Goal: Information Seeking & Learning: Check status

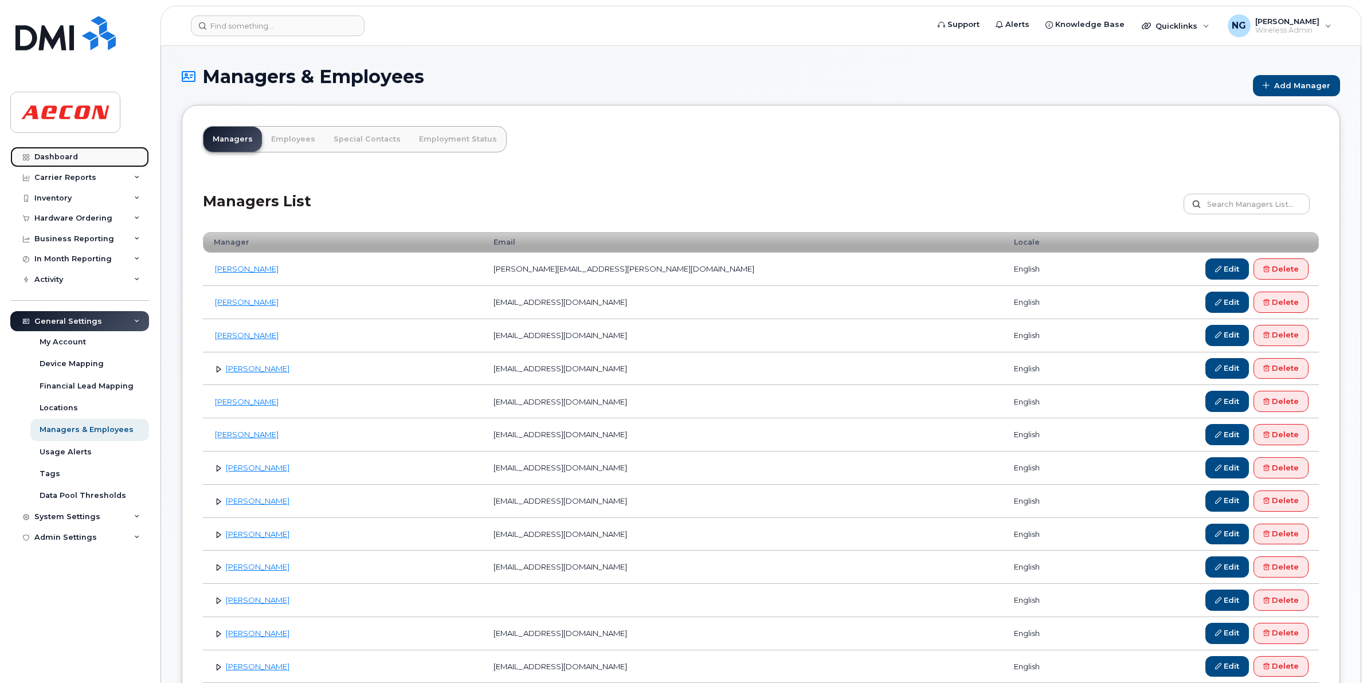
click at [45, 159] on div "Dashboard" at bounding box center [56, 156] width 44 height 9
click at [46, 159] on div "Dashboard" at bounding box center [56, 156] width 44 height 9
click at [52, 151] on link "Dashboard" at bounding box center [79, 157] width 139 height 21
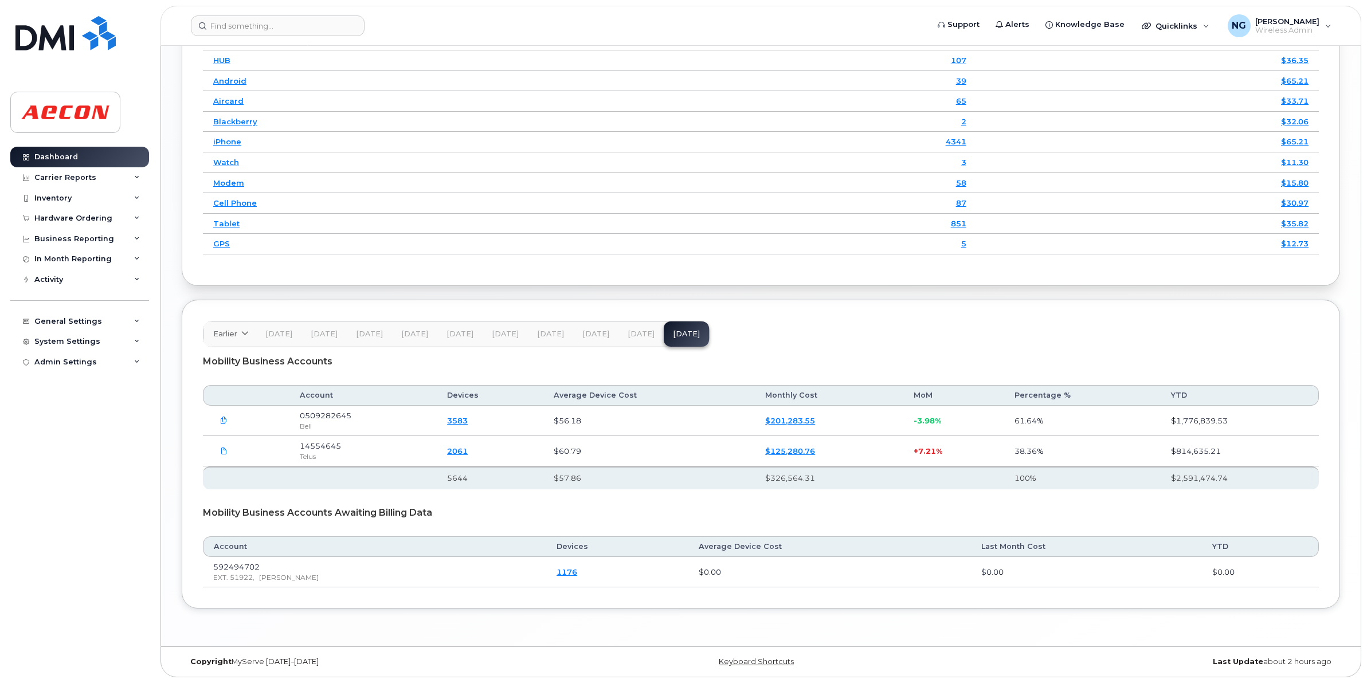
scroll to position [1476, 0]
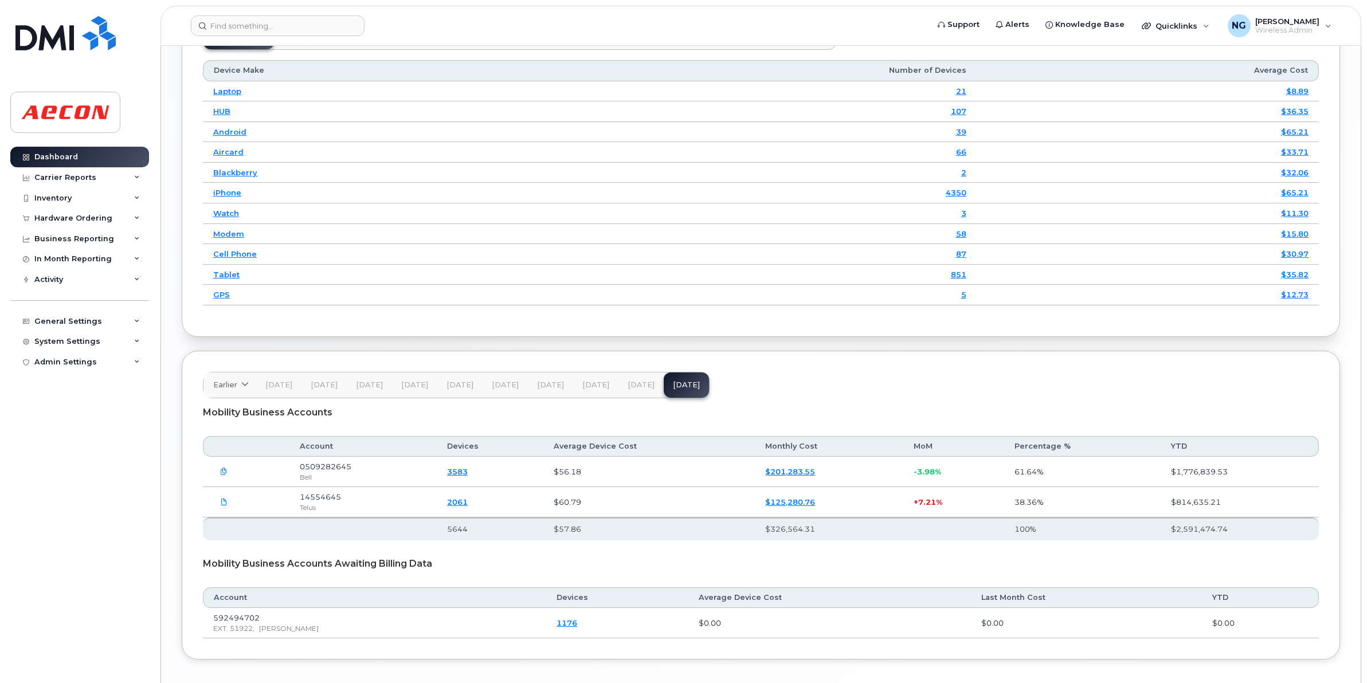
scroll to position [1476, 0]
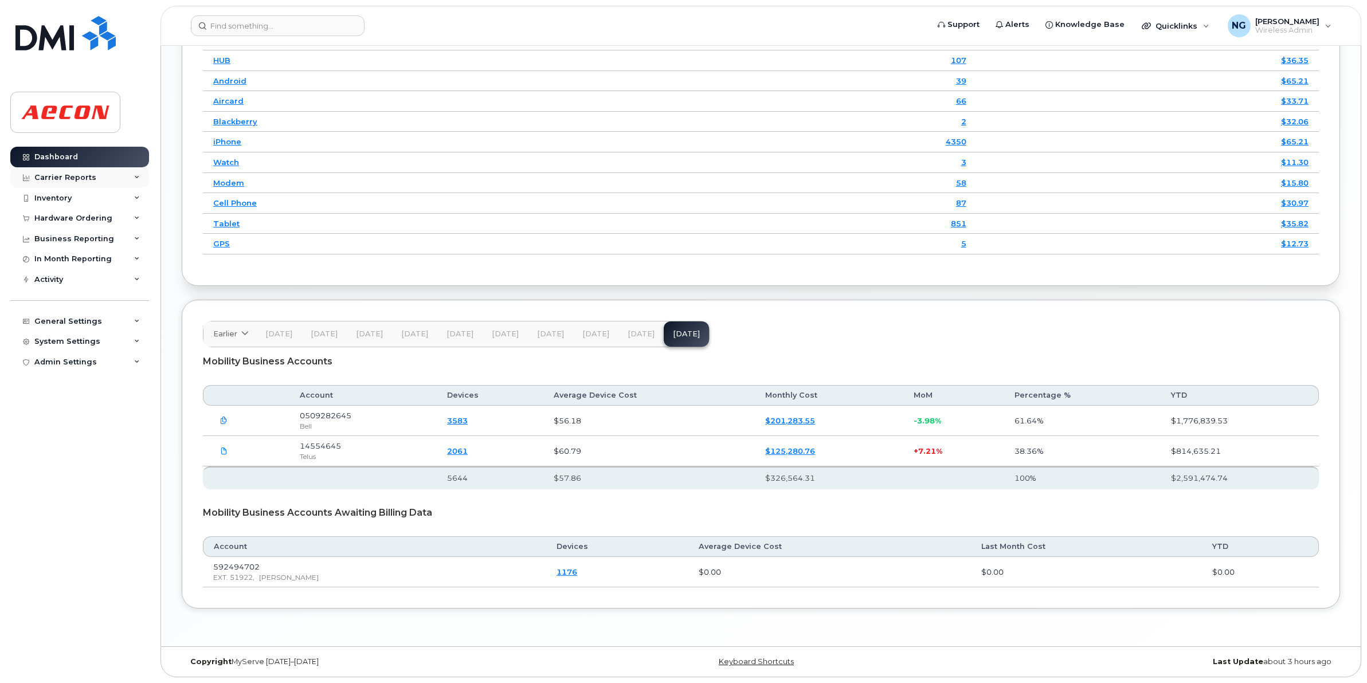
click at [75, 172] on div "Carrier Reports" at bounding box center [79, 177] width 139 height 21
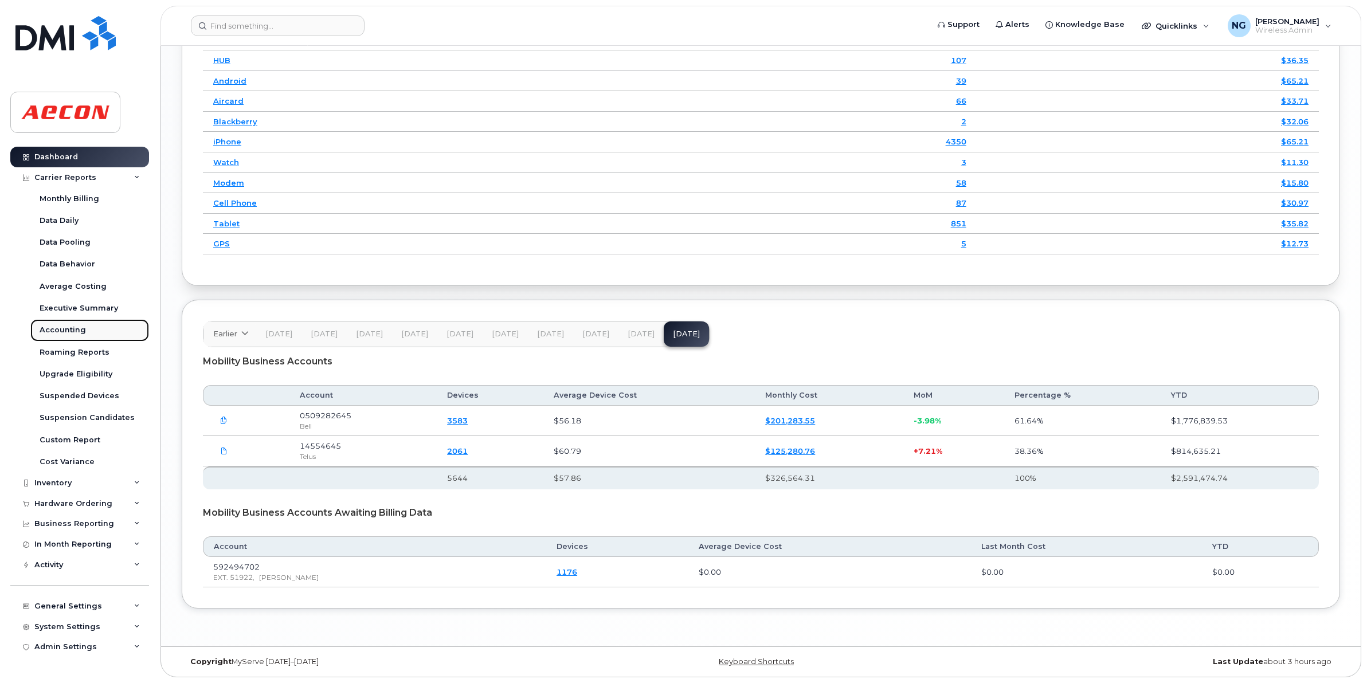
click at [63, 320] on link "Accounting" at bounding box center [89, 330] width 119 height 22
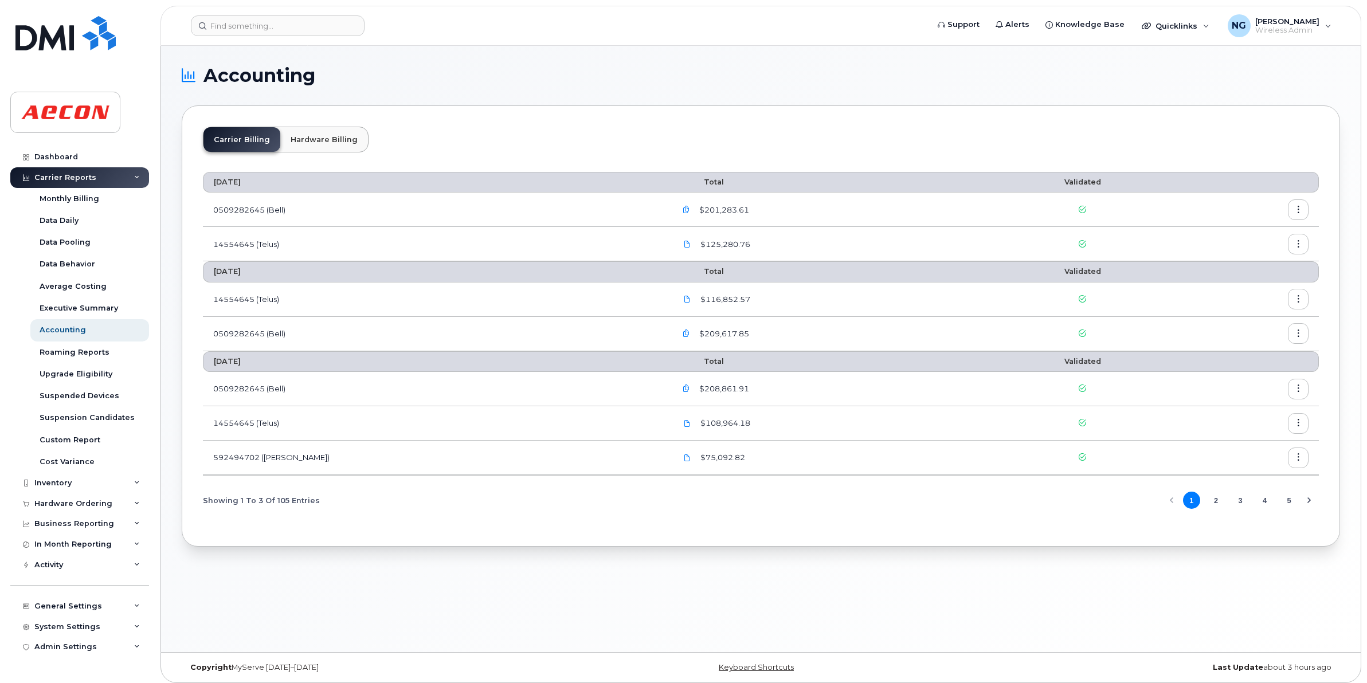
click at [84, 174] on div "Carrier Reports" at bounding box center [65, 177] width 62 height 9
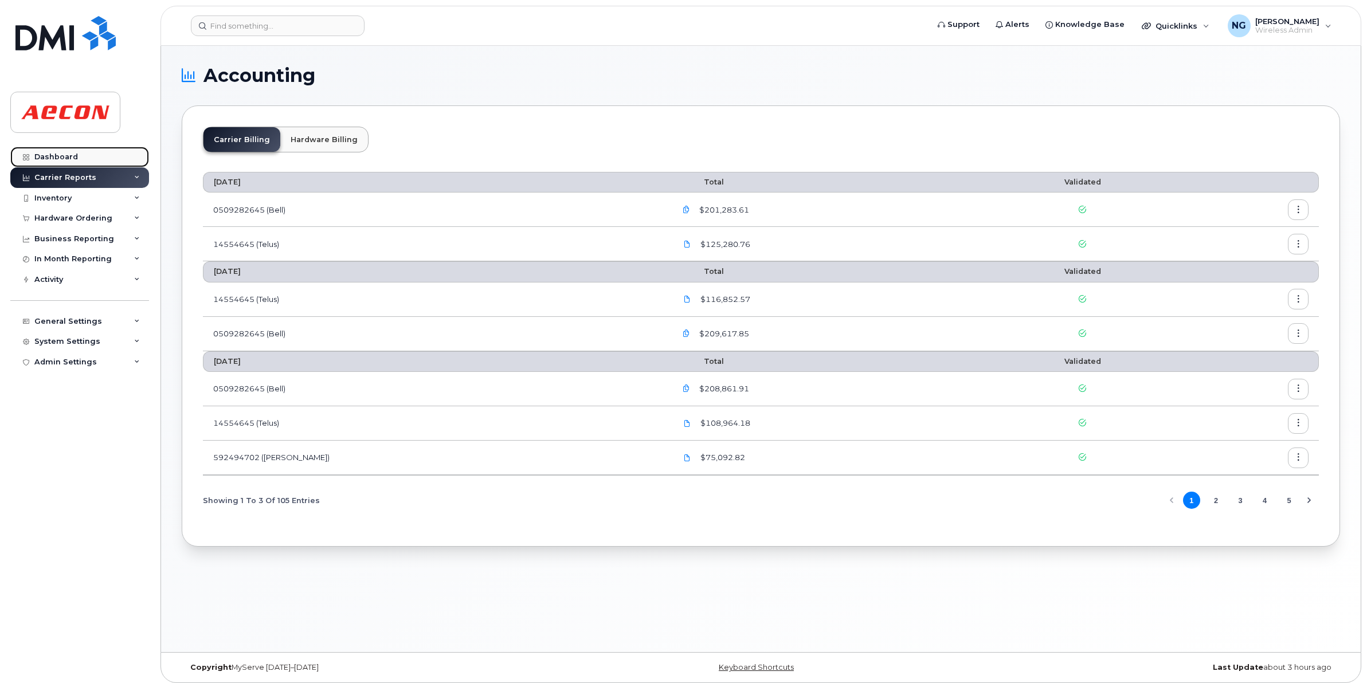
click at [64, 150] on link "Dashboard" at bounding box center [79, 157] width 139 height 21
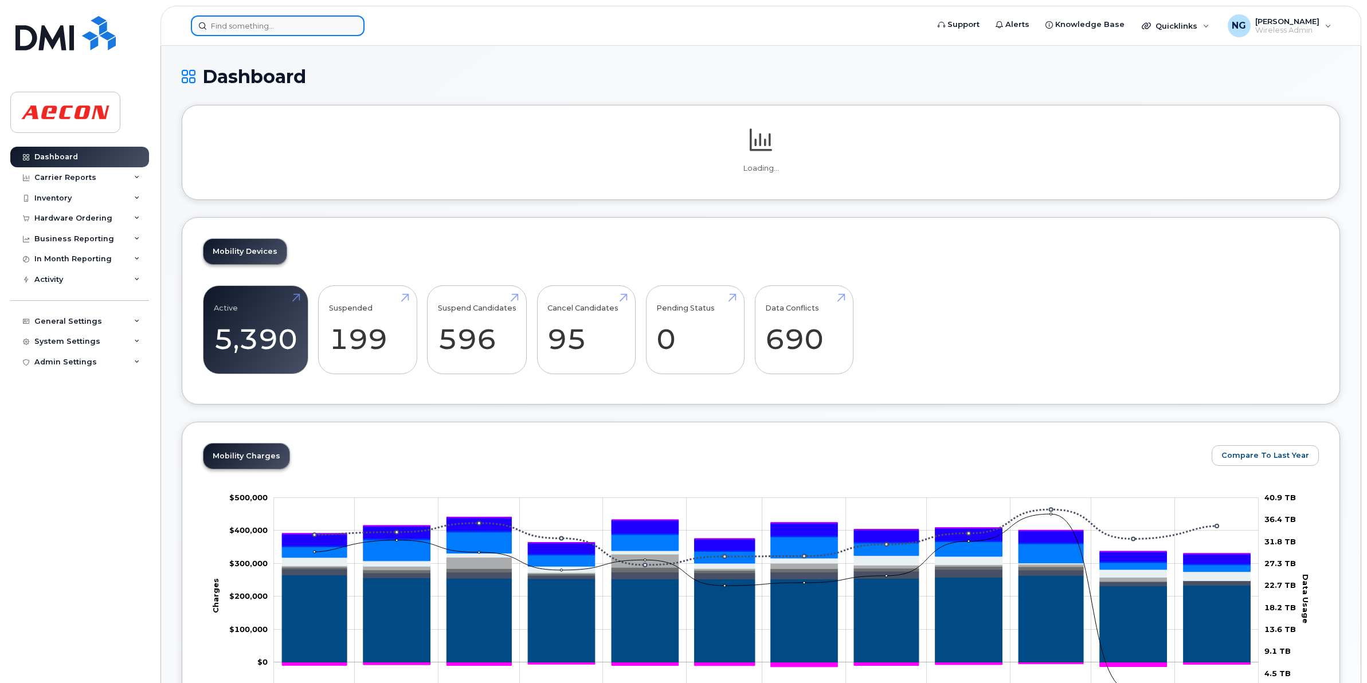
click at [258, 28] on input at bounding box center [278, 25] width 174 height 21
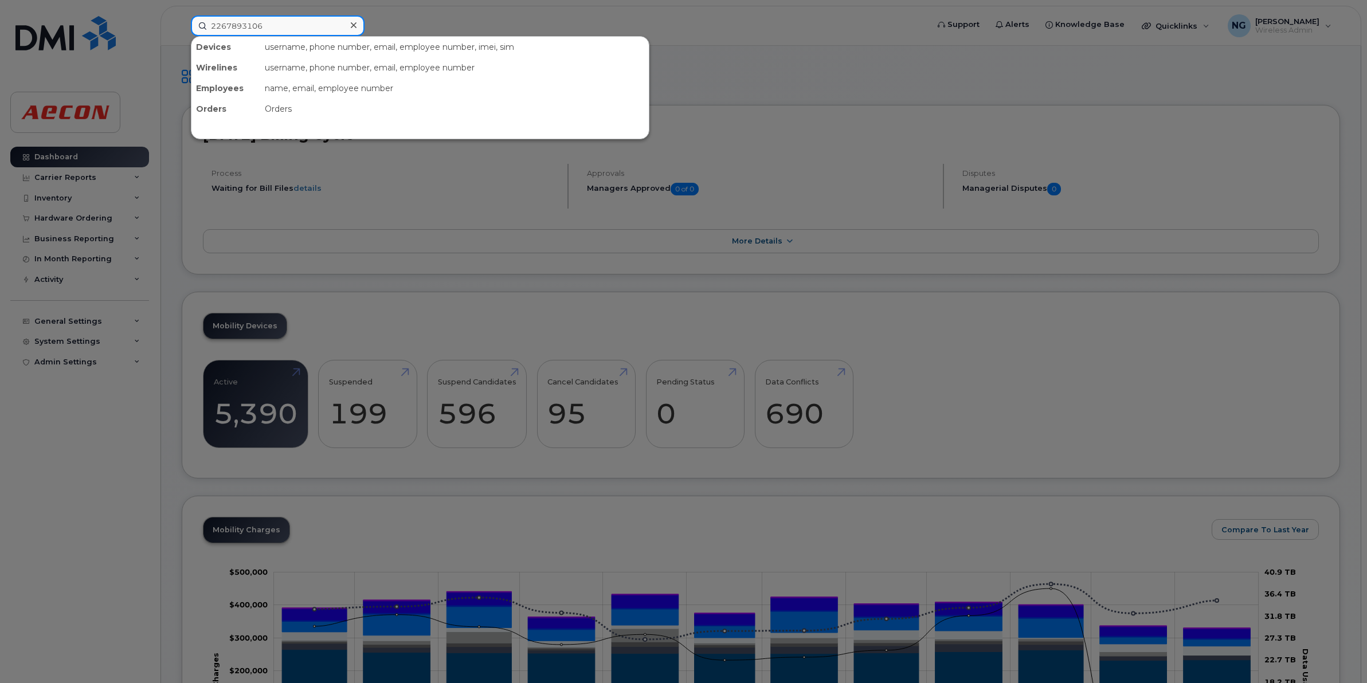
type input "2267893106"
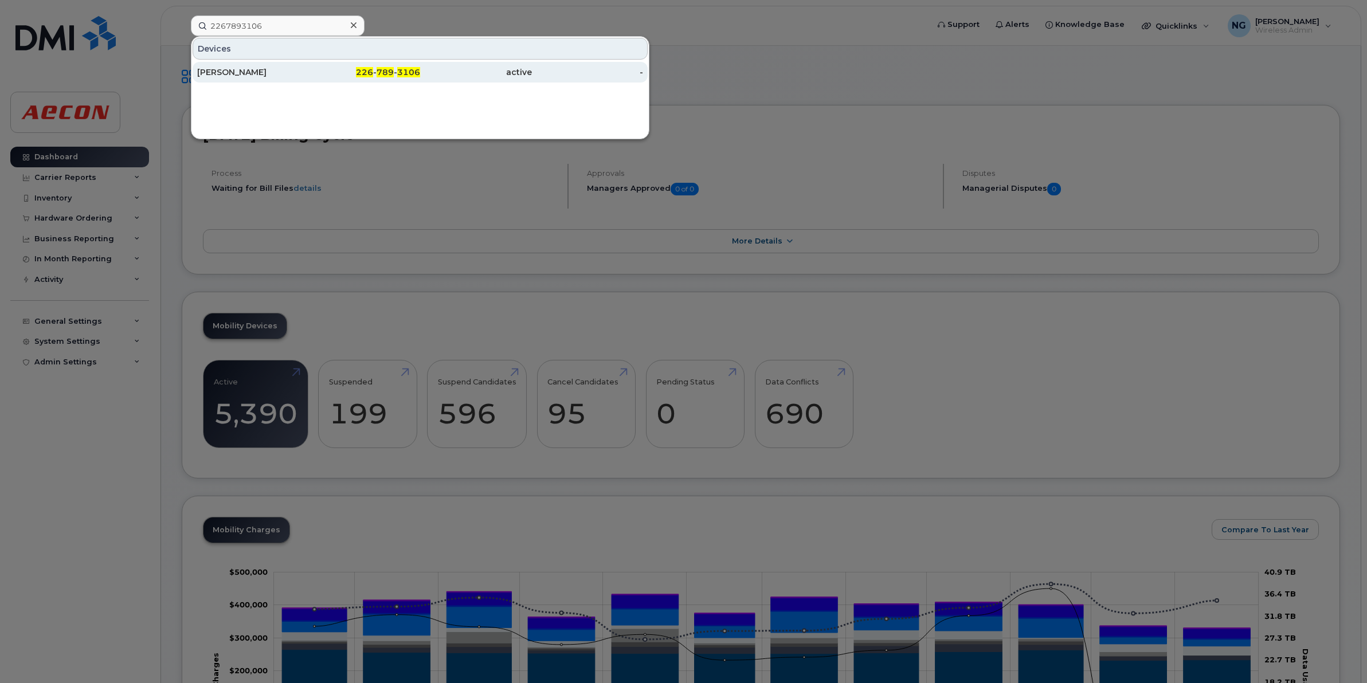
click at [388, 69] on span "789" at bounding box center [384, 72] width 17 height 10
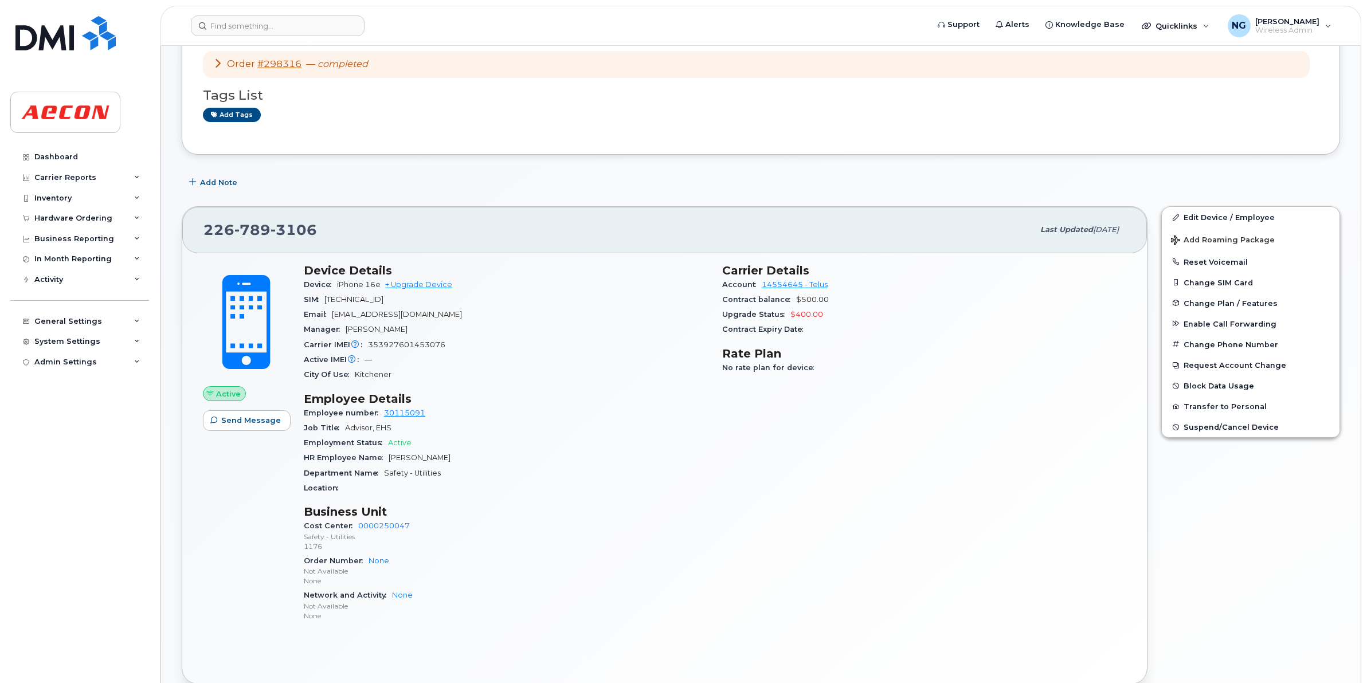
scroll to position [215, 0]
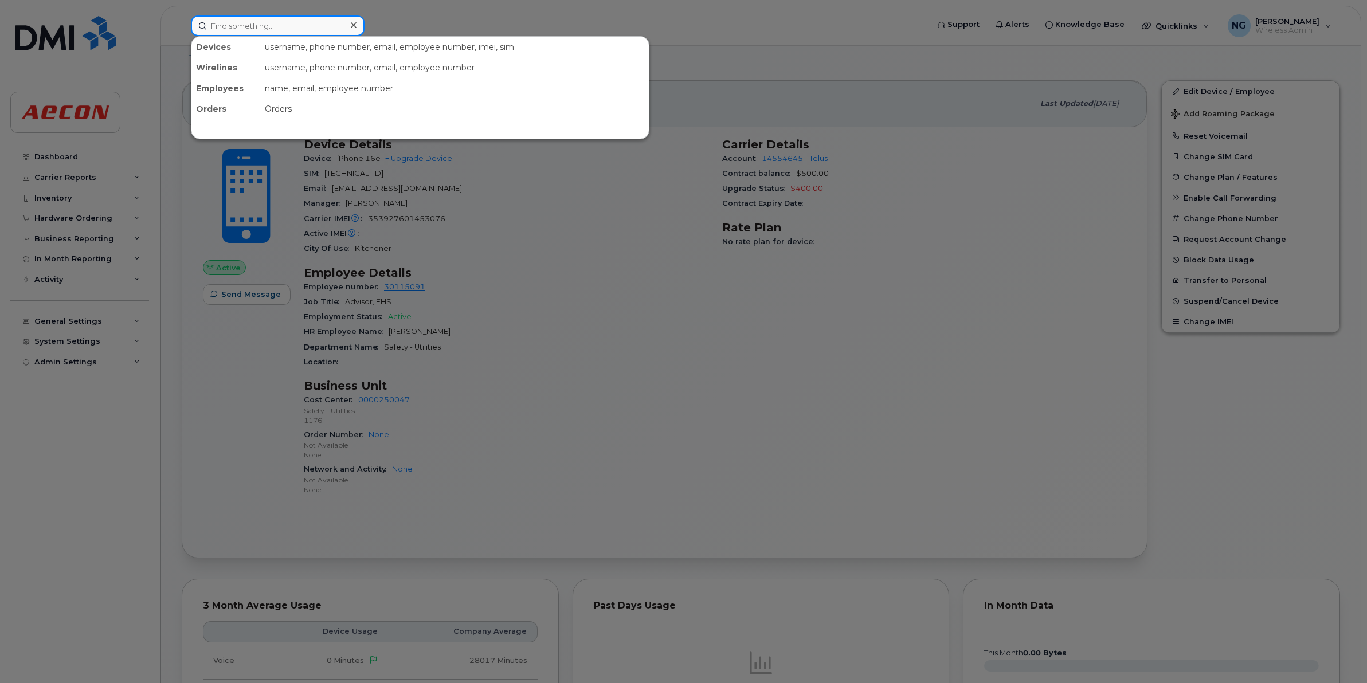
click at [297, 29] on input at bounding box center [278, 25] width 174 height 21
paste input "2267915122"
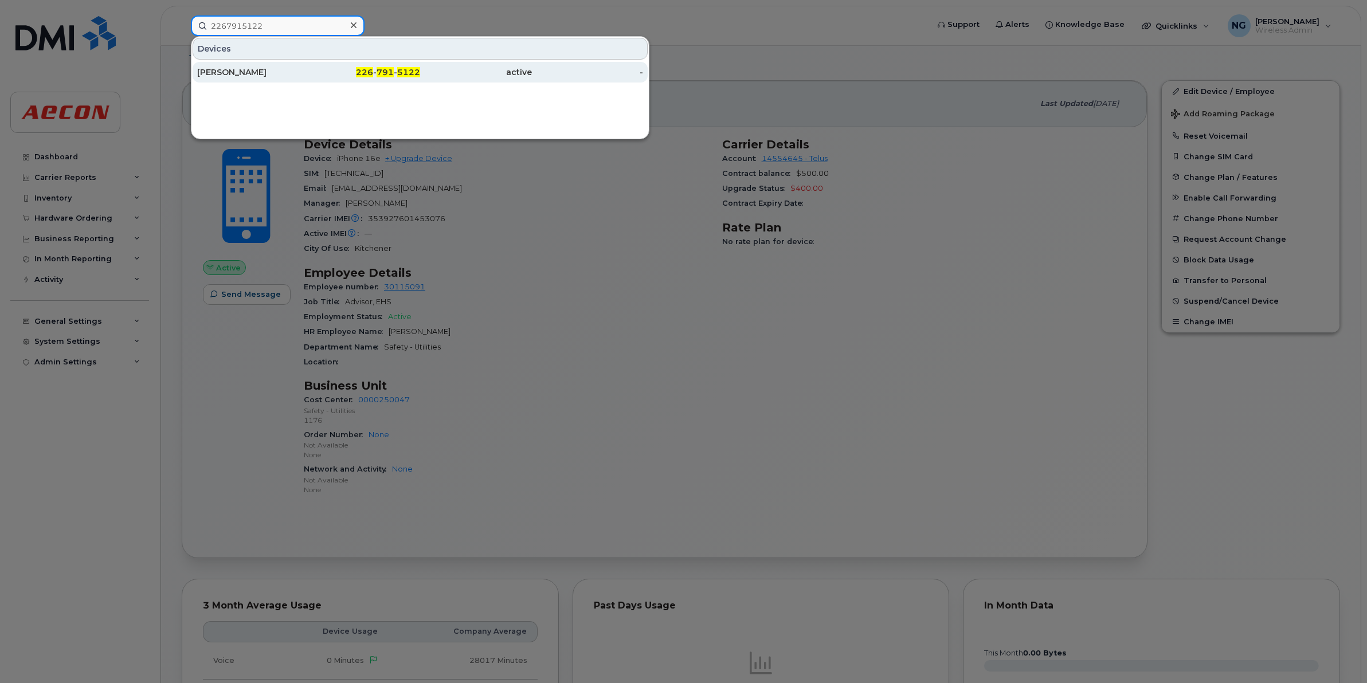
type input "2267915122"
click at [382, 69] on span "791" at bounding box center [384, 72] width 17 height 10
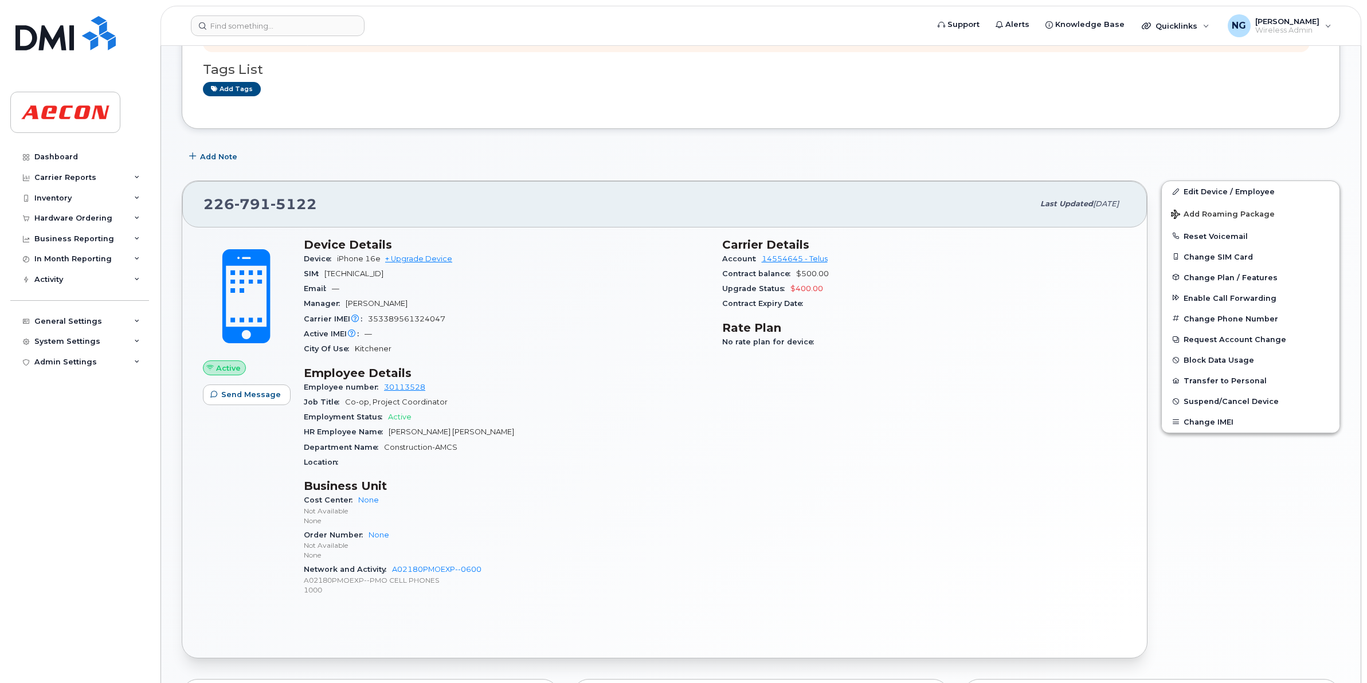
scroll to position [143, 0]
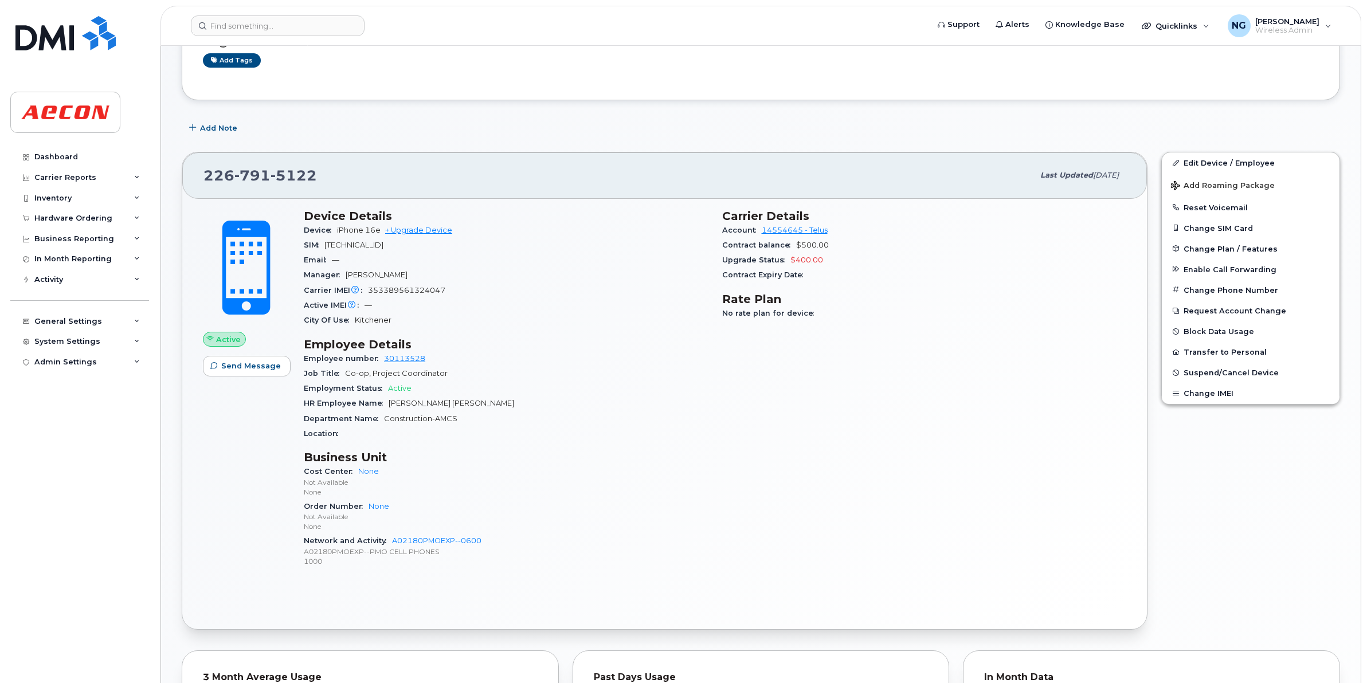
click at [219, 13] on header "Support Alerts Knowledge Base Quicklinks Suspend / Cancel Device Change SIM Car…" at bounding box center [760, 26] width 1200 height 40
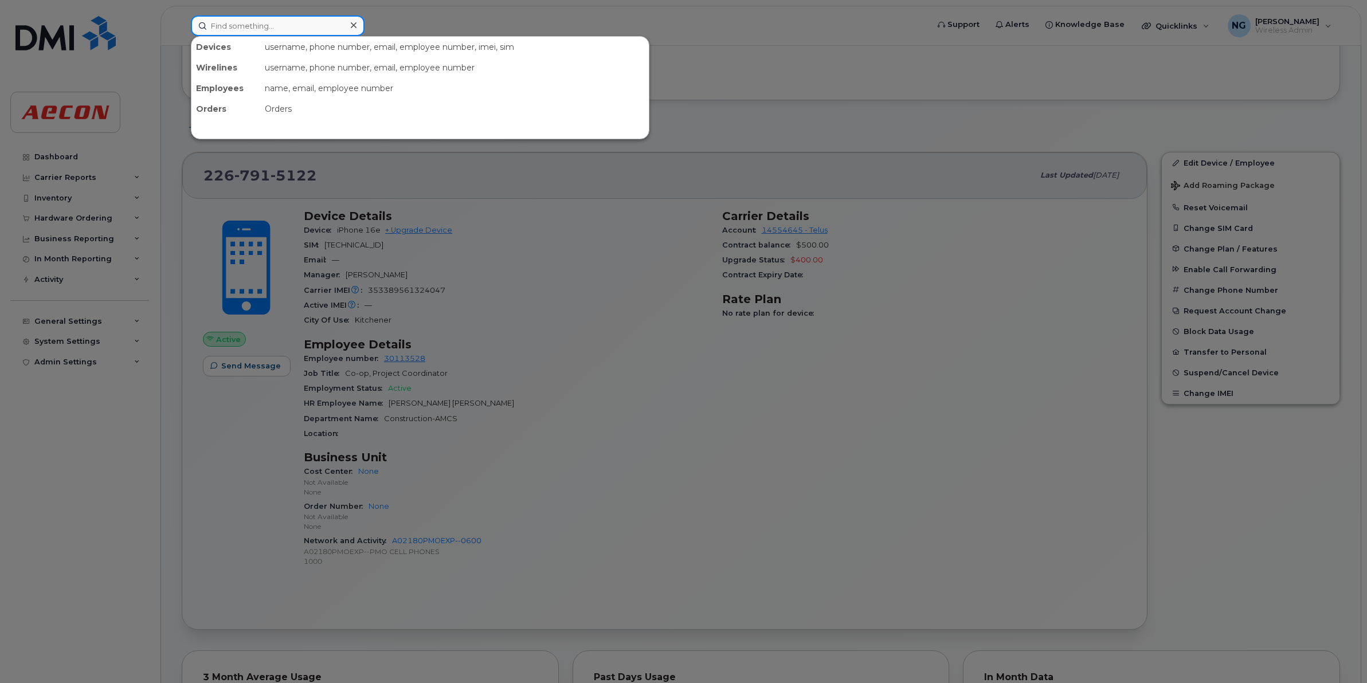
click at [217, 23] on input at bounding box center [278, 25] width 174 height 21
paste input "2369822912"
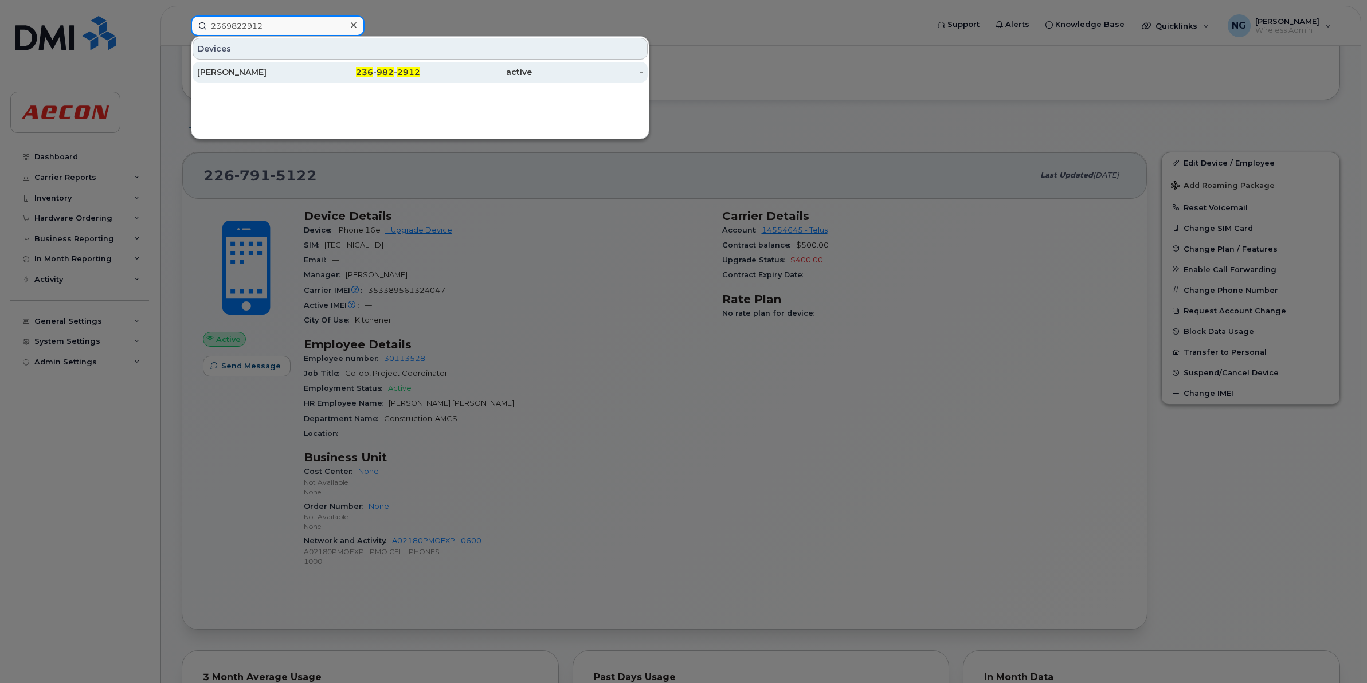
type input "2369822912"
click at [373, 76] on span "236" at bounding box center [364, 72] width 17 height 10
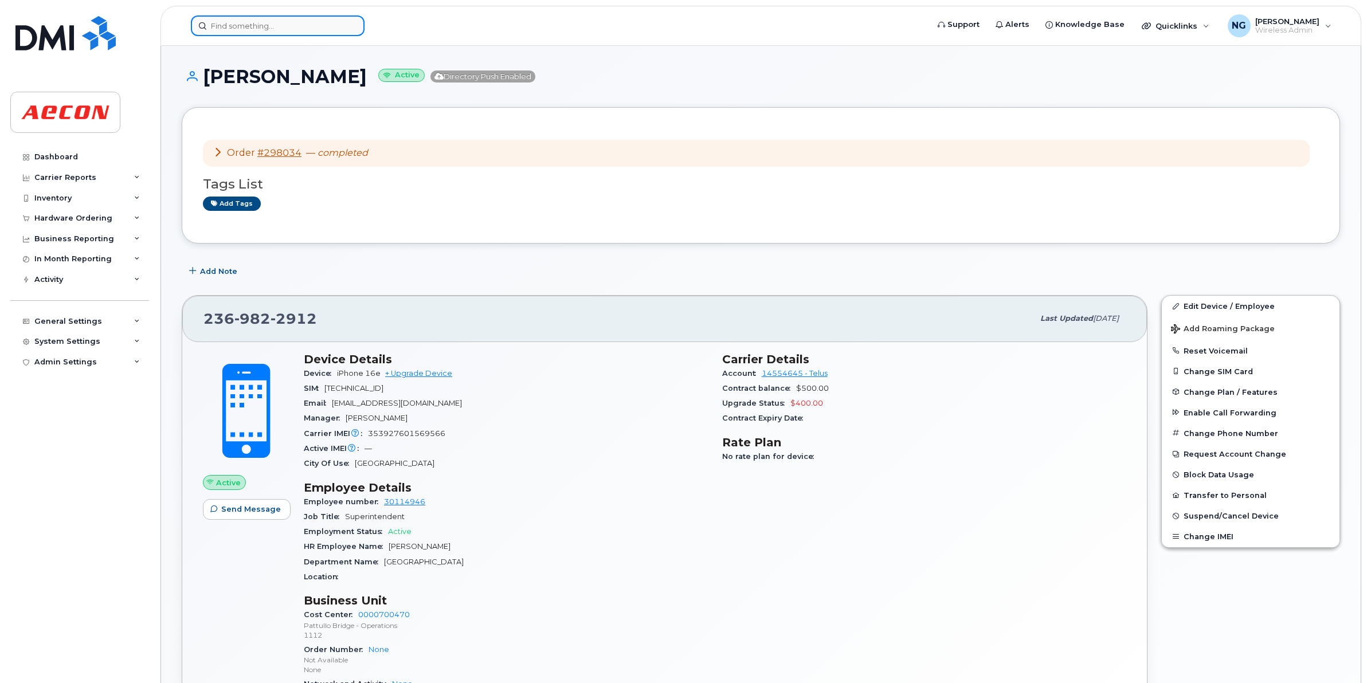
click at [265, 29] on input at bounding box center [278, 25] width 174 height 21
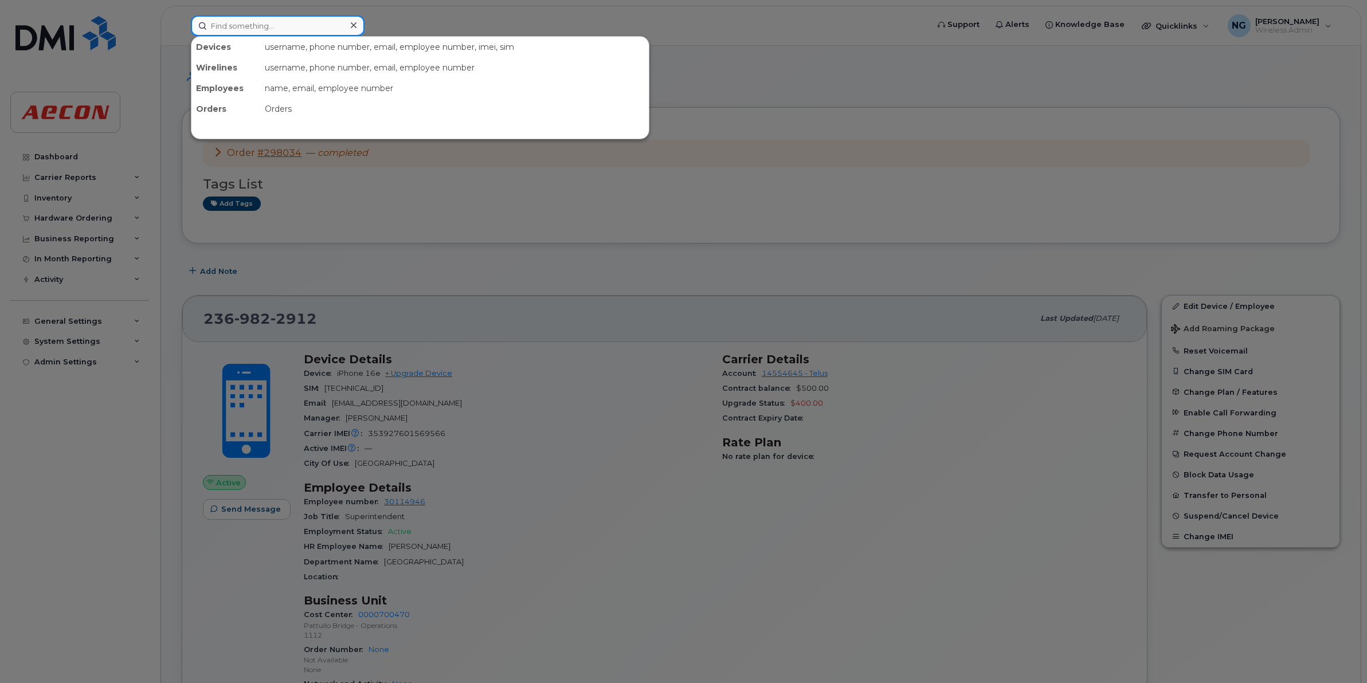
paste input "2369830403"
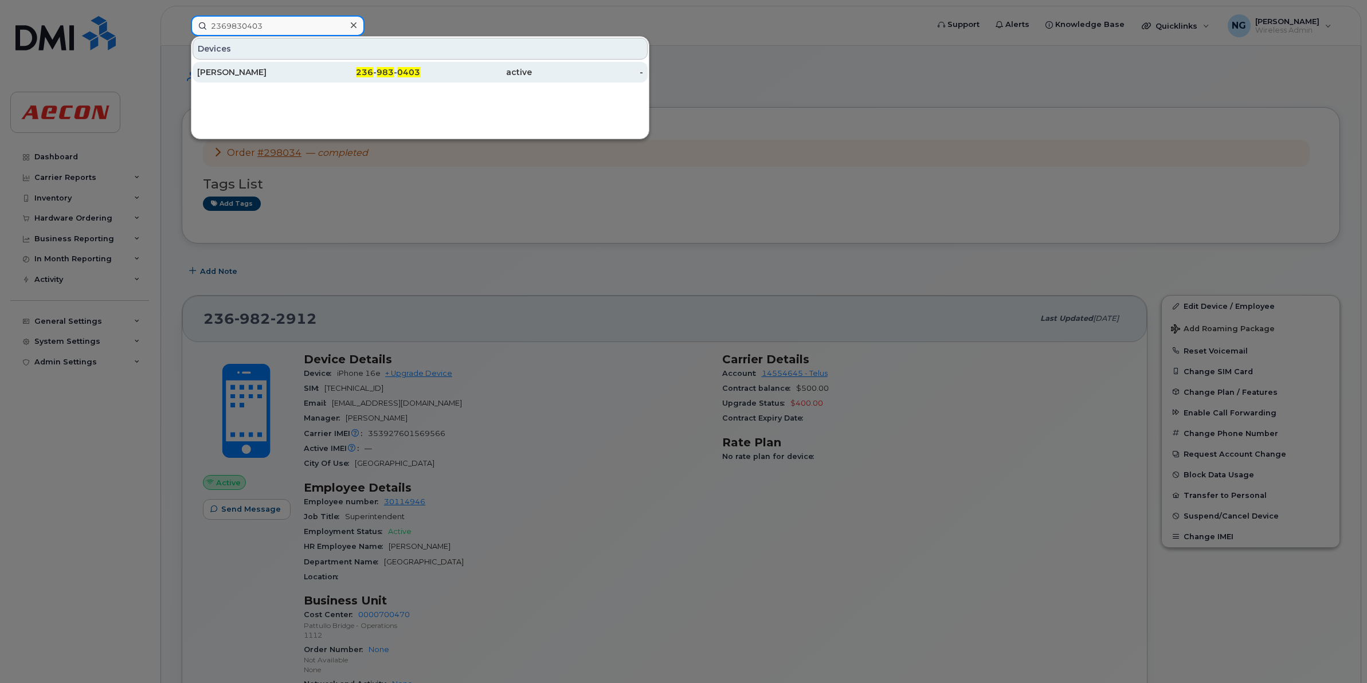
type input "2369830403"
click at [400, 76] on span "0403" at bounding box center [408, 72] width 23 height 10
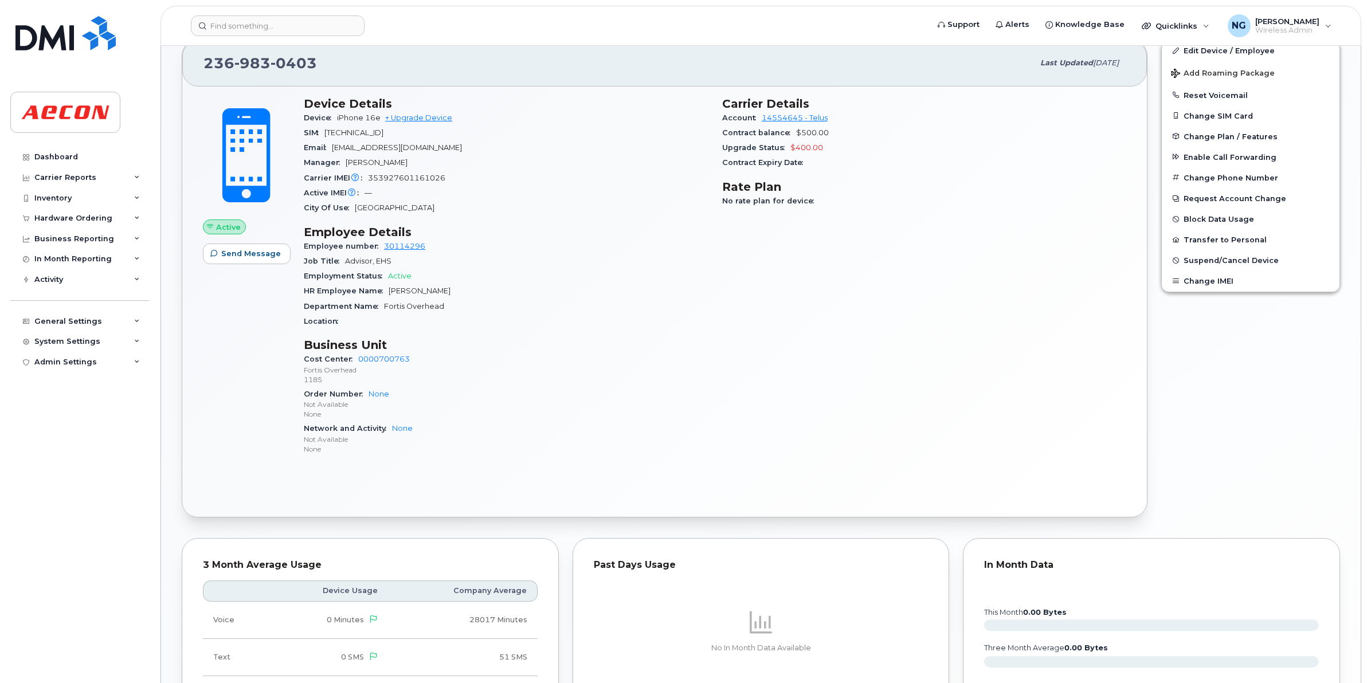
scroll to position [542, 0]
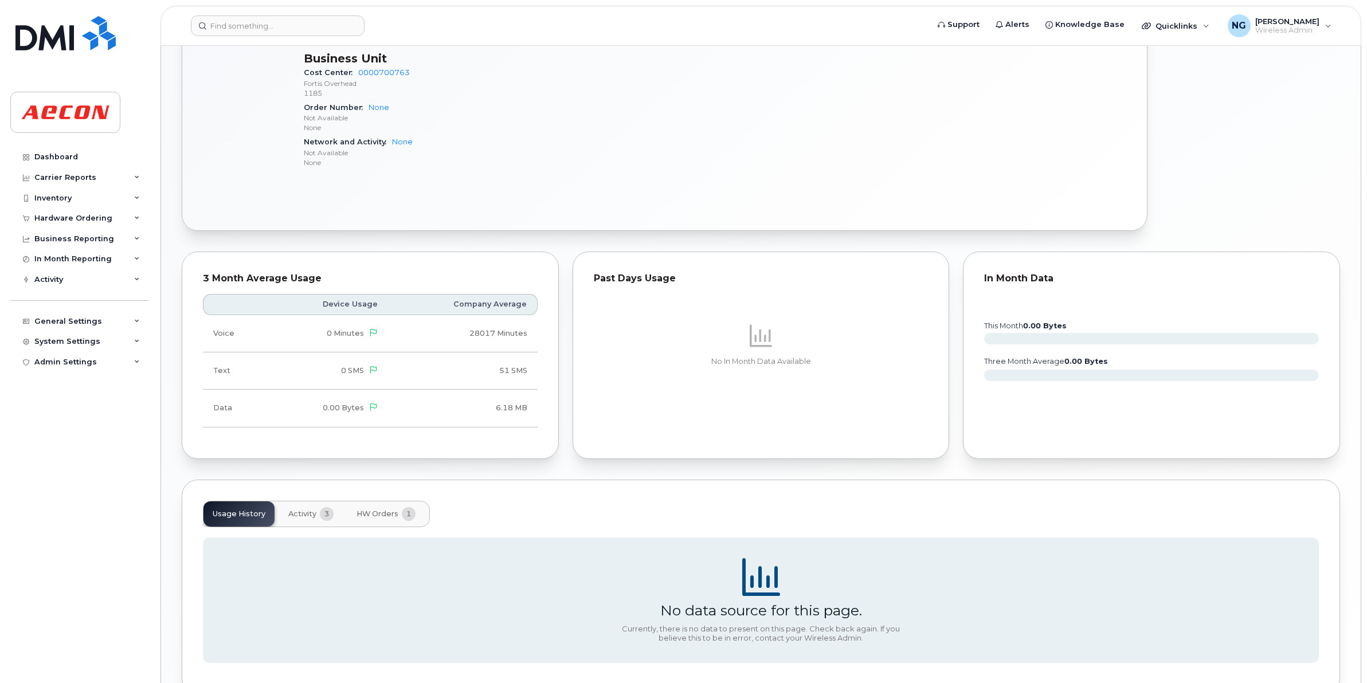
click at [380, 519] on span "HW Orders" at bounding box center [377, 513] width 42 height 9
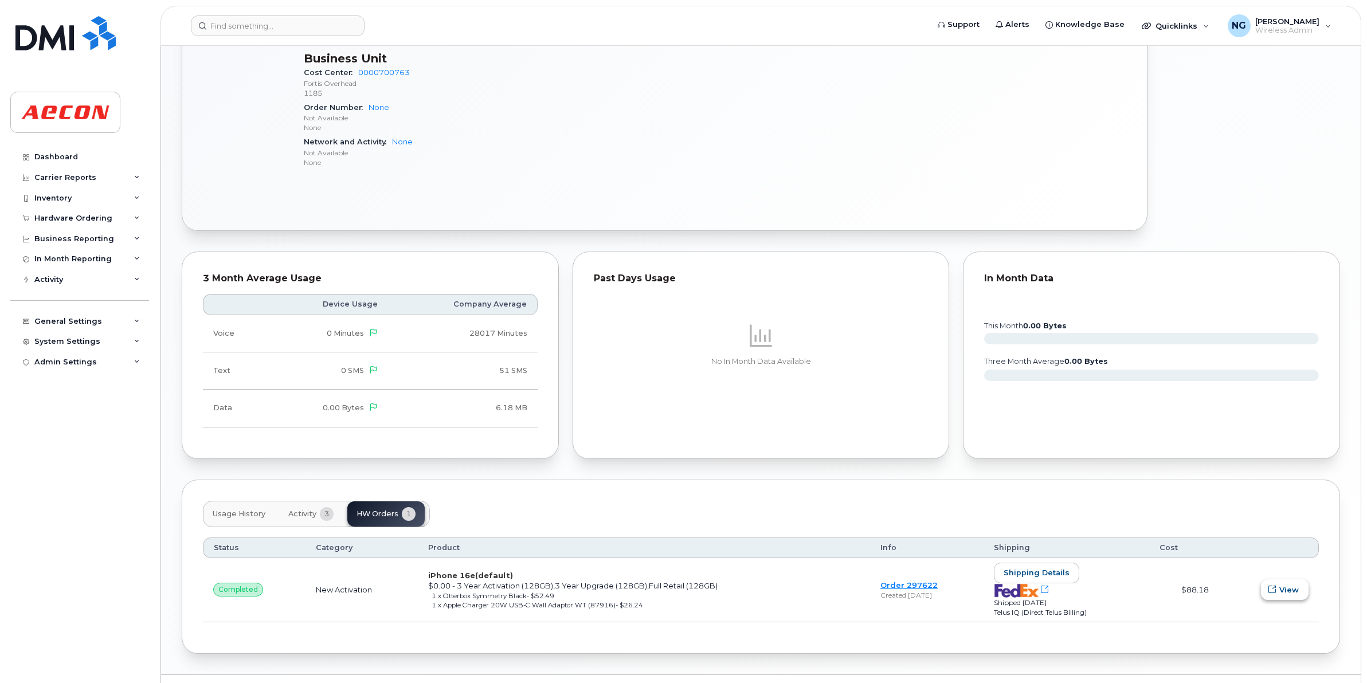
click at [1287, 595] on span "View" at bounding box center [1288, 589] width 19 height 11
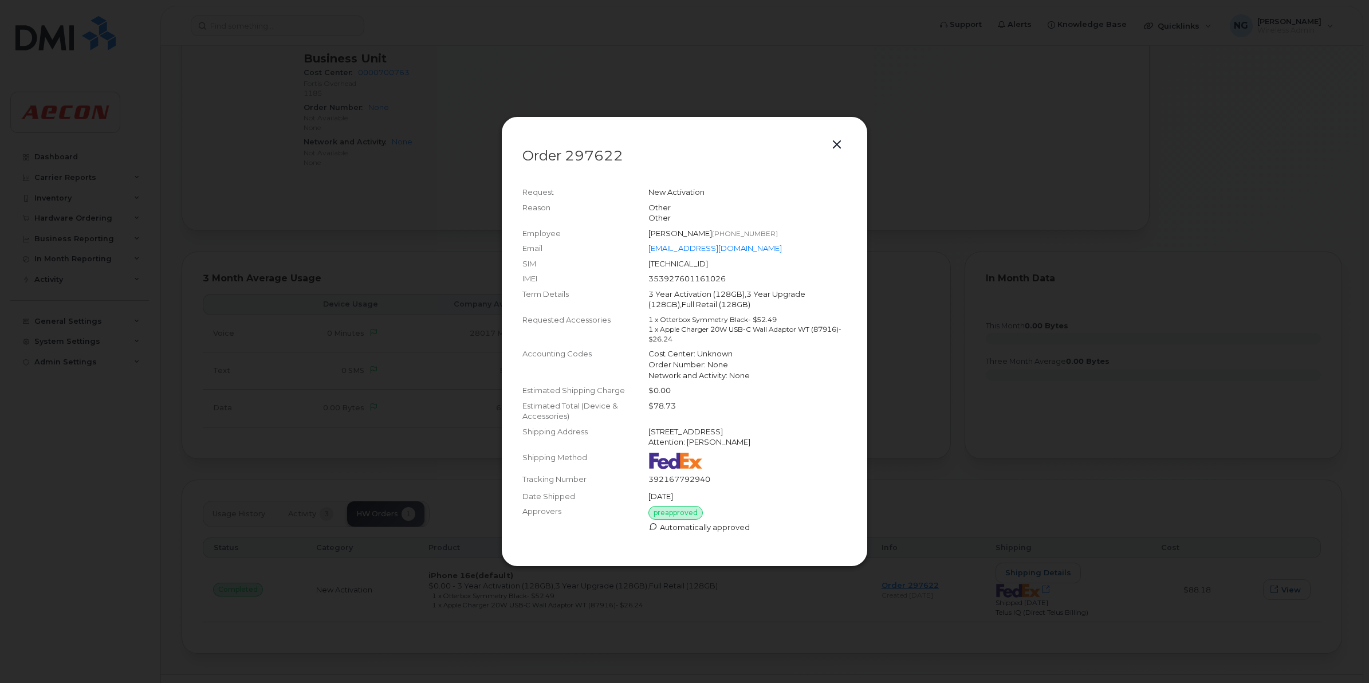
click at [943, 163] on div at bounding box center [684, 341] width 1369 height 683
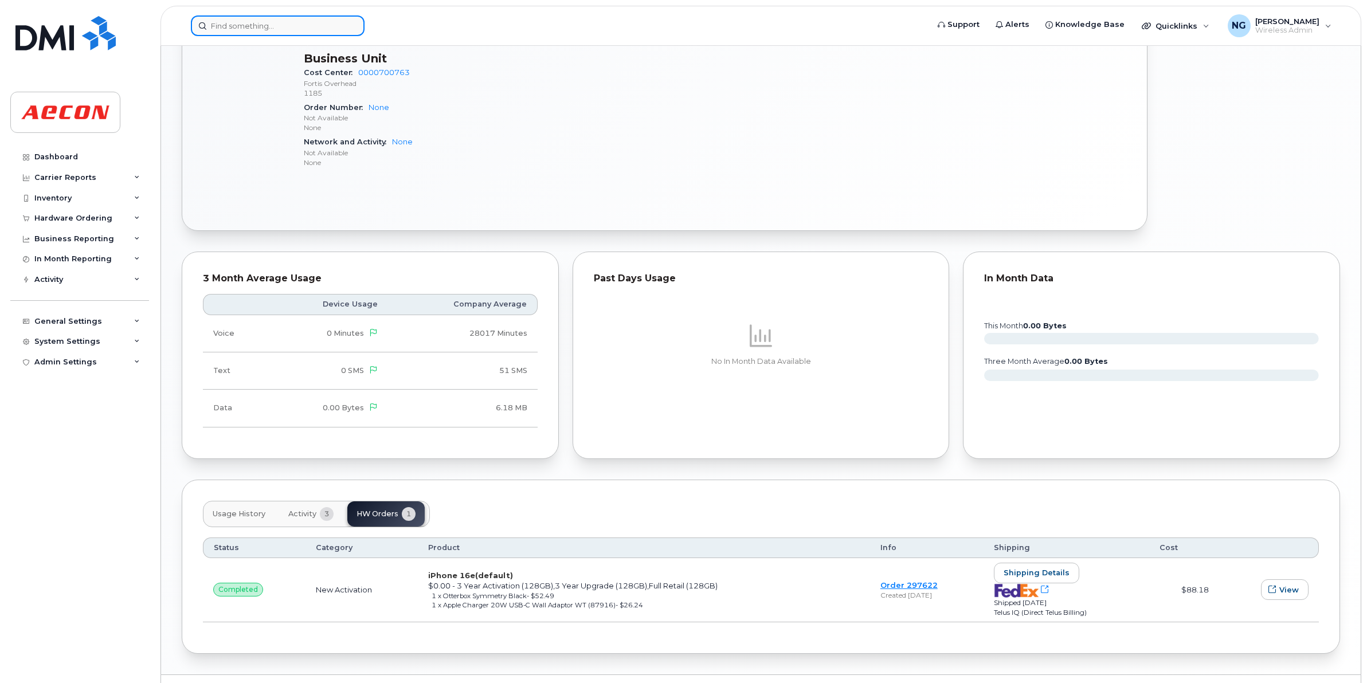
click at [268, 29] on input at bounding box center [278, 25] width 174 height 21
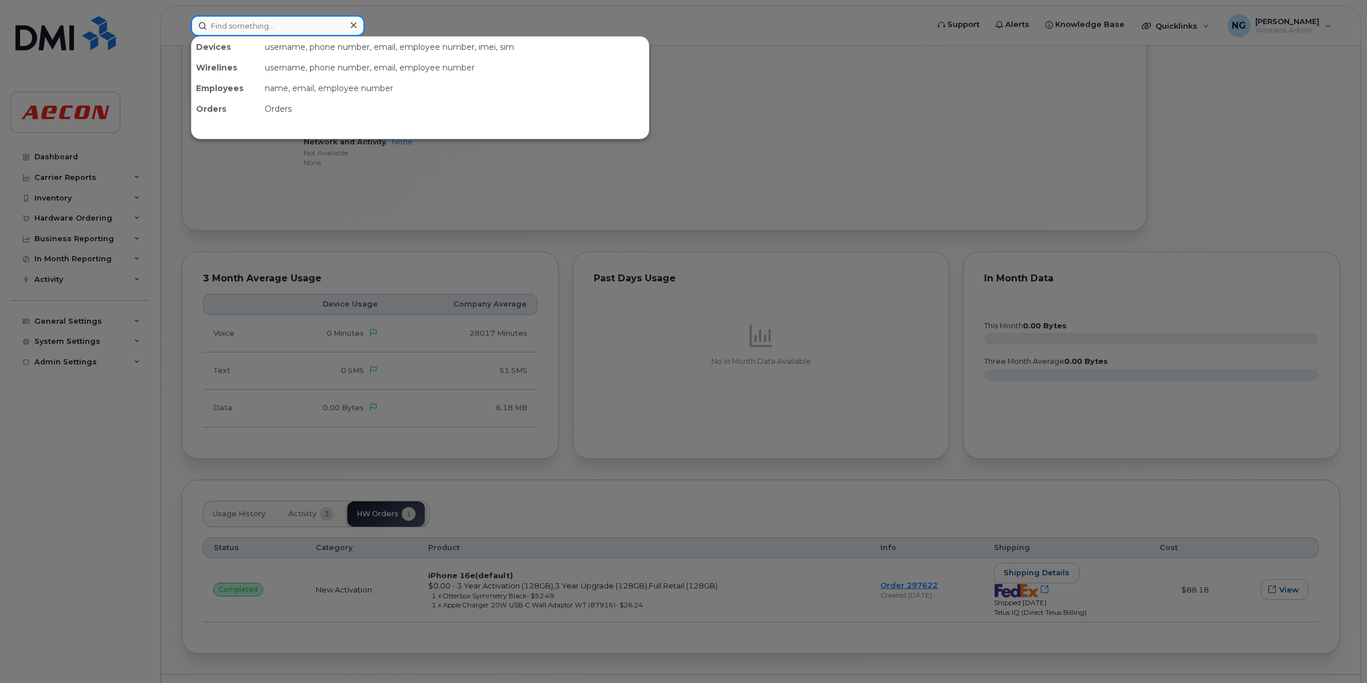
paste input "2369854453"
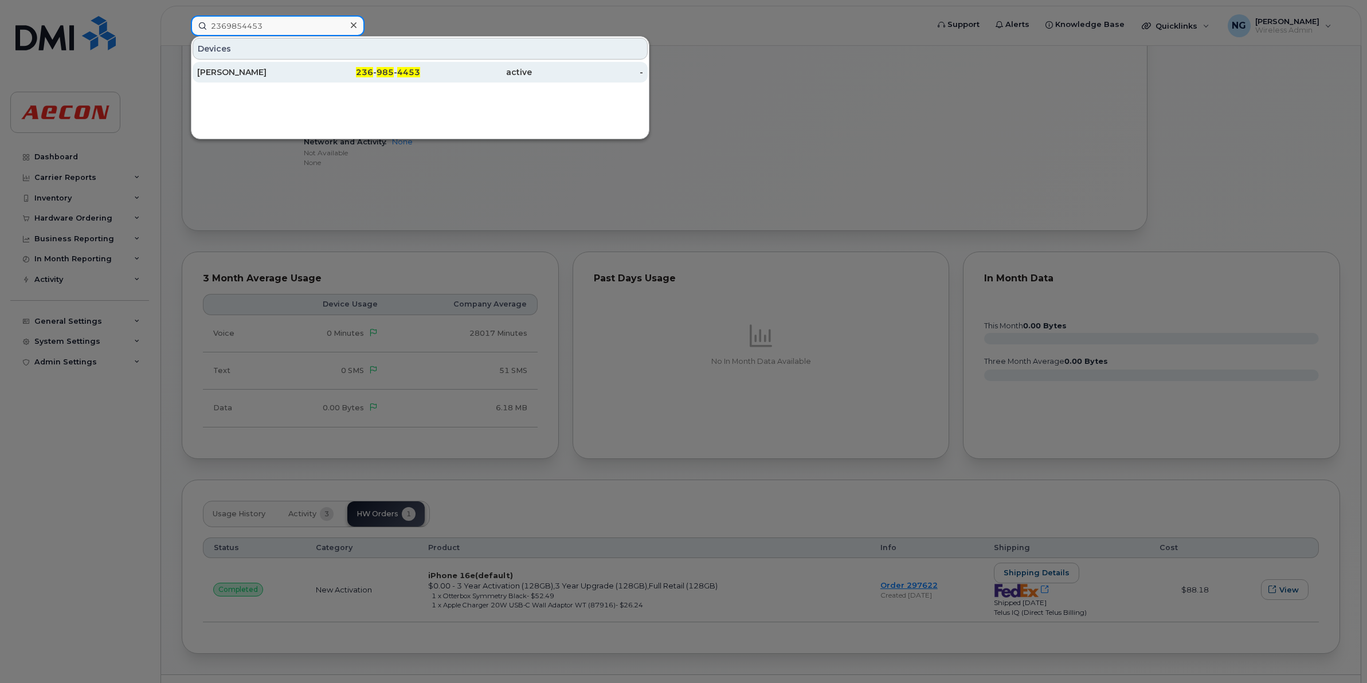
type input "2369854453"
click at [383, 69] on span "985" at bounding box center [384, 72] width 17 height 10
drag, startPoint x: 382, startPoint y: 69, endPoint x: 372, endPoint y: 70, distance: 9.2
click at [381, 69] on span "985" at bounding box center [384, 72] width 17 height 10
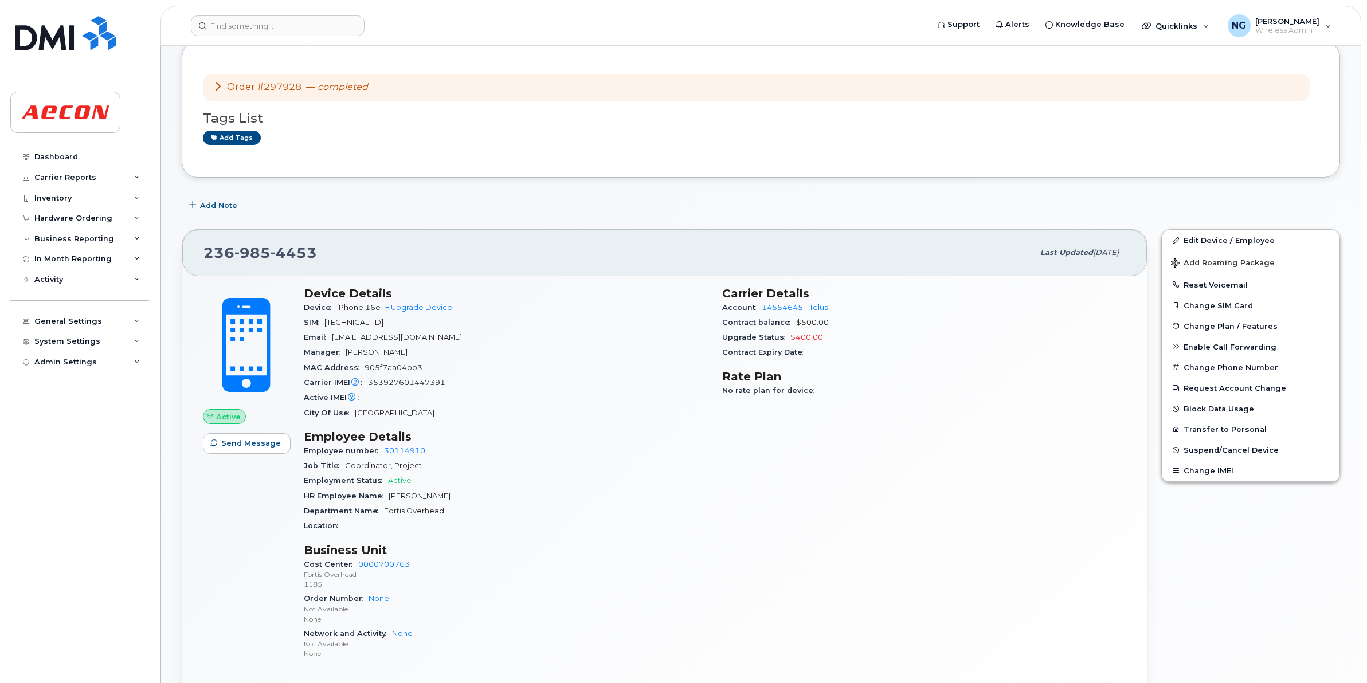
scroll to position [143, 0]
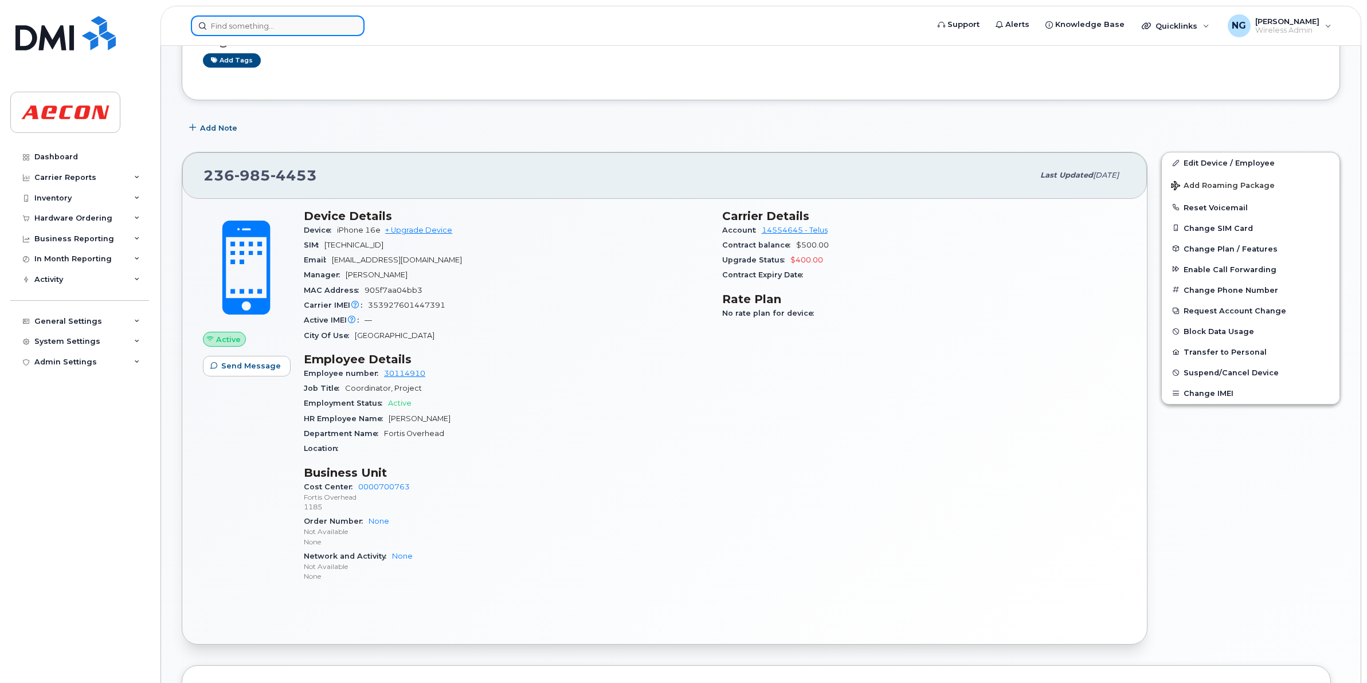
click at [284, 23] on input at bounding box center [278, 25] width 174 height 21
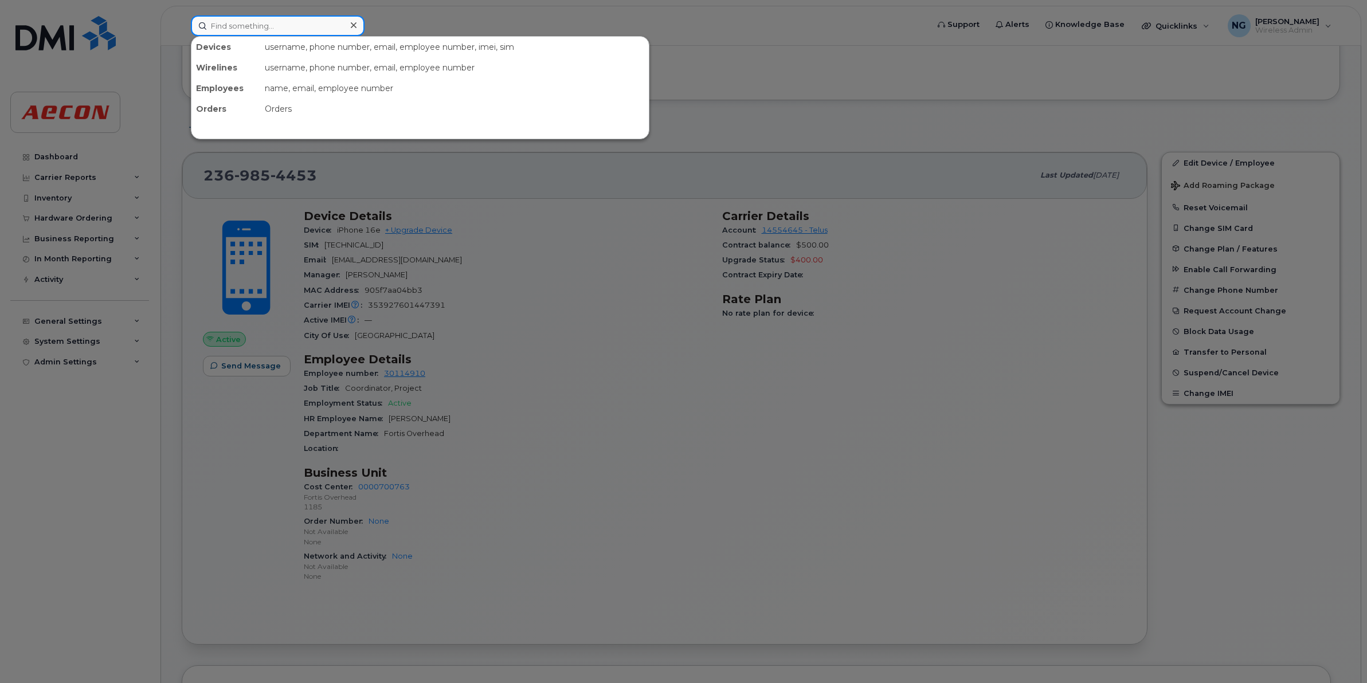
paste input "[PERSON_NAME]"
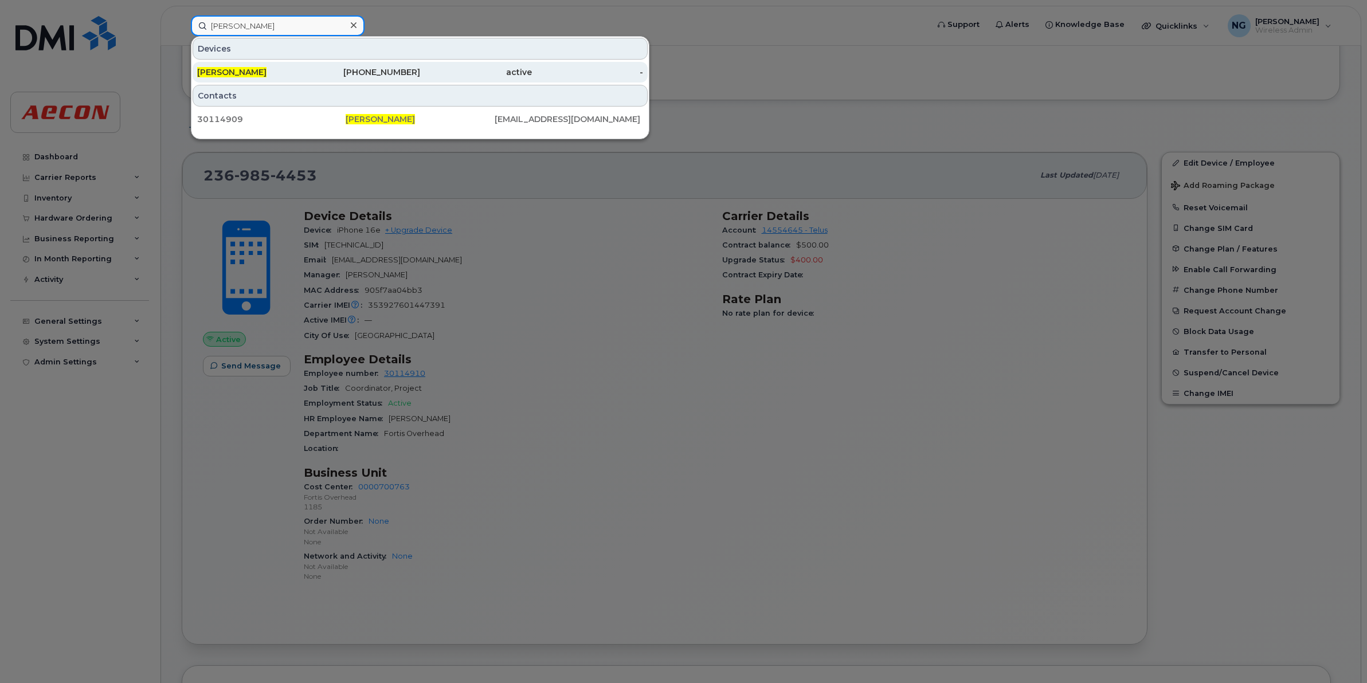
type input "[PERSON_NAME]"
click at [420, 80] on div "[PHONE_NUMBER]" at bounding box center [476, 72] width 112 height 21
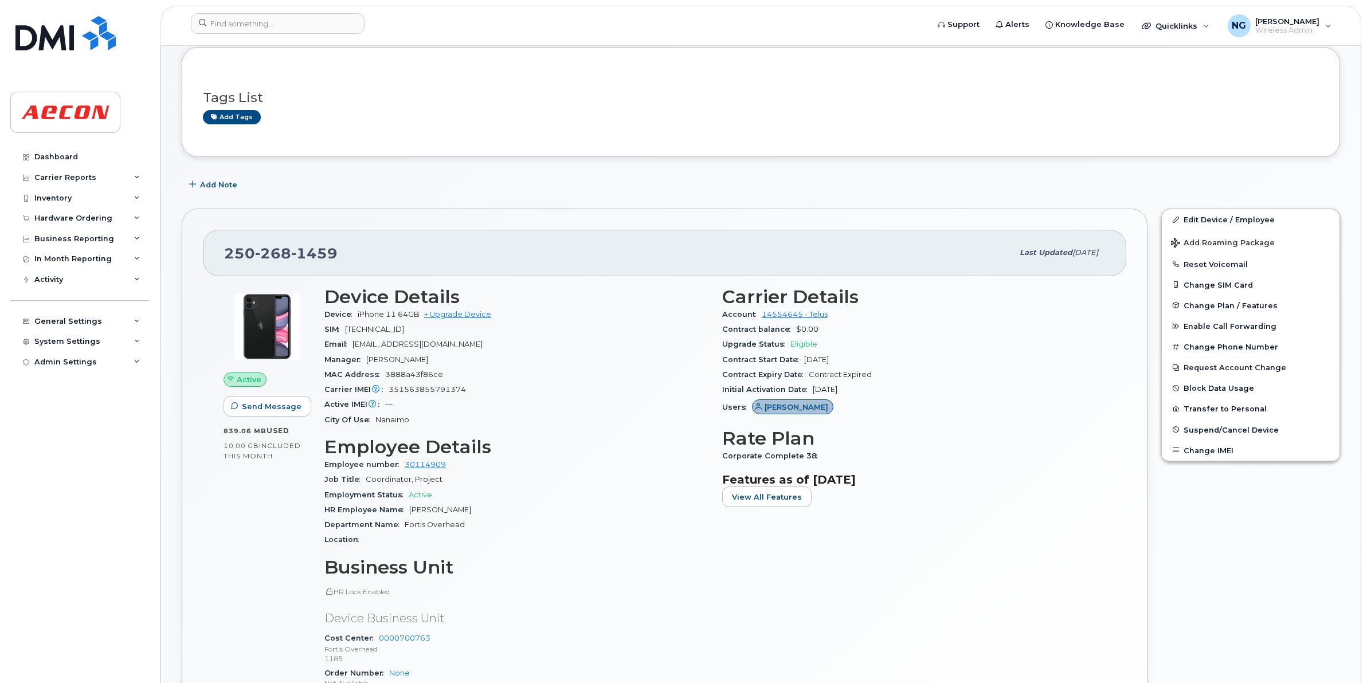
scroll to position [143, 0]
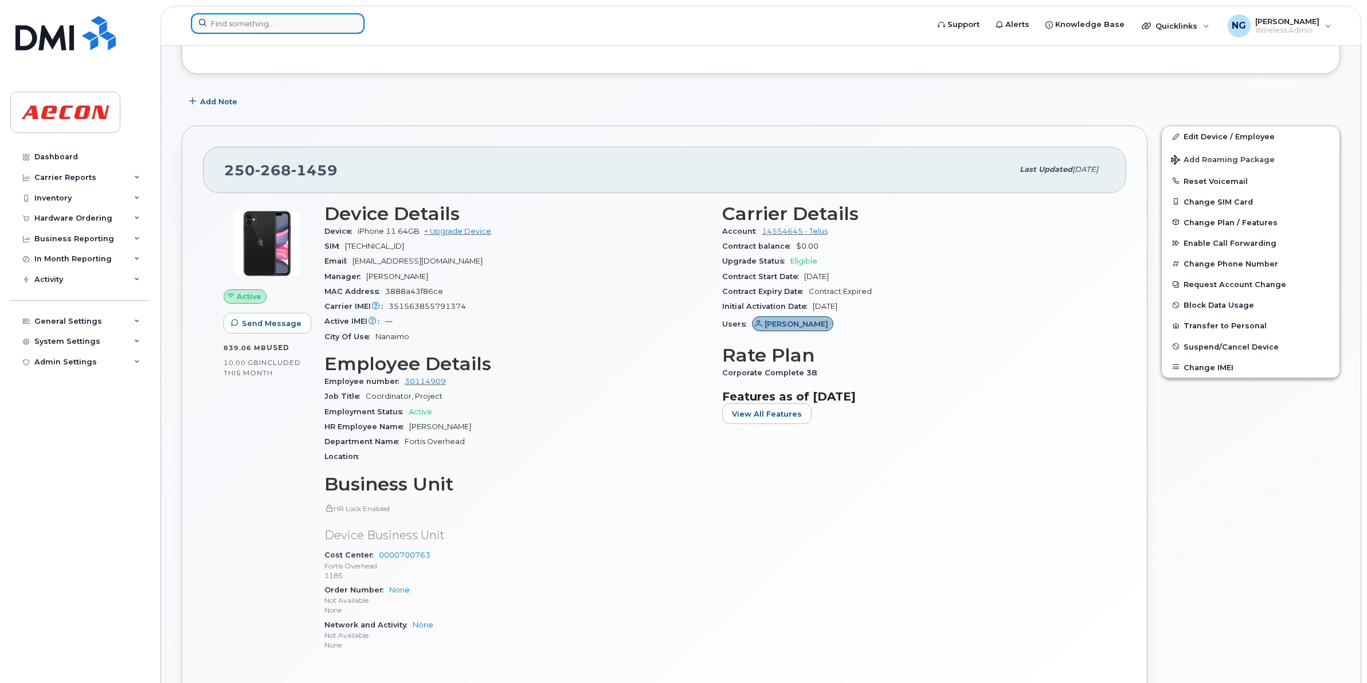
click at [232, 20] on input at bounding box center [278, 23] width 174 height 21
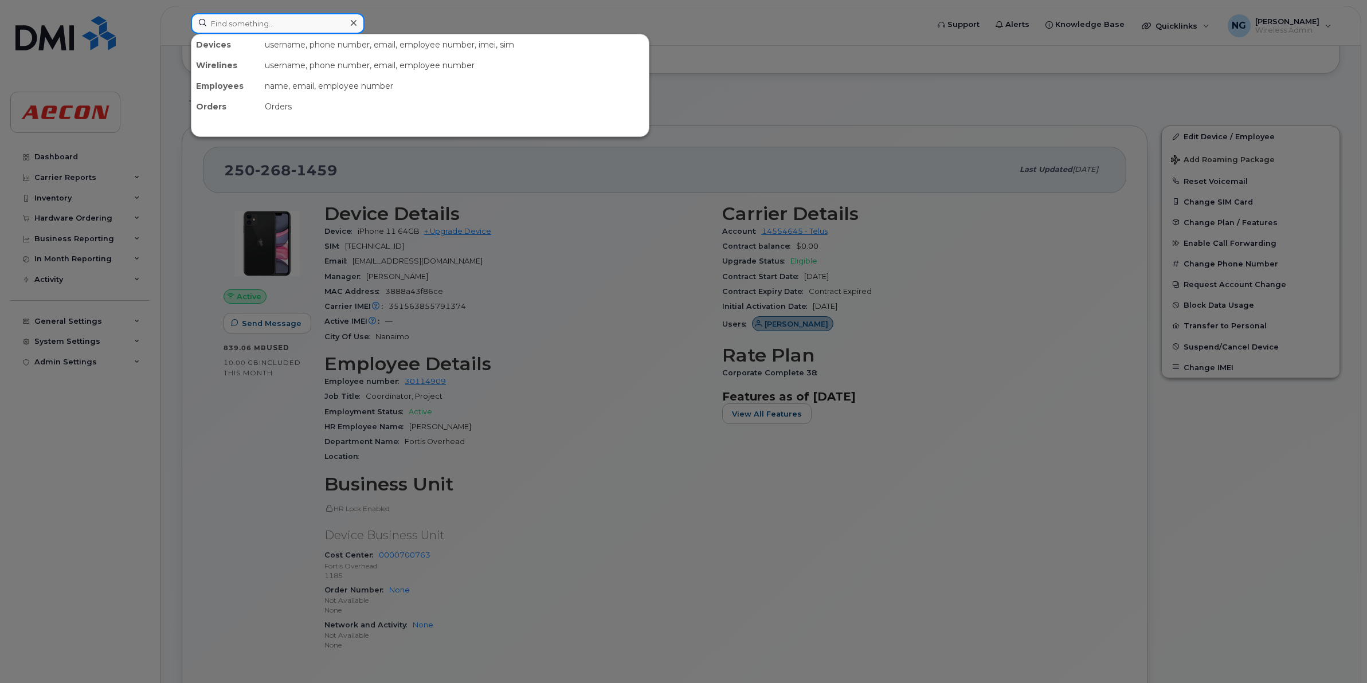
paste input "2633622918"
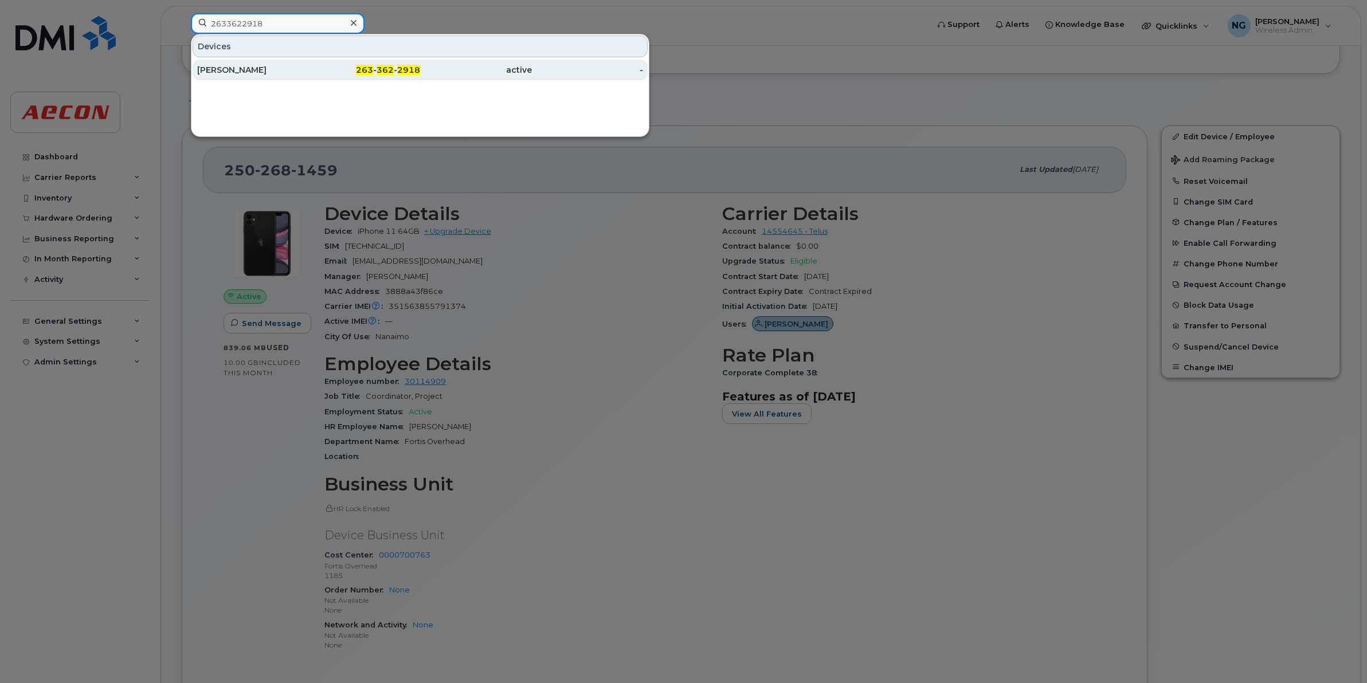
type input "2633622918"
click at [391, 67] on span "362" at bounding box center [384, 70] width 17 height 10
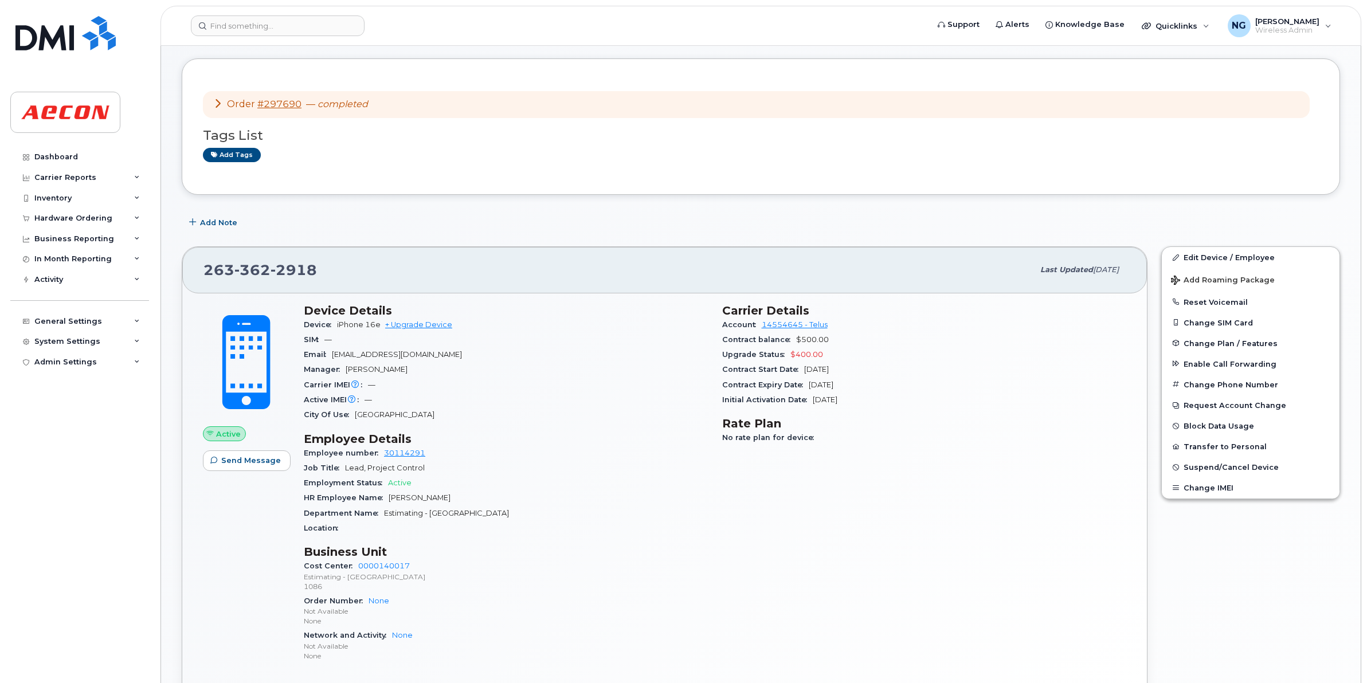
scroll to position [72, 0]
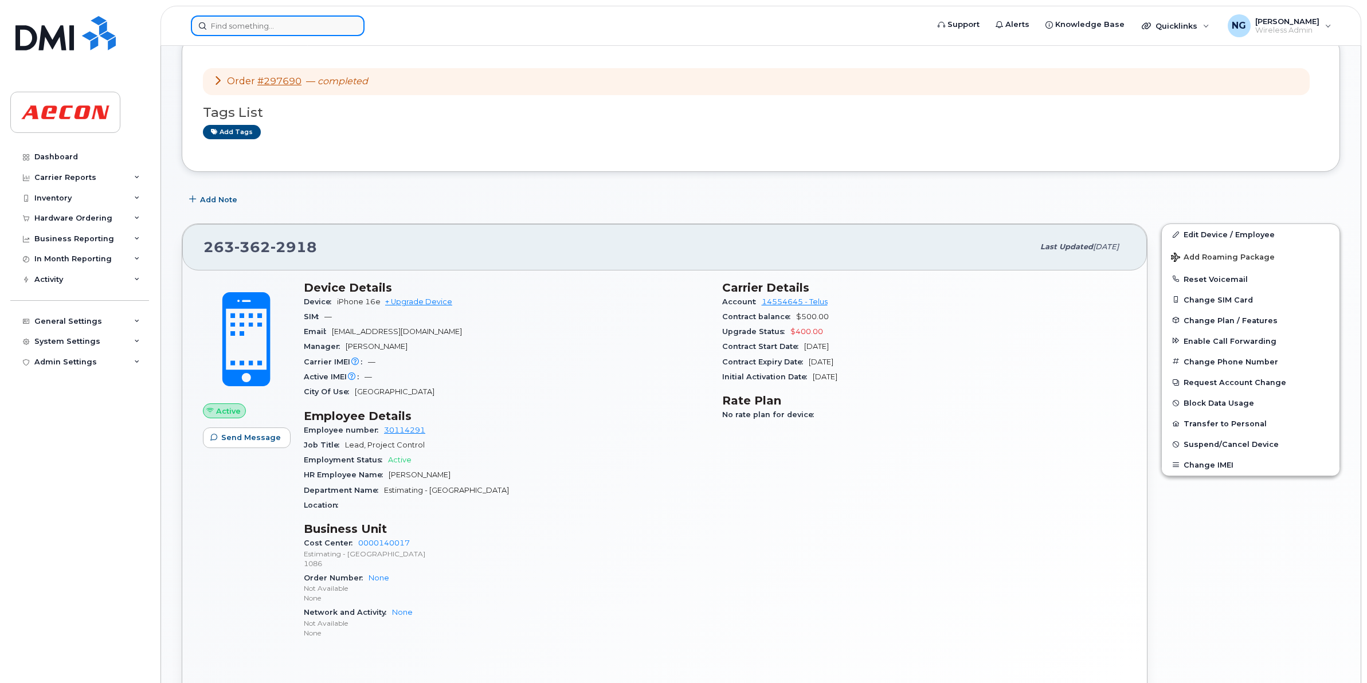
click at [249, 26] on input at bounding box center [278, 25] width 174 height 21
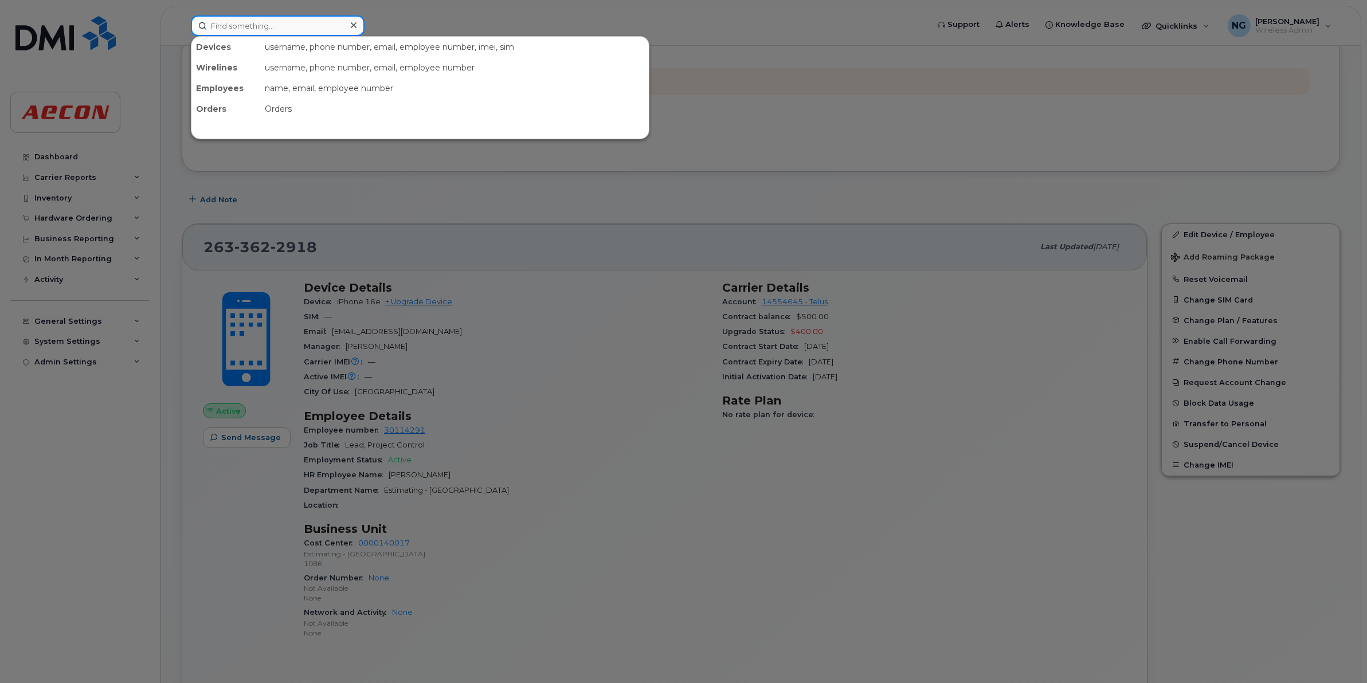
paste input "2633624107"
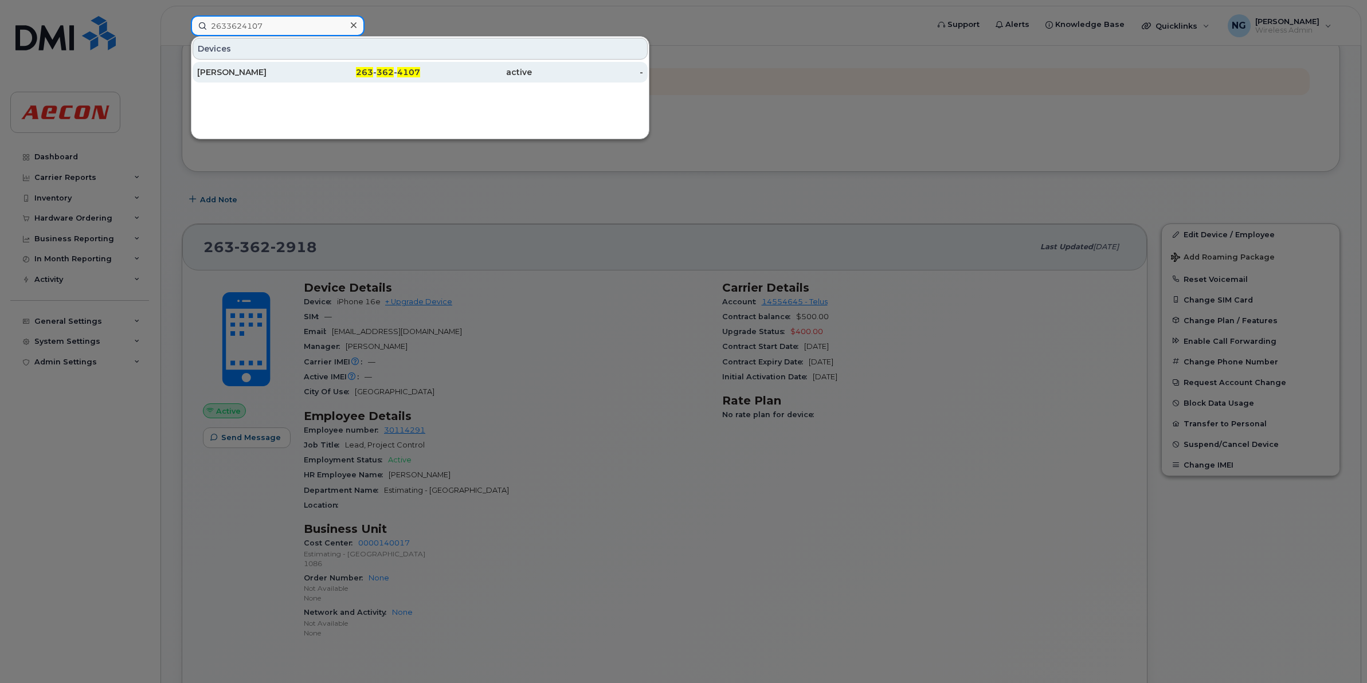
type input "2633624107"
click at [377, 66] on div "263 - 362 - 4107" at bounding box center [365, 71] width 112 height 11
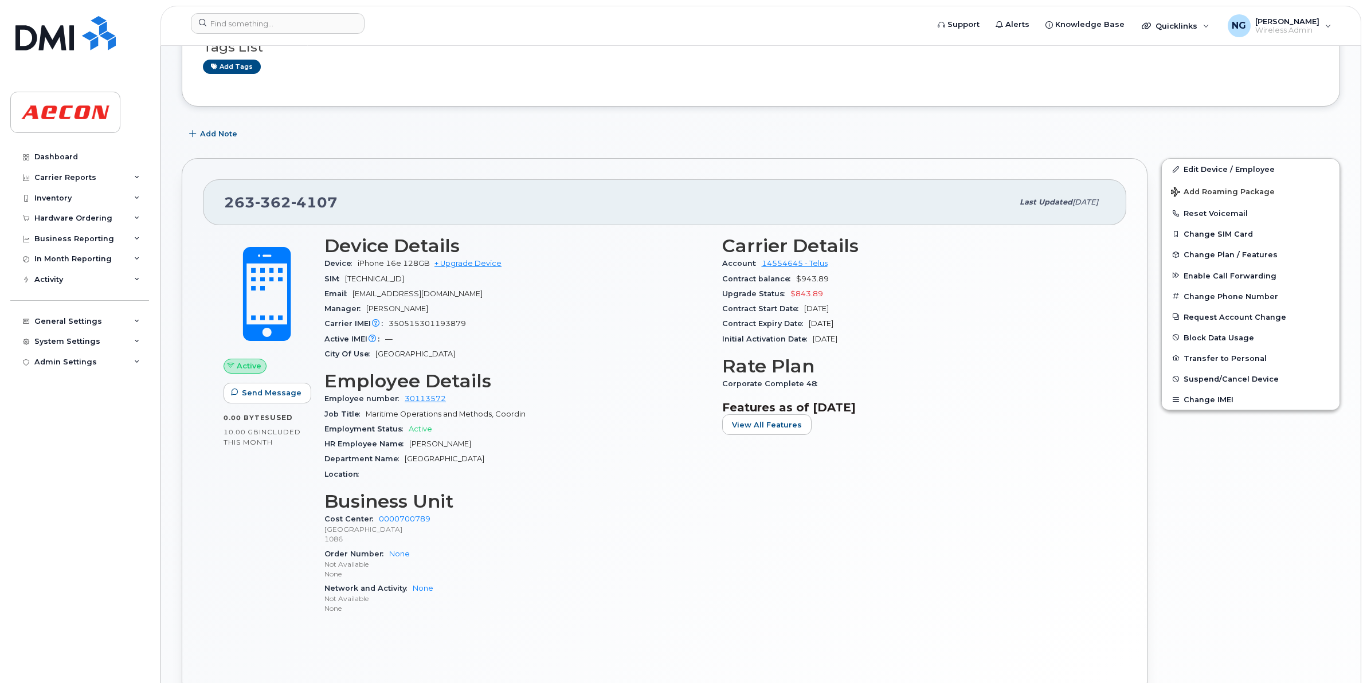
scroll to position [215, 0]
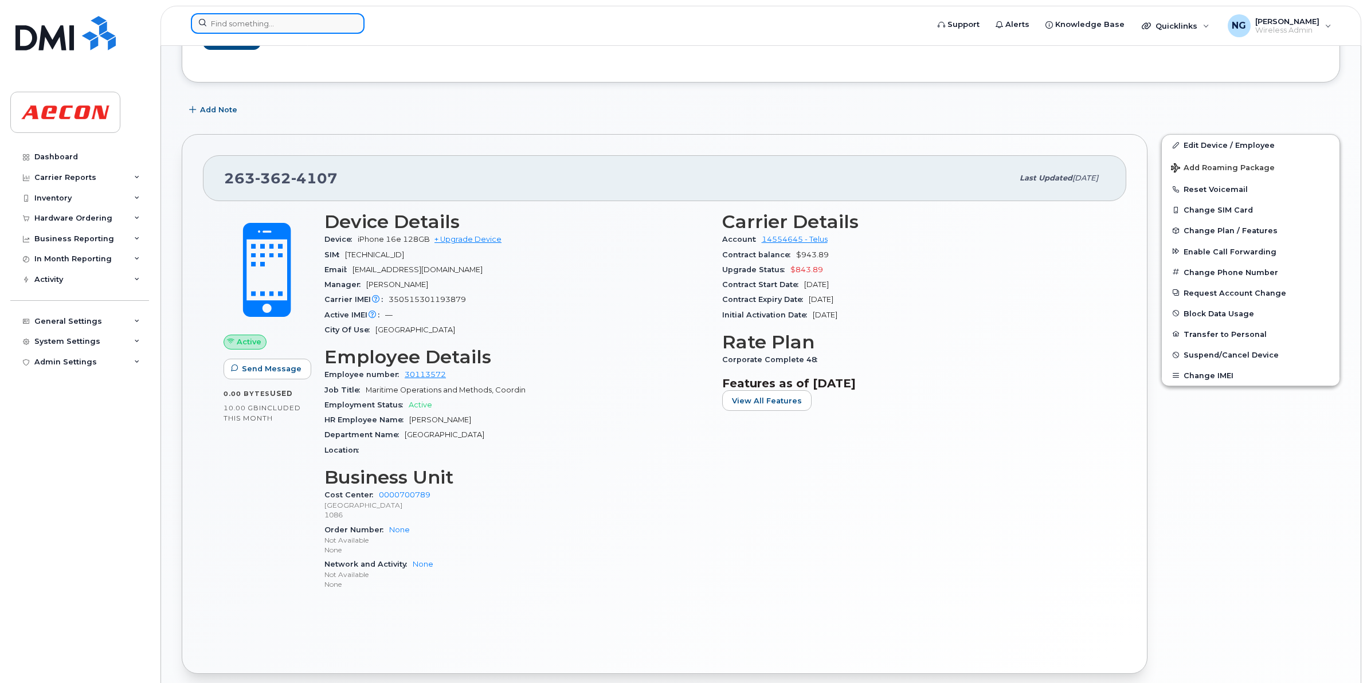
click at [270, 23] on input at bounding box center [278, 23] width 174 height 21
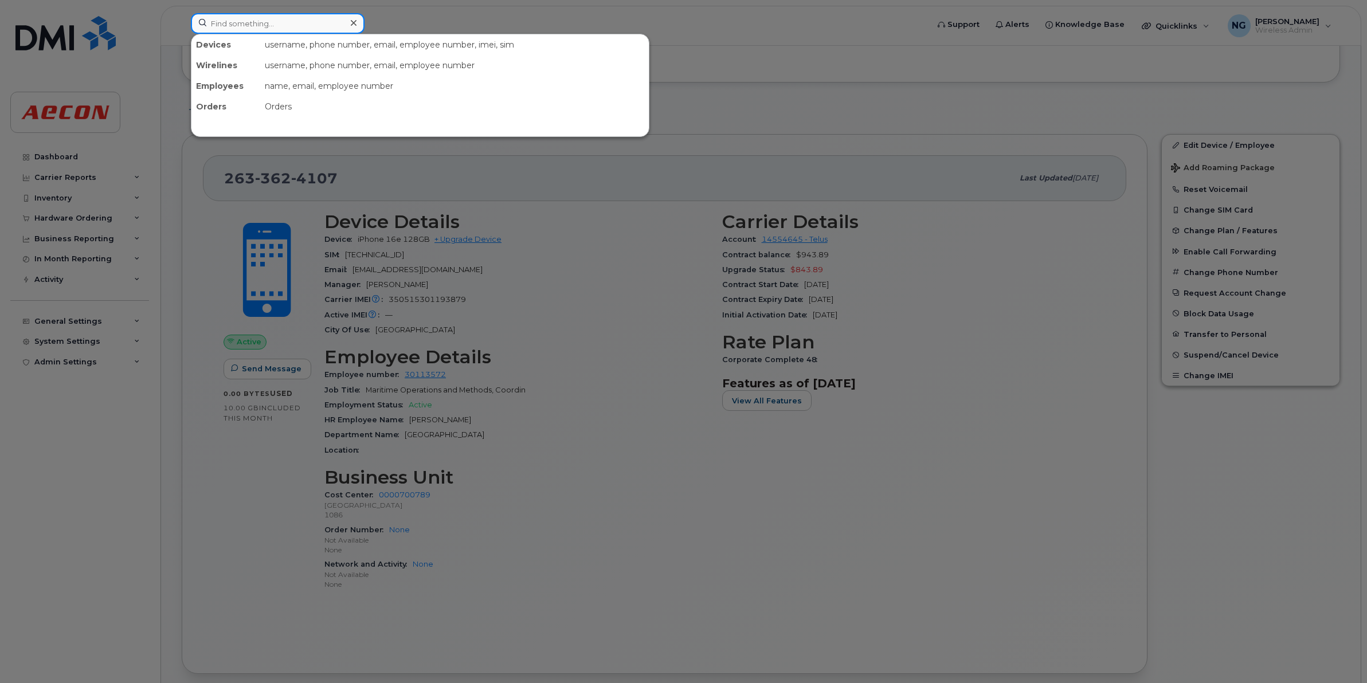
paste input "2896803176"
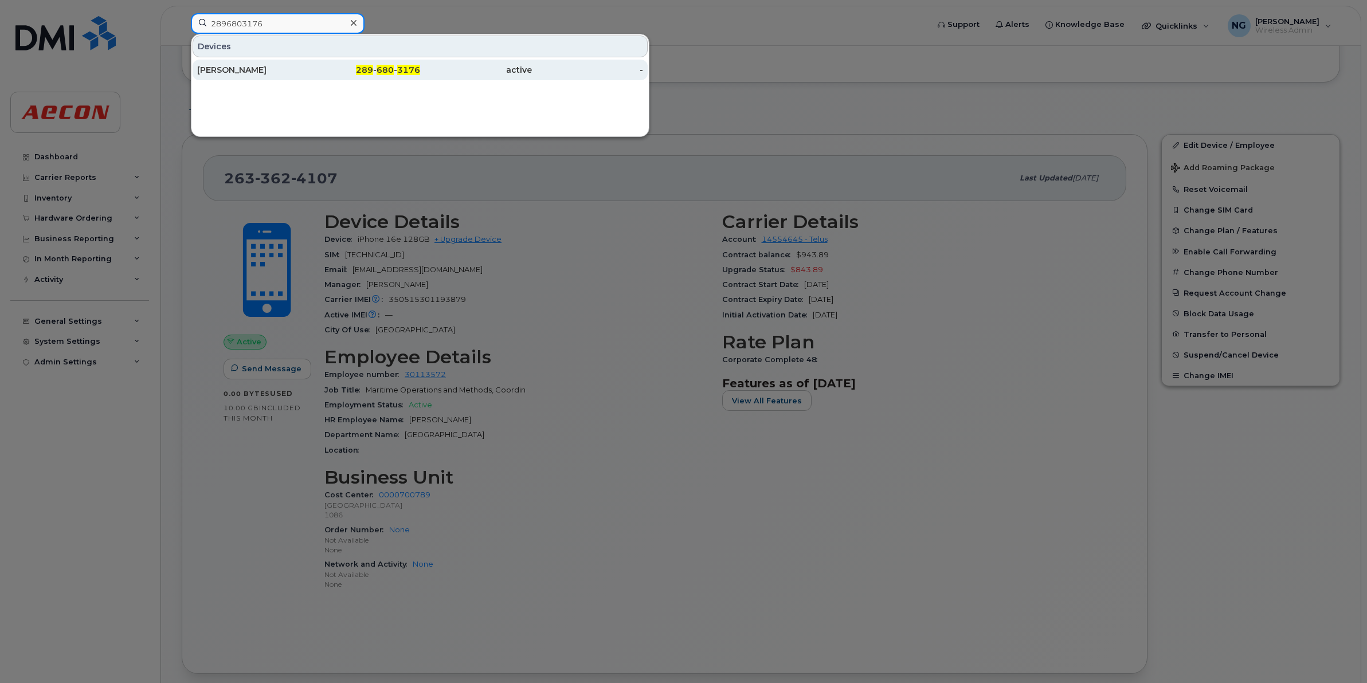
type input "2896803176"
click at [384, 70] on span "680" at bounding box center [384, 70] width 17 height 10
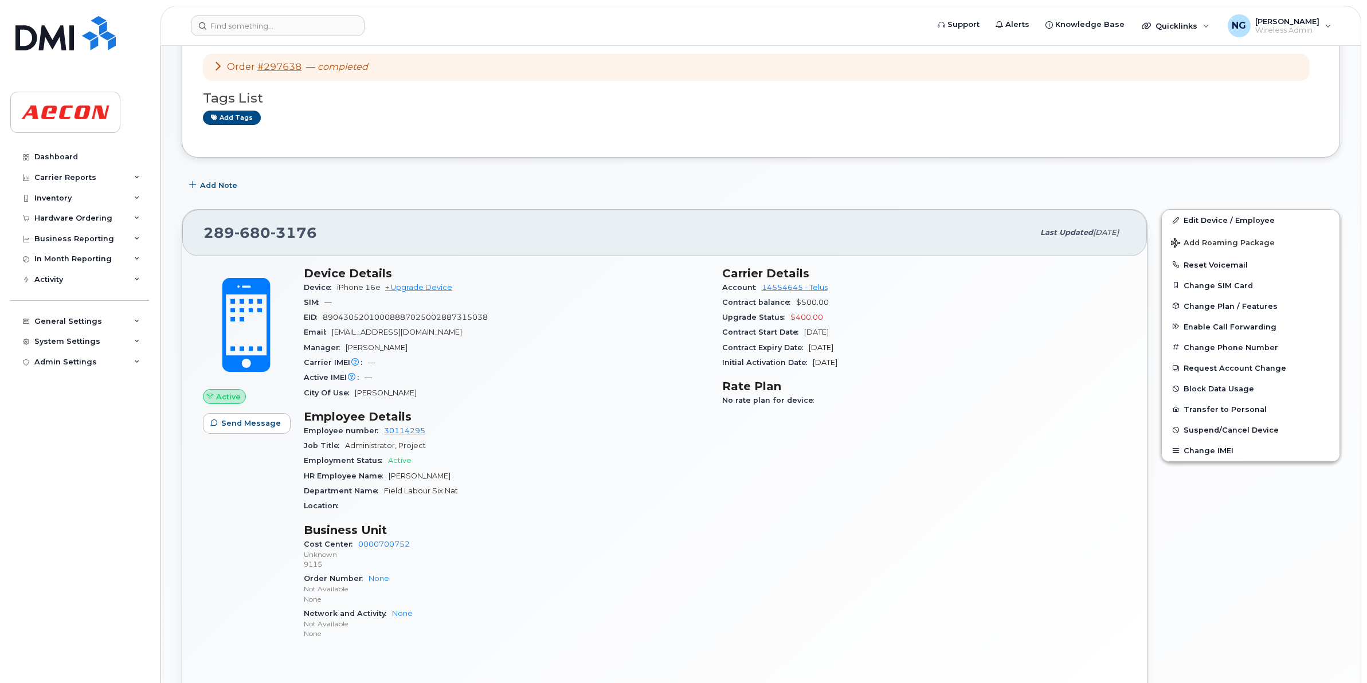
scroll to position [143, 0]
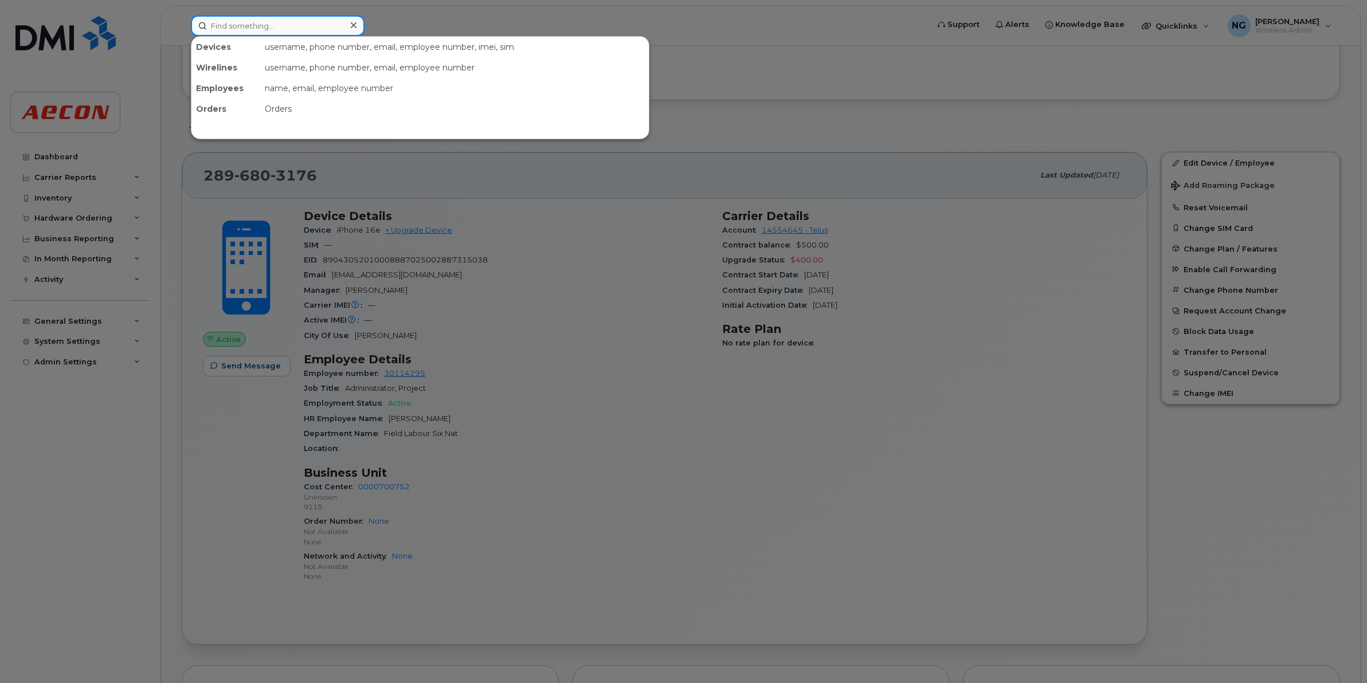
drag, startPoint x: 277, startPoint y: 33, endPoint x: 284, endPoint y: 24, distance: 11.0
click at [277, 33] on input at bounding box center [278, 25] width 174 height 21
paste input "4163168547"
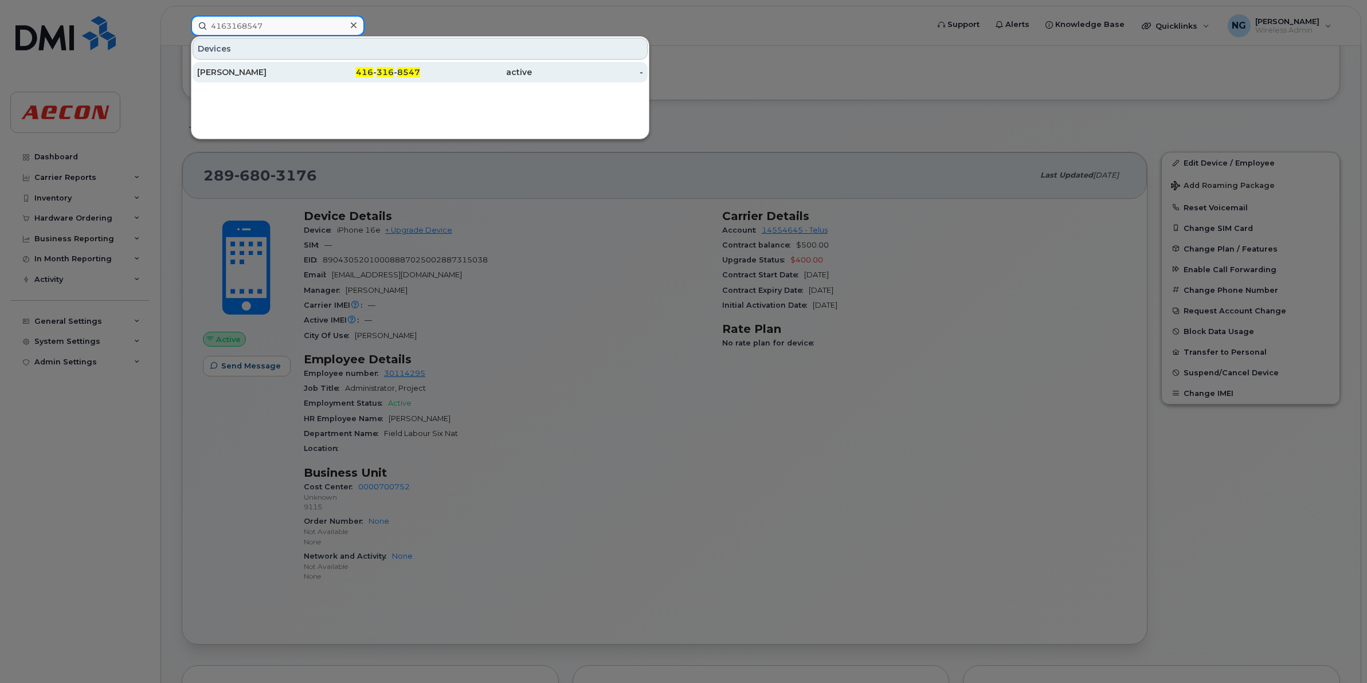
type input "4163168547"
click at [383, 72] on span "316" at bounding box center [384, 72] width 17 height 10
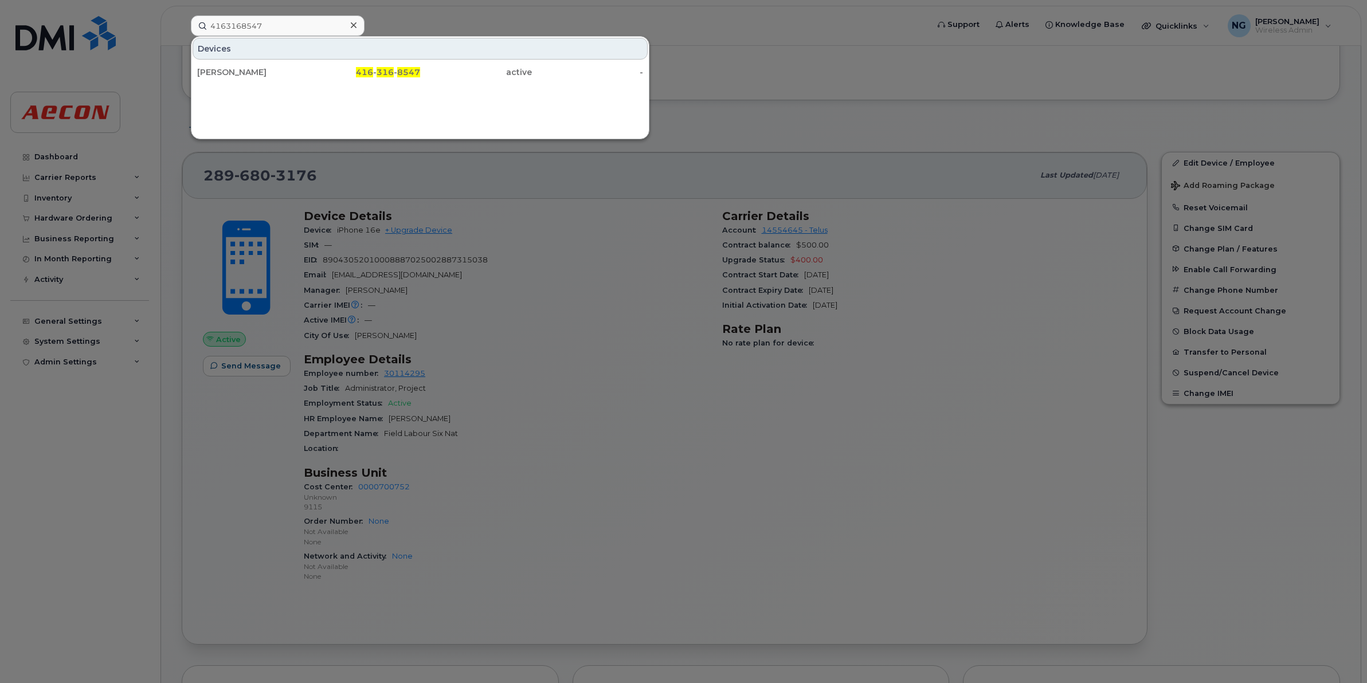
drag, startPoint x: 383, startPoint y: 72, endPoint x: 376, endPoint y: 58, distance: 14.9
click at [383, 72] on span "316" at bounding box center [384, 72] width 17 height 10
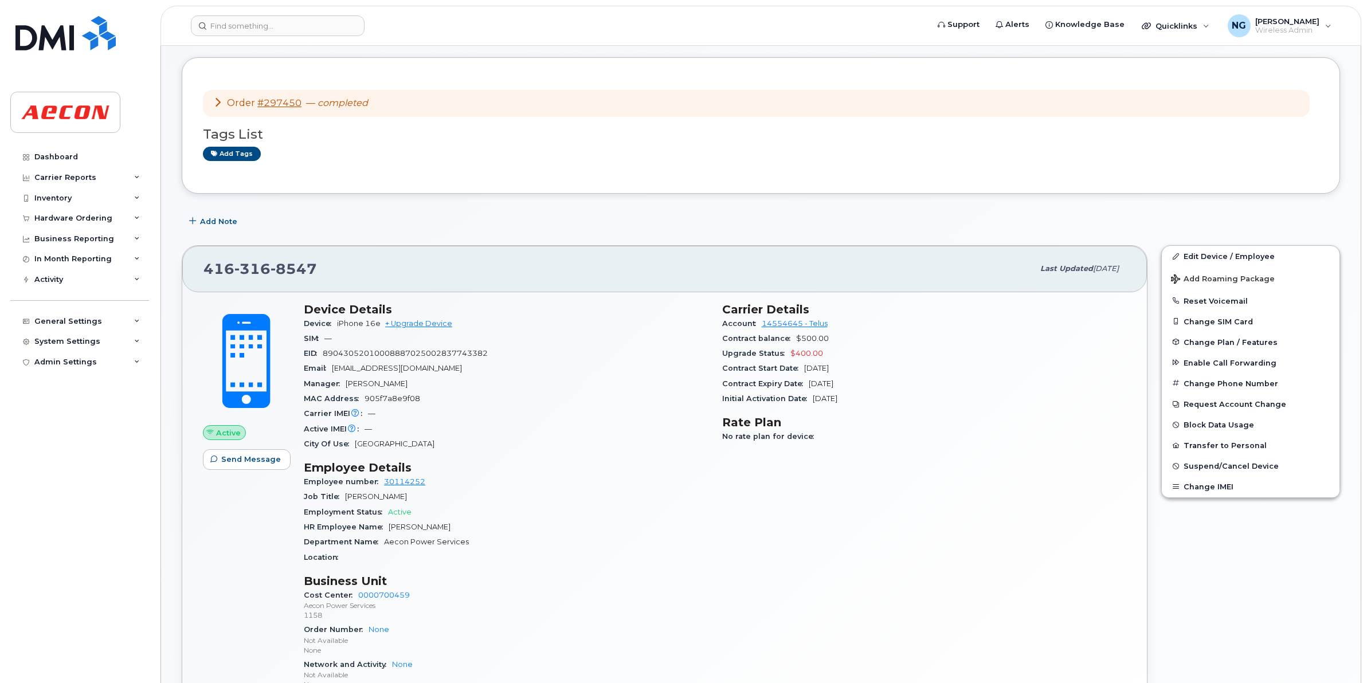
scroll to position [72, 0]
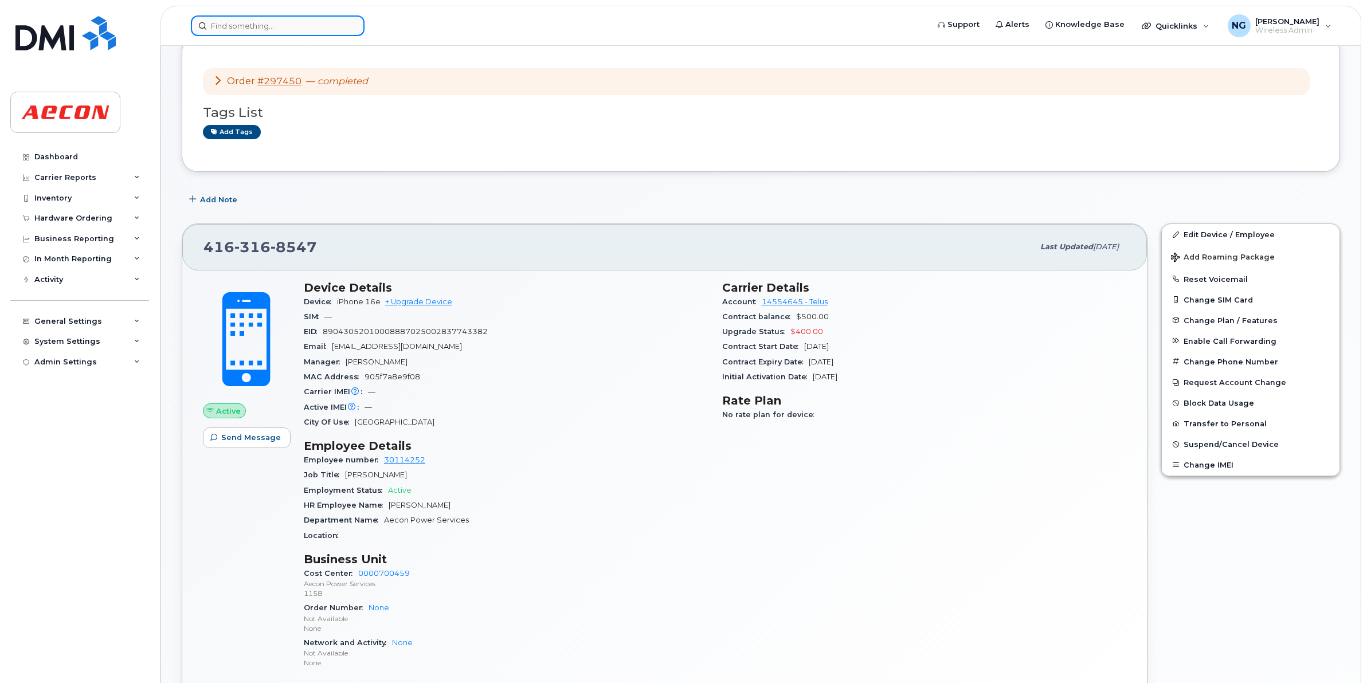
click at [241, 27] on input at bounding box center [278, 25] width 174 height 21
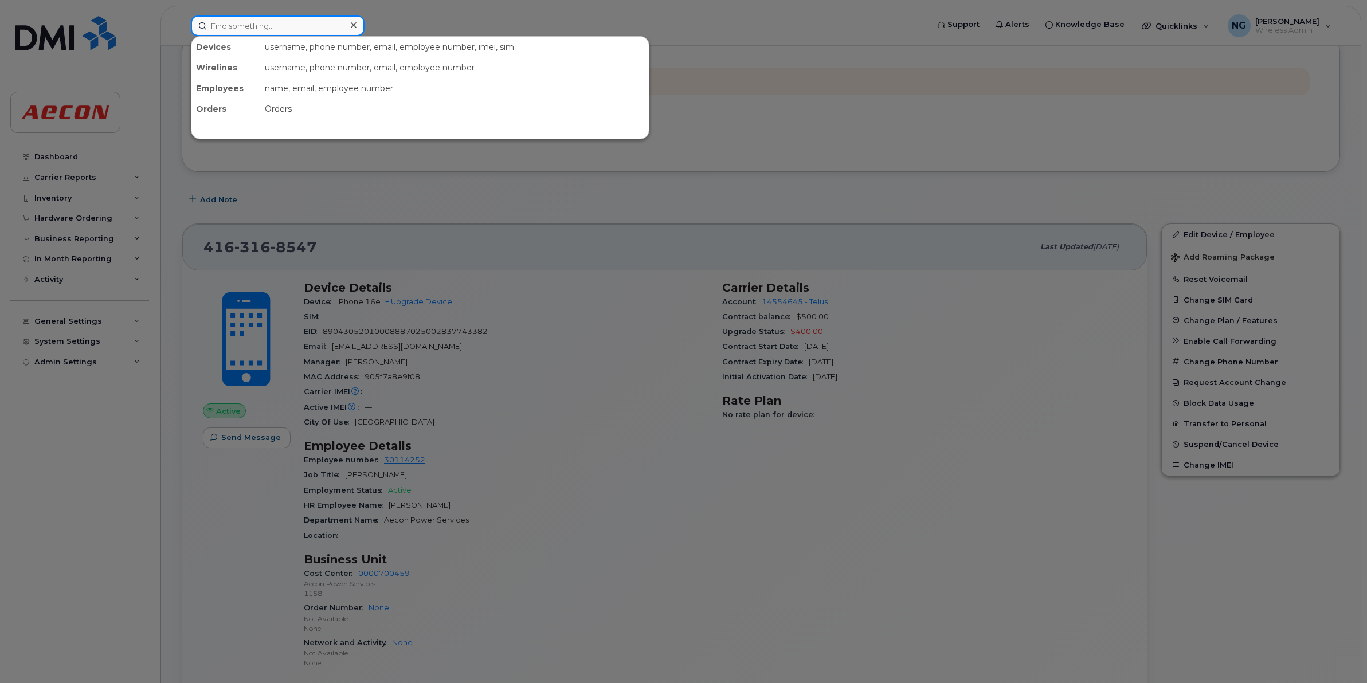
paste input "4164553705"
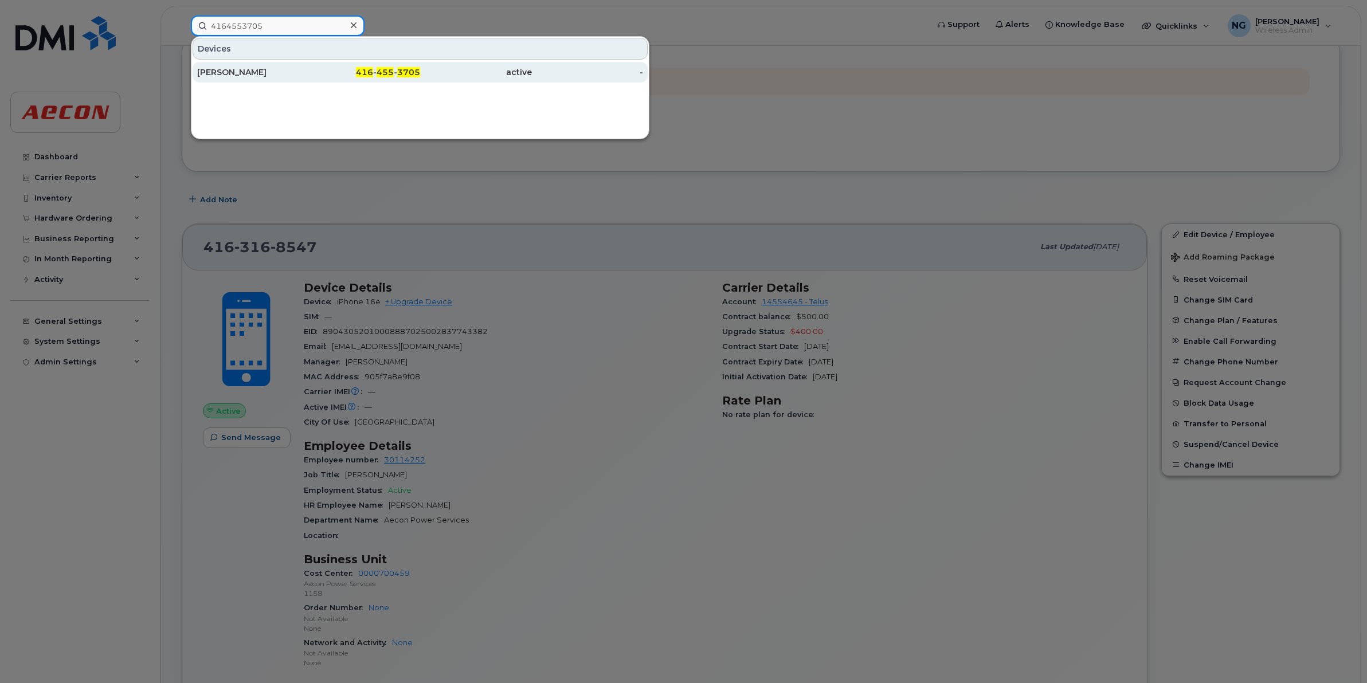
type input "4164553705"
click at [391, 72] on span "455" at bounding box center [384, 72] width 17 height 10
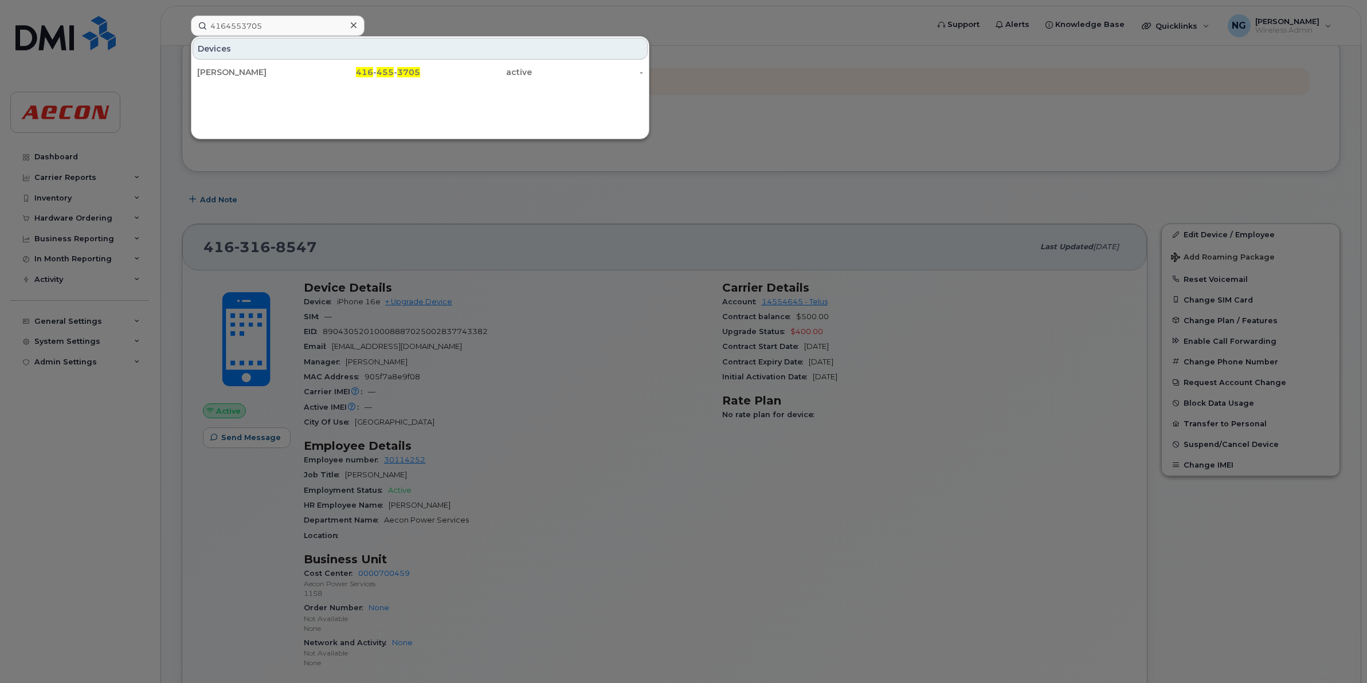
drag, startPoint x: 391, startPoint y: 72, endPoint x: 399, endPoint y: 46, distance: 26.5
click at [391, 72] on span "455" at bounding box center [384, 72] width 17 height 10
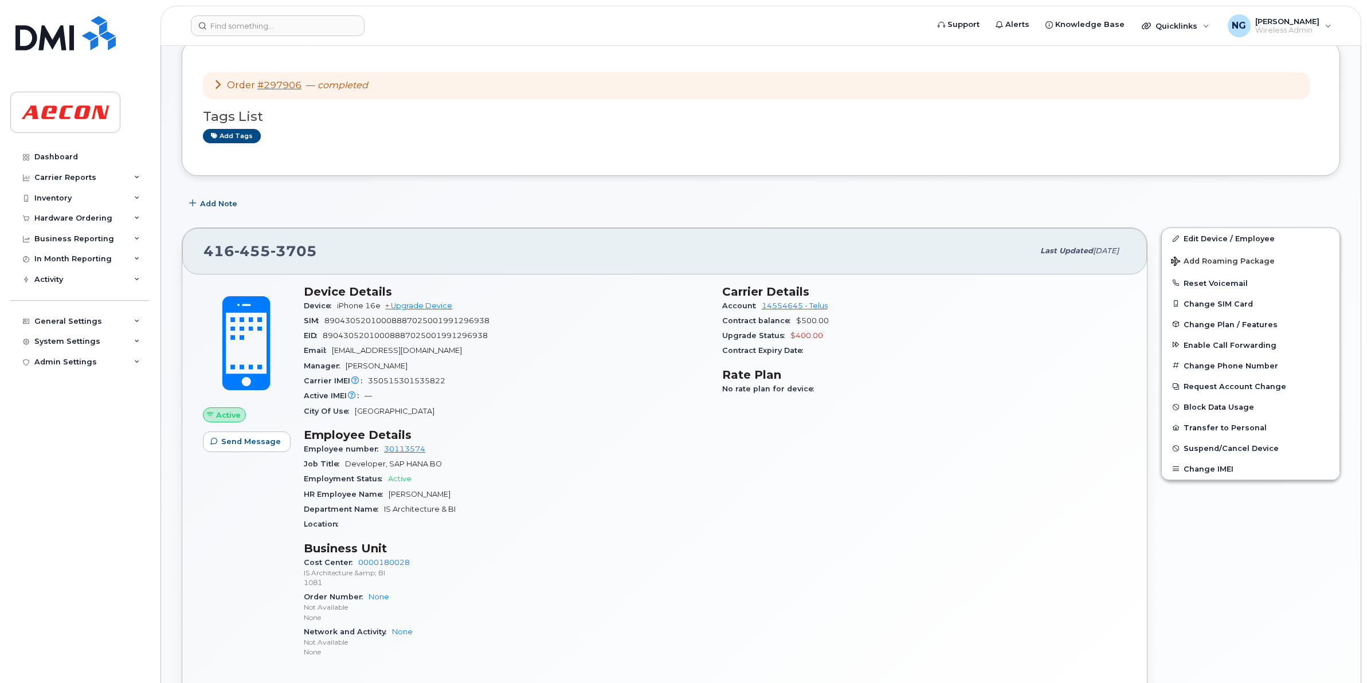
scroll to position [143, 0]
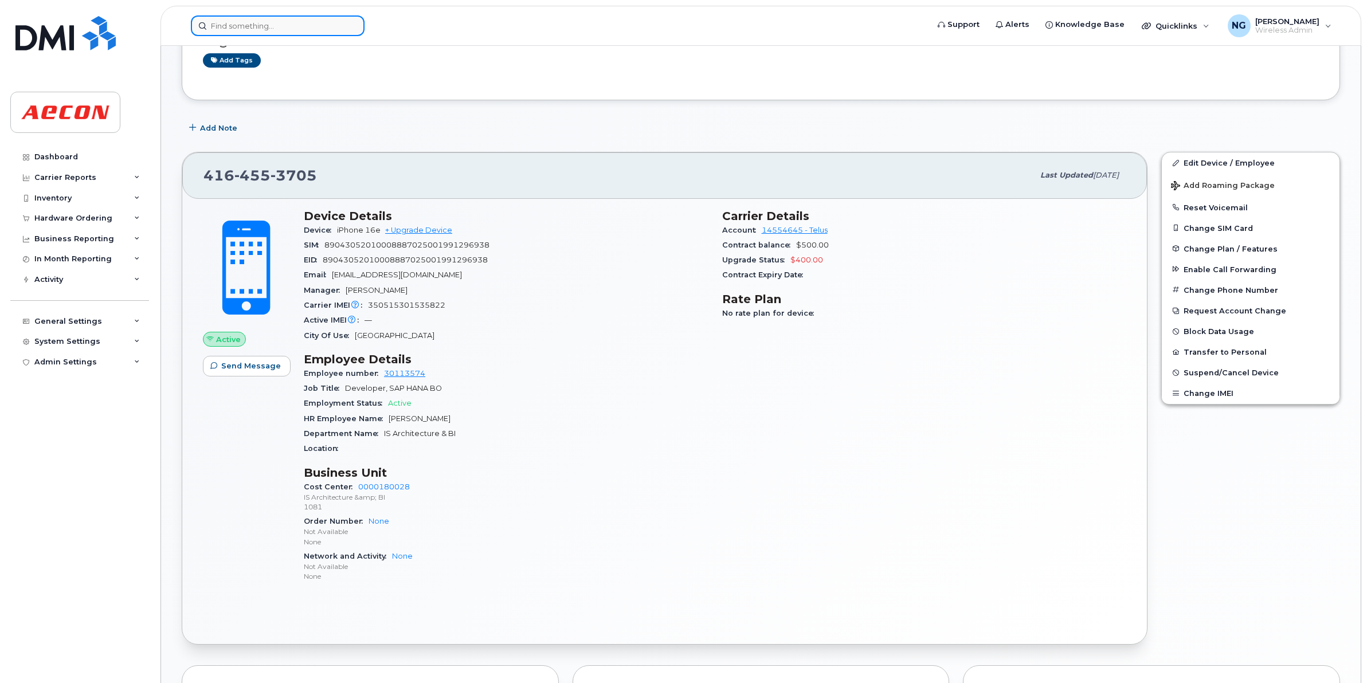
click at [292, 30] on input at bounding box center [278, 25] width 174 height 21
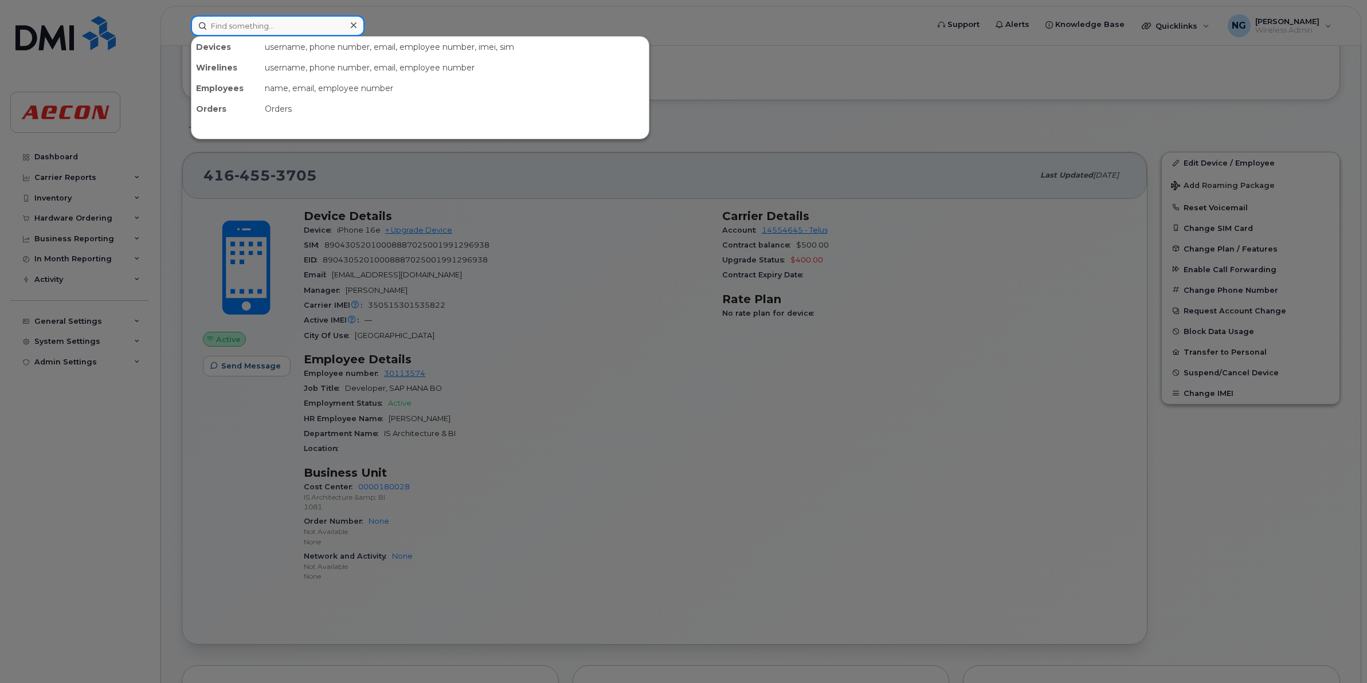
paste input "5873721886"
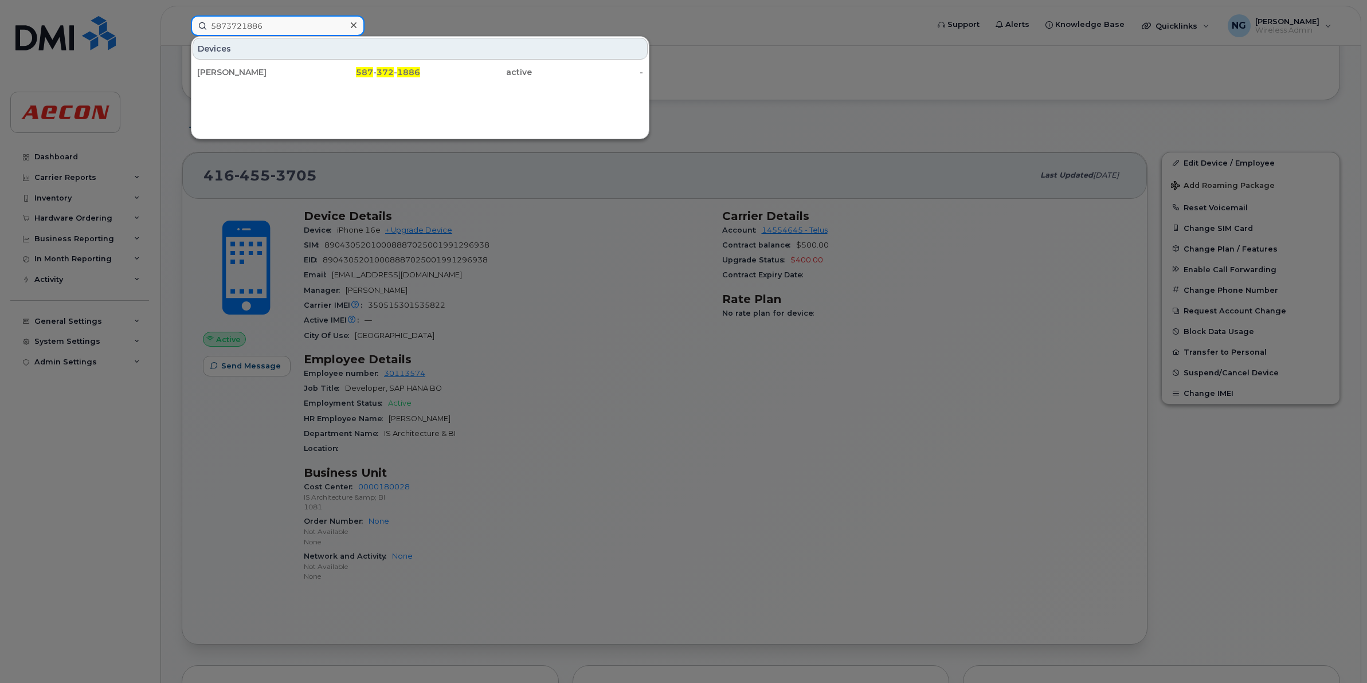
type input "5873721886"
click at [413, 61] on div "[PERSON_NAME] 587 - 372 - 1886 active -" at bounding box center [419, 72] width 457 height 23
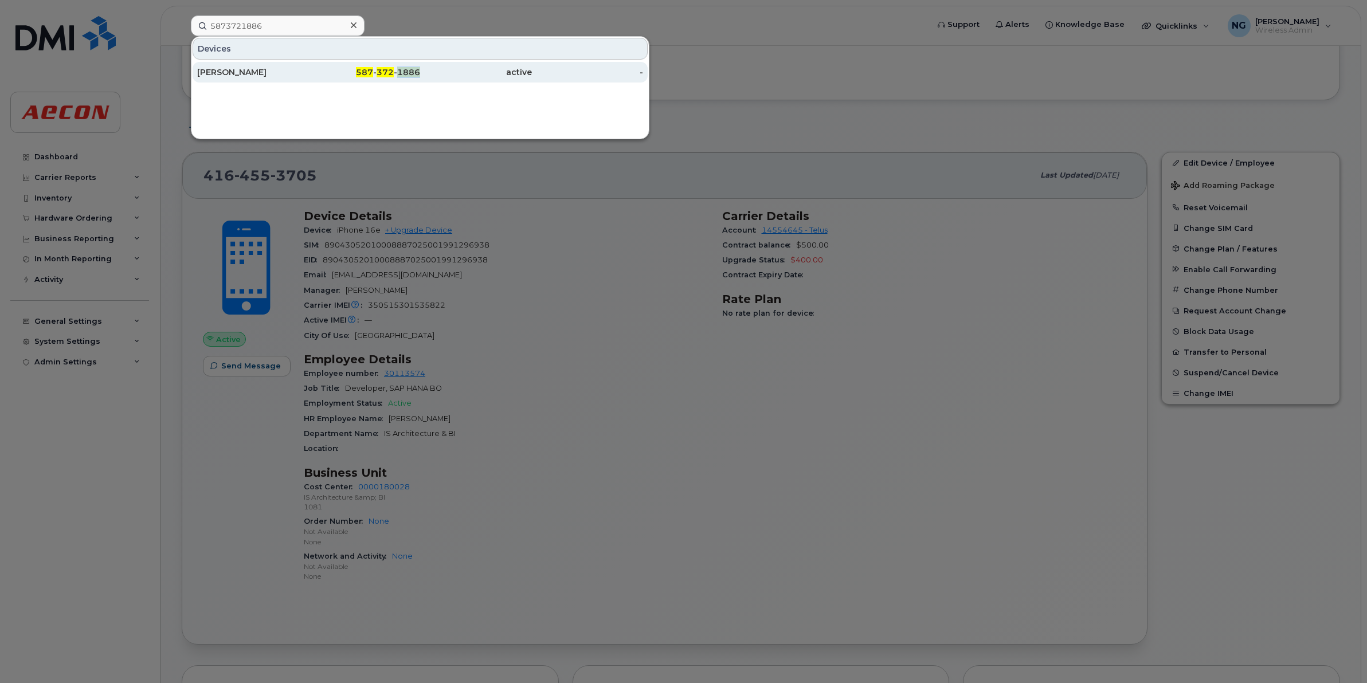
drag, startPoint x: 413, startPoint y: 61, endPoint x: 390, endPoint y: 72, distance: 25.6
click at [390, 72] on span "372" at bounding box center [384, 72] width 17 height 10
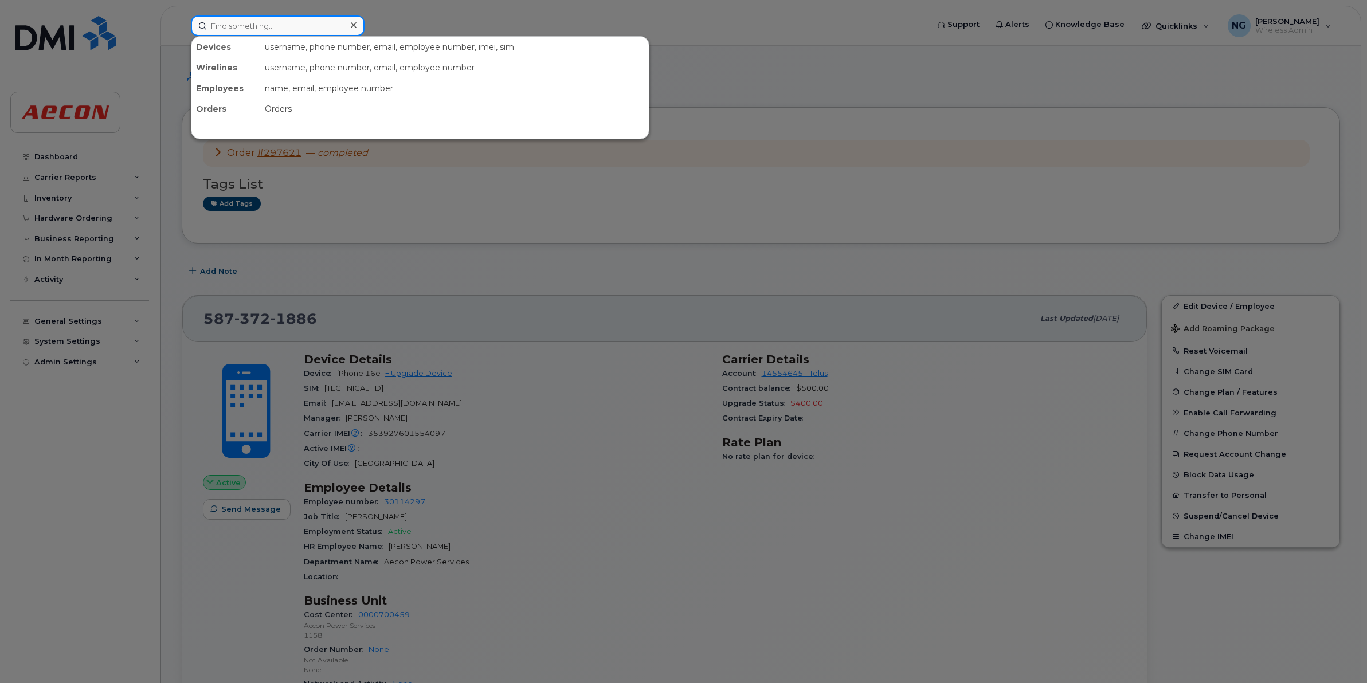
click at [301, 24] on input at bounding box center [278, 25] width 174 height 21
paste input "7429868438"
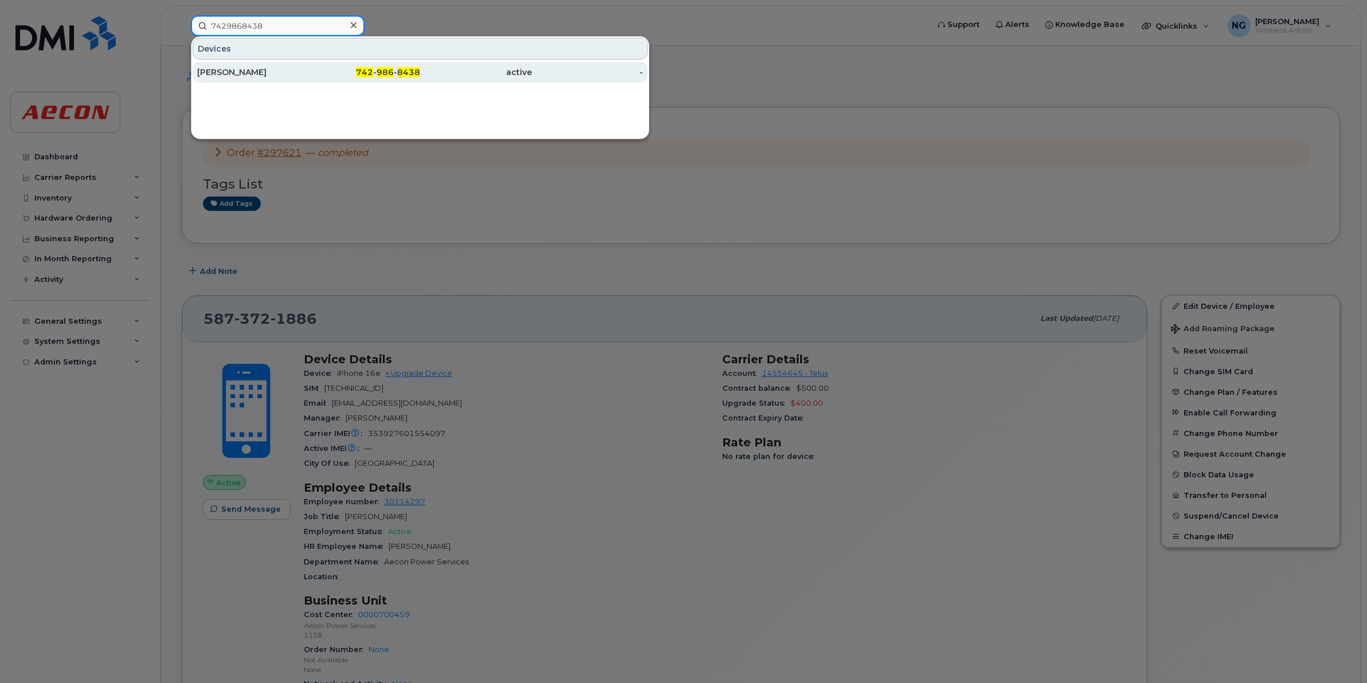
type input "7429868438"
click at [359, 76] on span "742" at bounding box center [364, 72] width 17 height 10
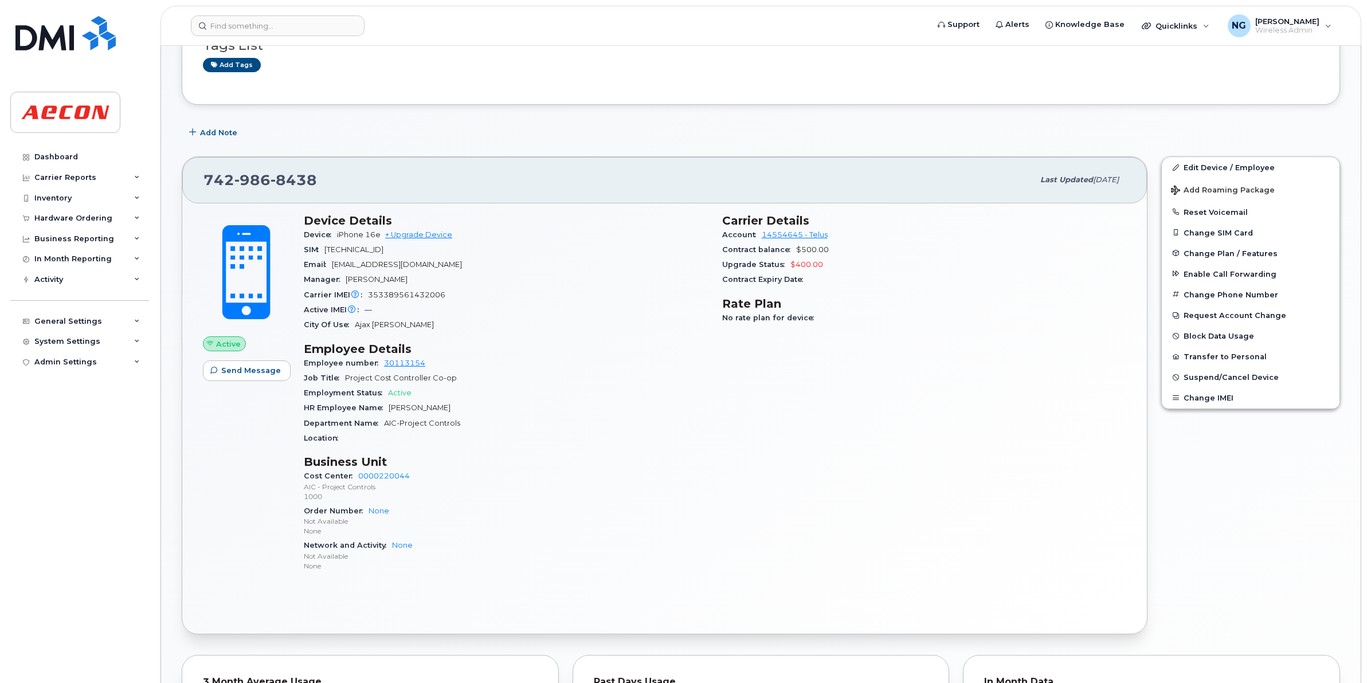
scroll to position [143, 0]
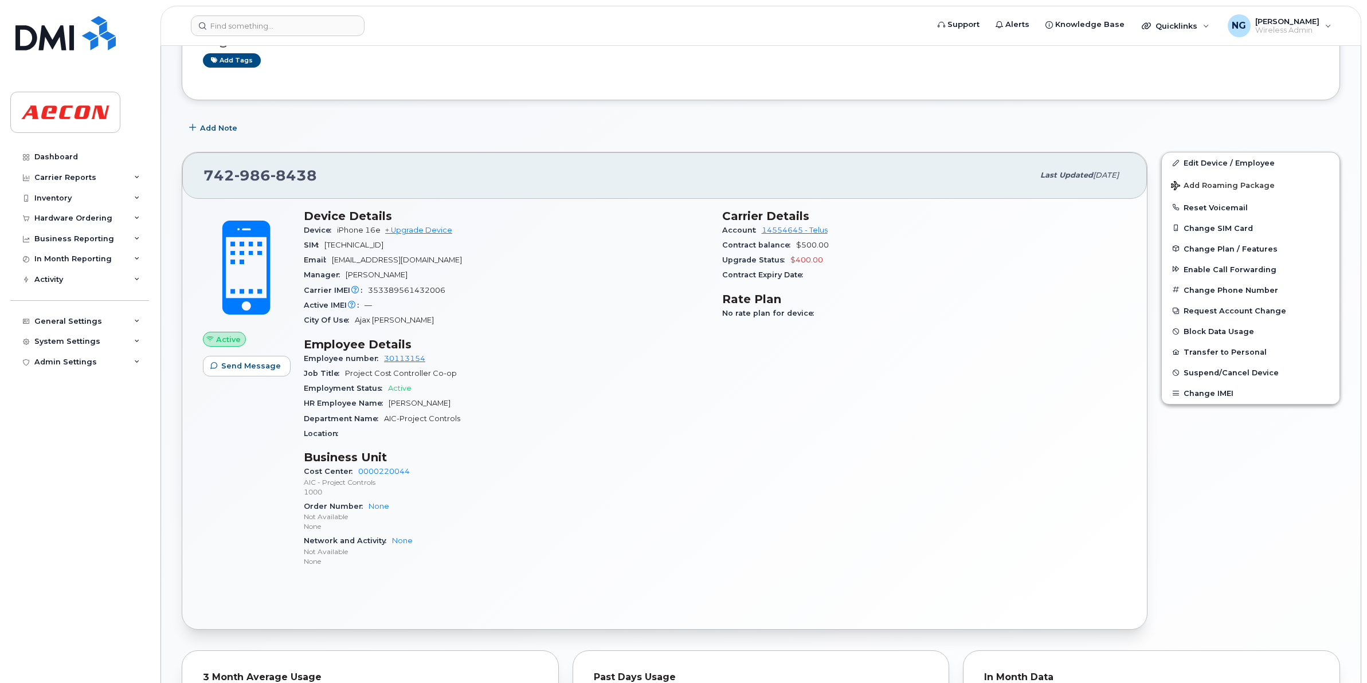
drag, startPoint x: 404, startPoint y: 512, endPoint x: 404, endPoint y: 493, distance: 18.3
click at [404, 512] on p "Not Available" at bounding box center [506, 517] width 405 height 10
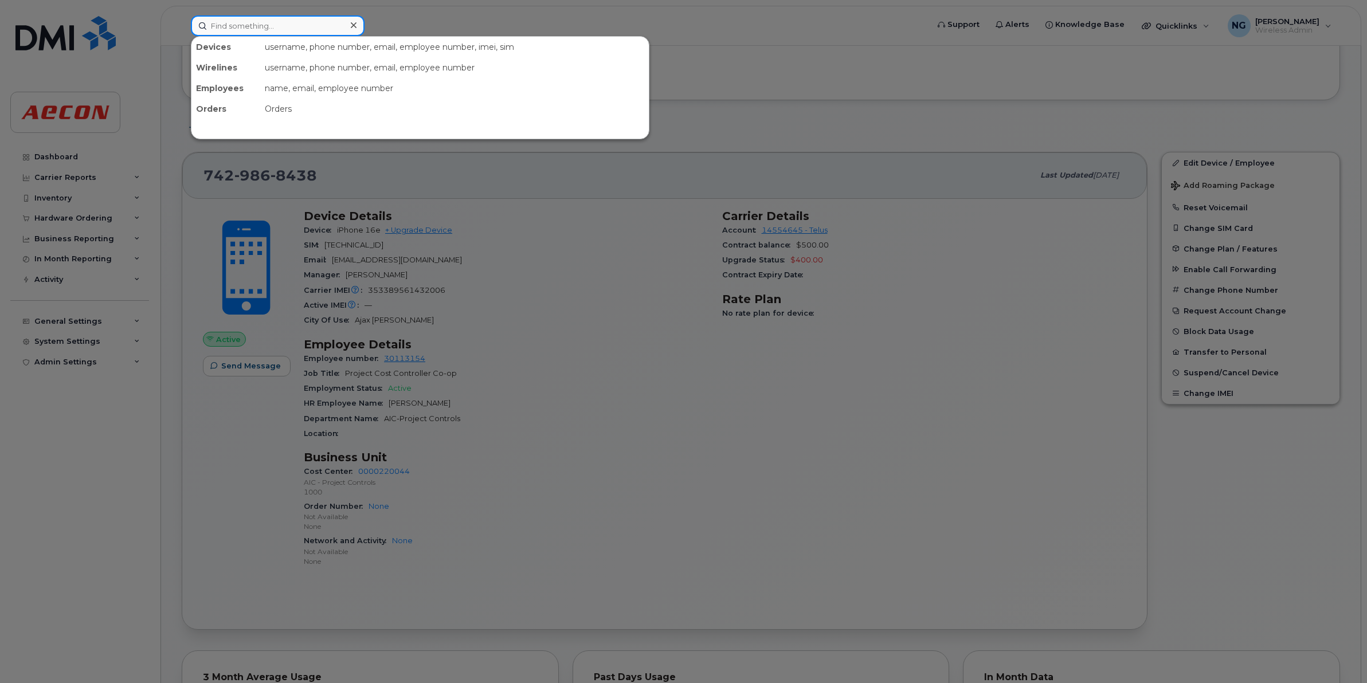
click at [254, 26] on input at bounding box center [278, 25] width 174 height 21
paste input "6729636899"
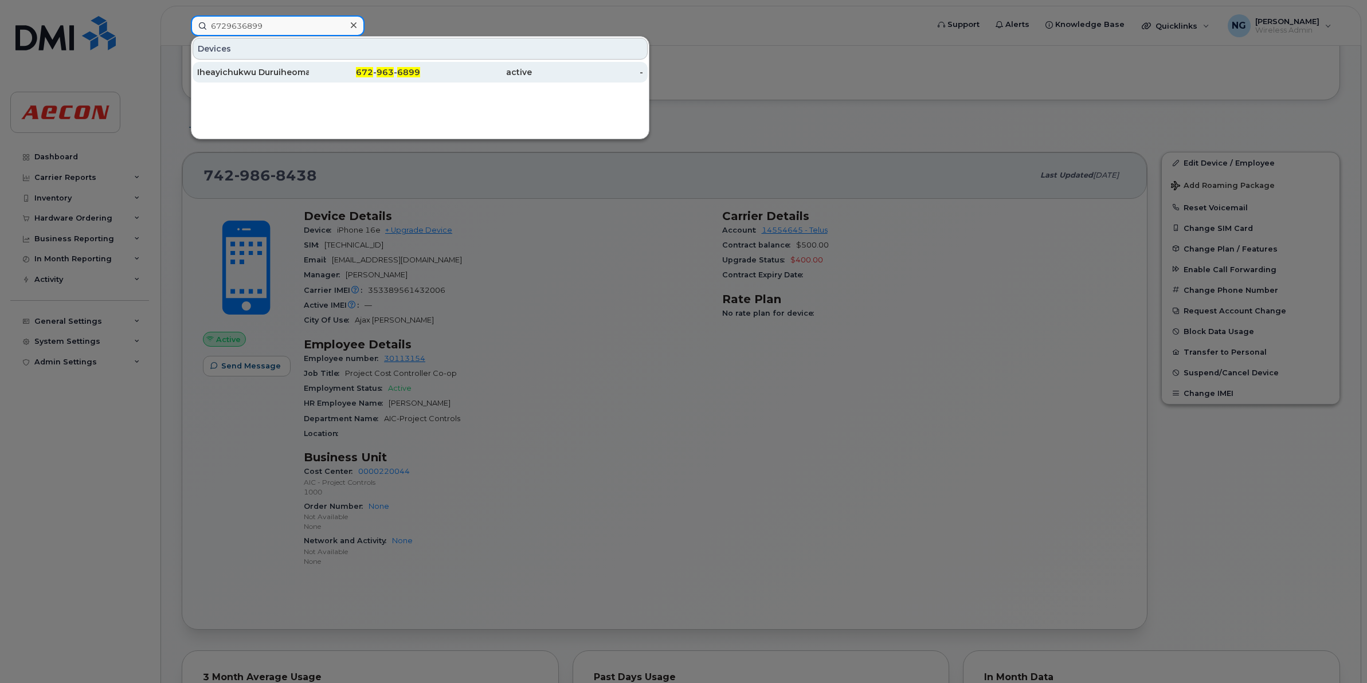
type input "6729636899"
click at [420, 62] on div "672 - 963 - 6899" at bounding box center [476, 72] width 112 height 21
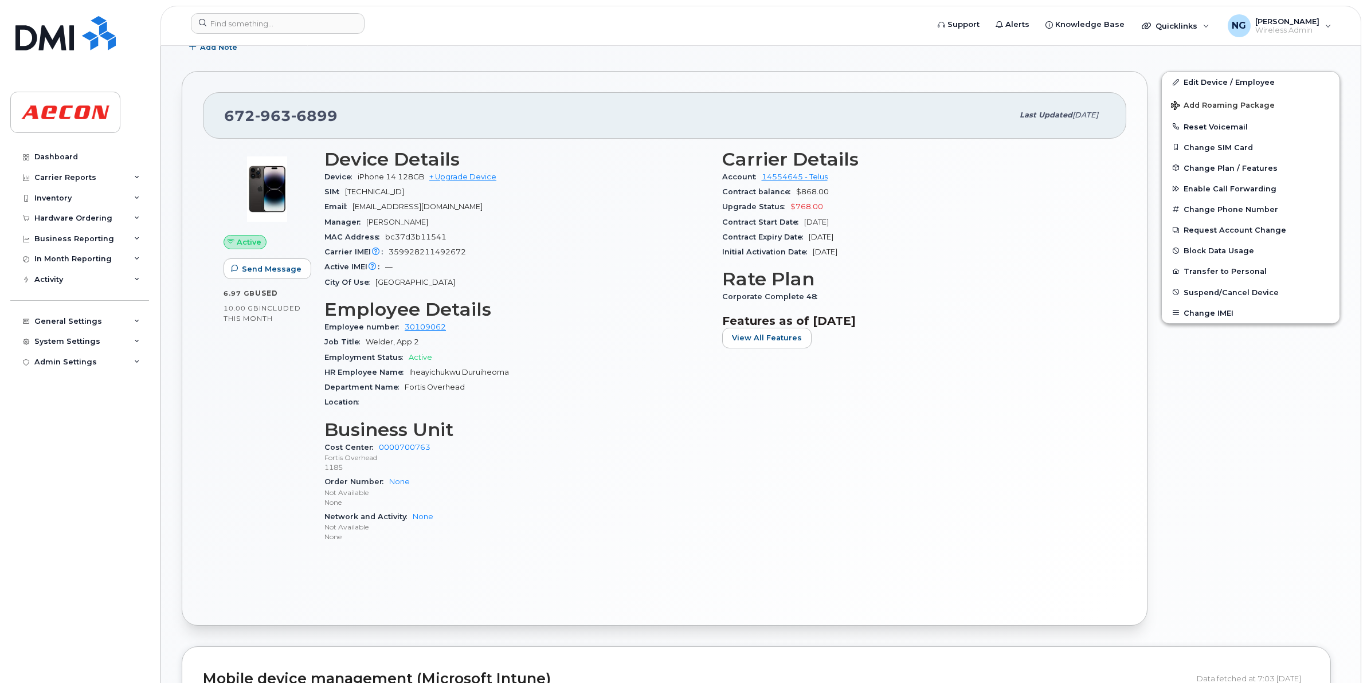
scroll to position [215, 0]
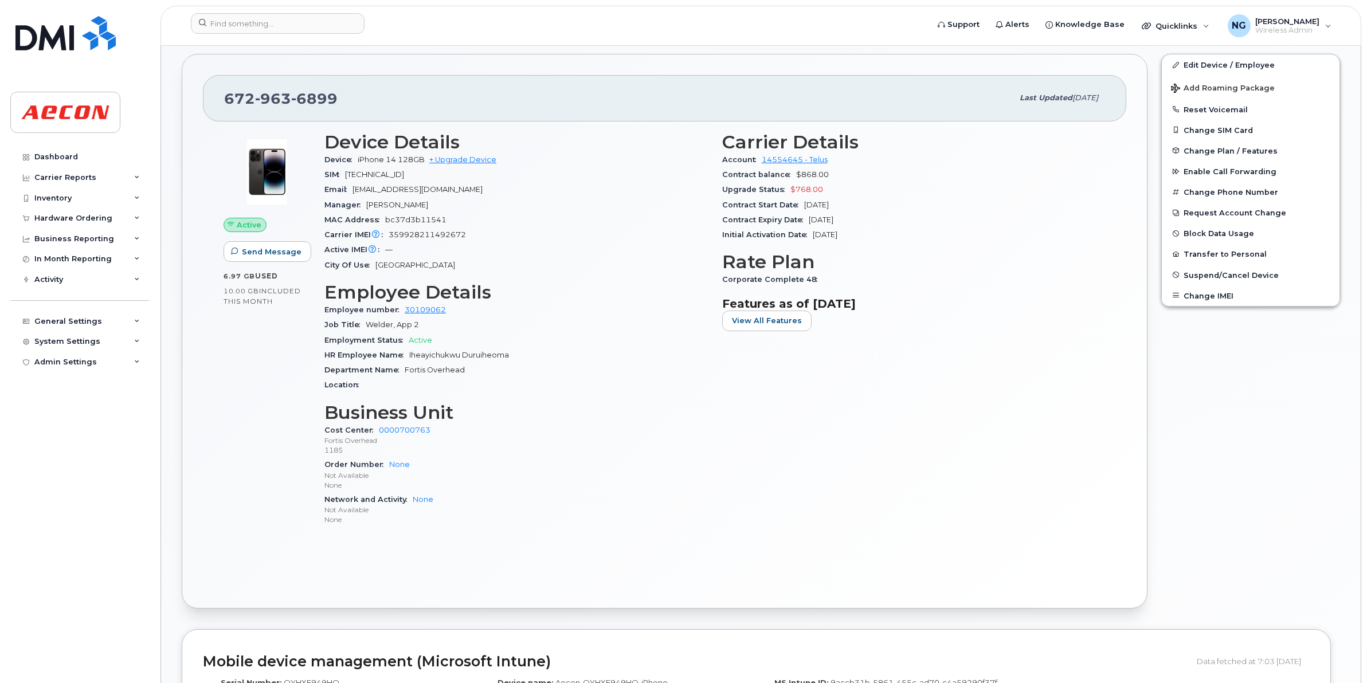
click at [921, 358] on div "Carrier Details Account 14554645 - Telus Contract balance $868.00 Upgrade Statu…" at bounding box center [914, 334] width 398 height 418
drag, startPoint x: 664, startPoint y: 554, endPoint x: 574, endPoint y: 453, distance: 135.1
click at [664, 554] on div "Active Send Message 6.97 GB  used 10.00 GB  included this month Device Details …" at bounding box center [664, 354] width 923 height 466
click at [312, 21] on input at bounding box center [278, 23] width 174 height 21
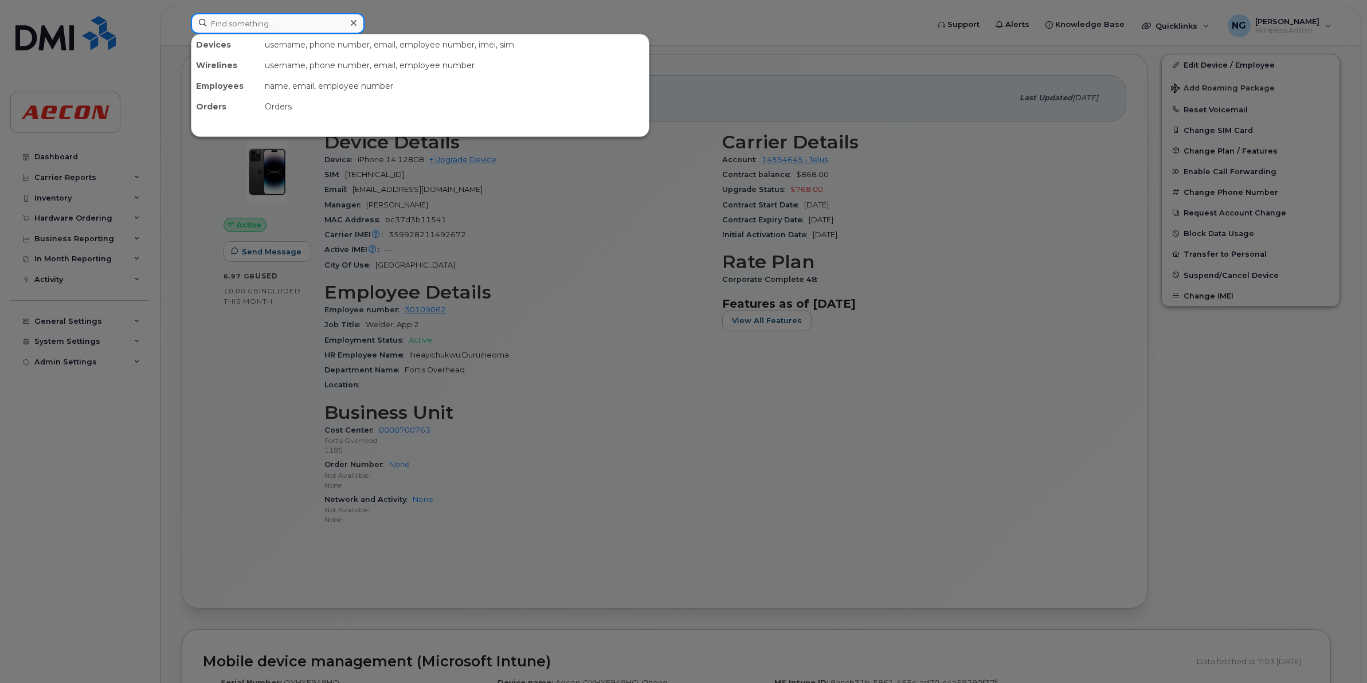
paste input "6729640701"
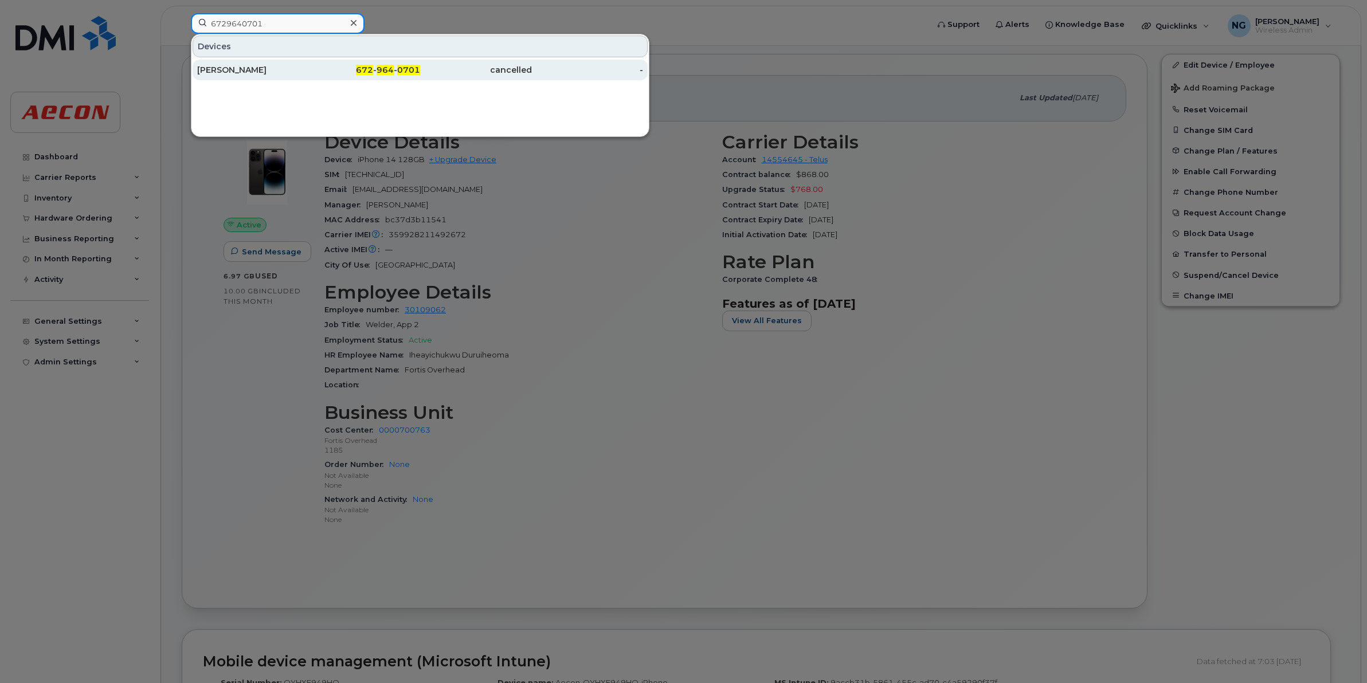
type input "6729640701"
click at [382, 65] on div "672 - 964 - 0701" at bounding box center [365, 69] width 112 height 11
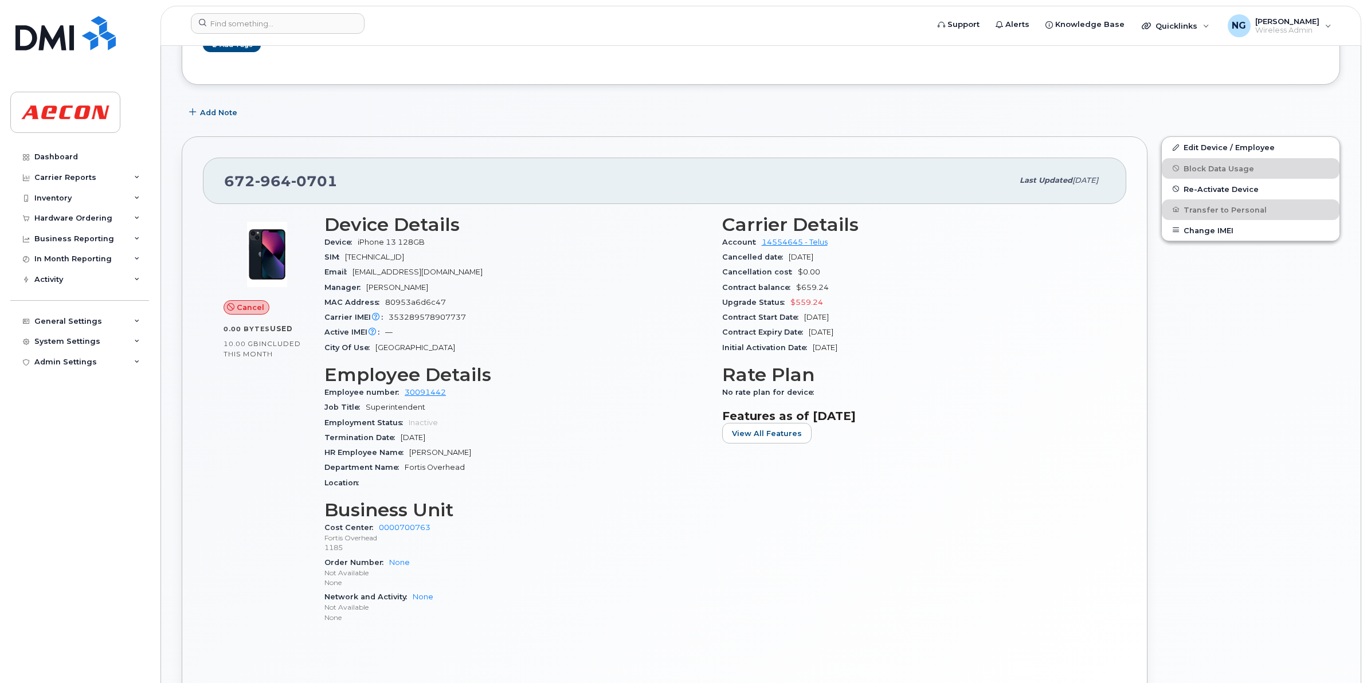
scroll to position [143, 0]
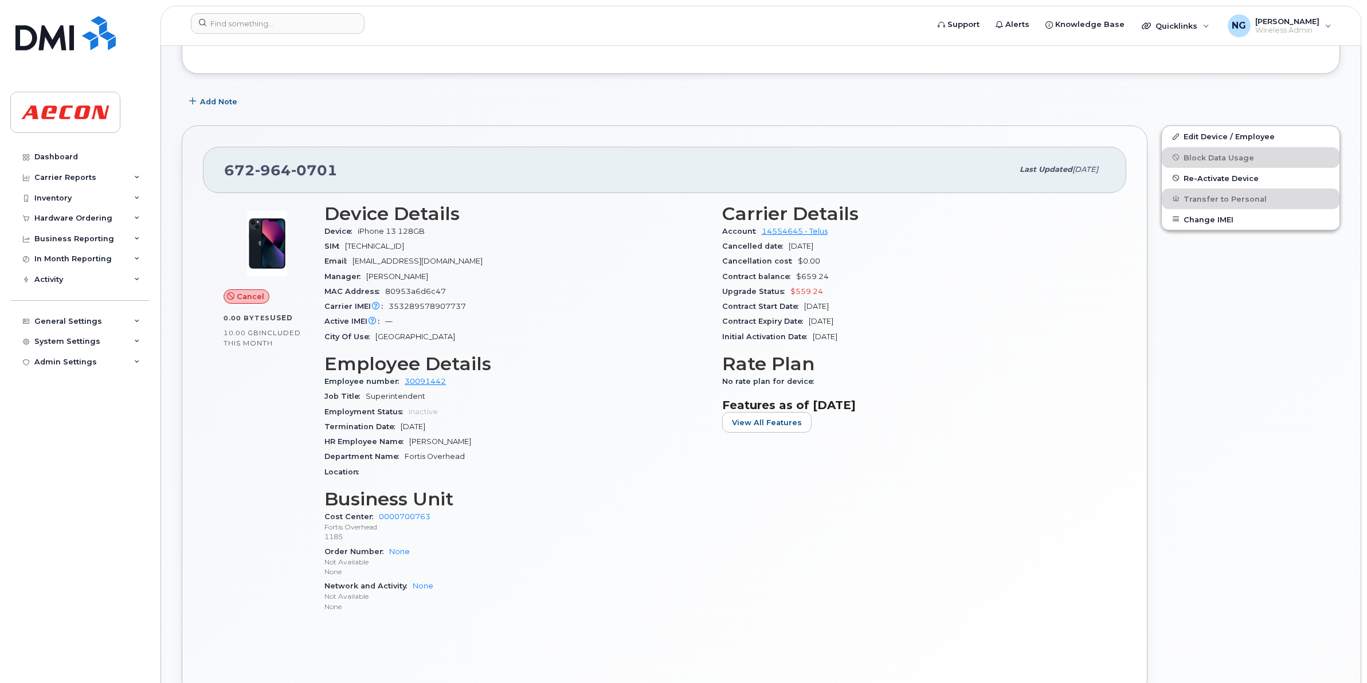
drag, startPoint x: 597, startPoint y: 436, endPoint x: 436, endPoint y: 150, distance: 328.1
click at [597, 436] on div "HR Employee Name [PERSON_NAME]" at bounding box center [516, 441] width 384 height 15
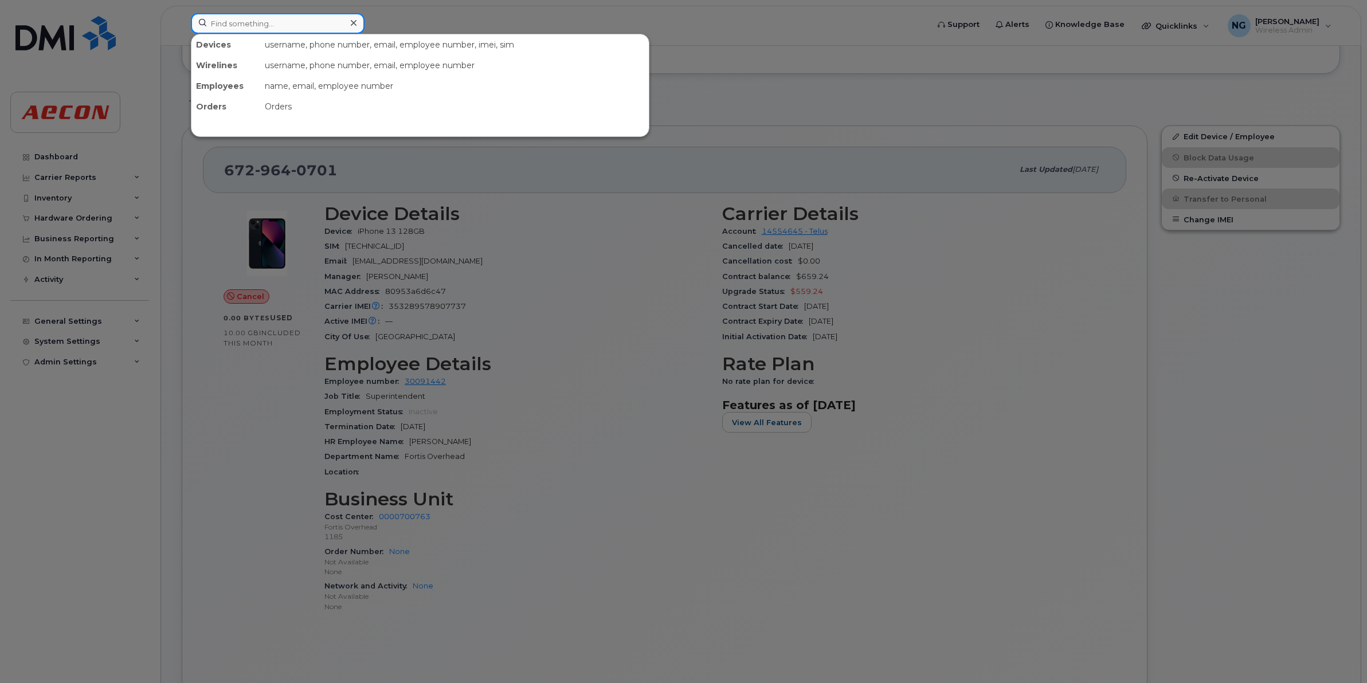
click at [264, 20] on input at bounding box center [278, 23] width 174 height 21
paste input "7057954716"
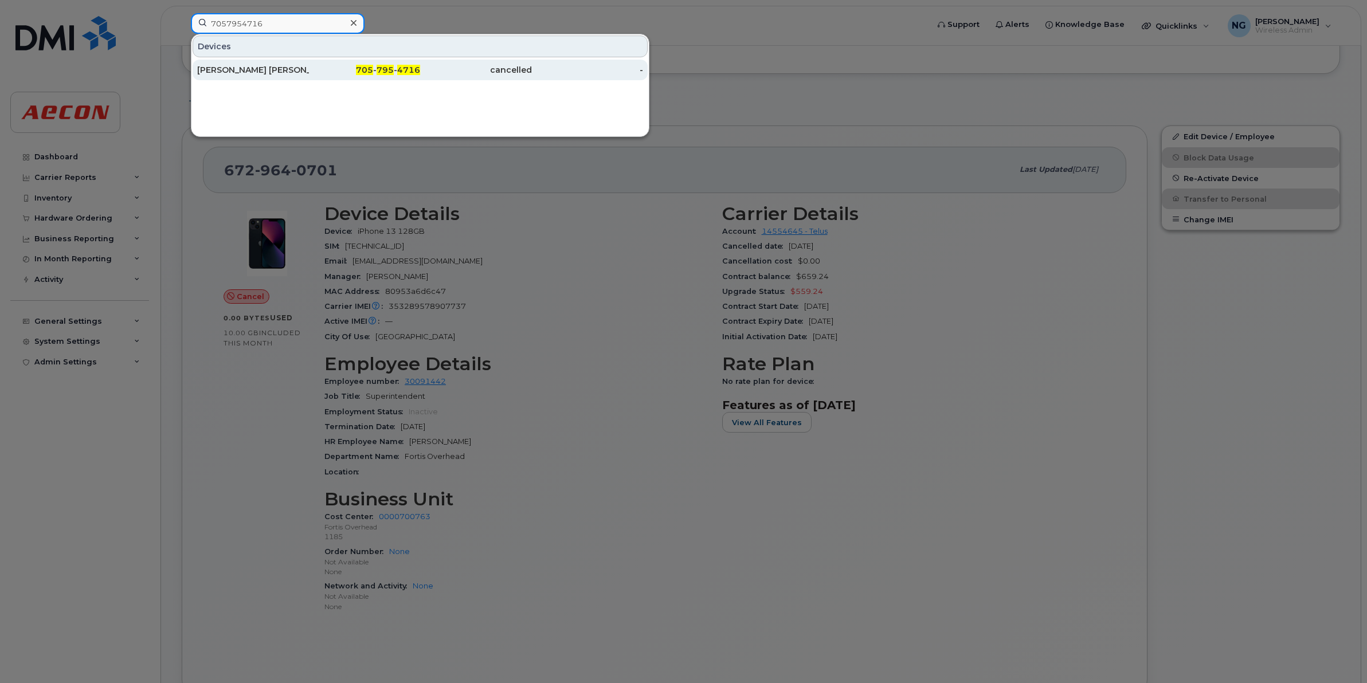
type input "7057954716"
click at [391, 66] on span "795" at bounding box center [384, 70] width 17 height 10
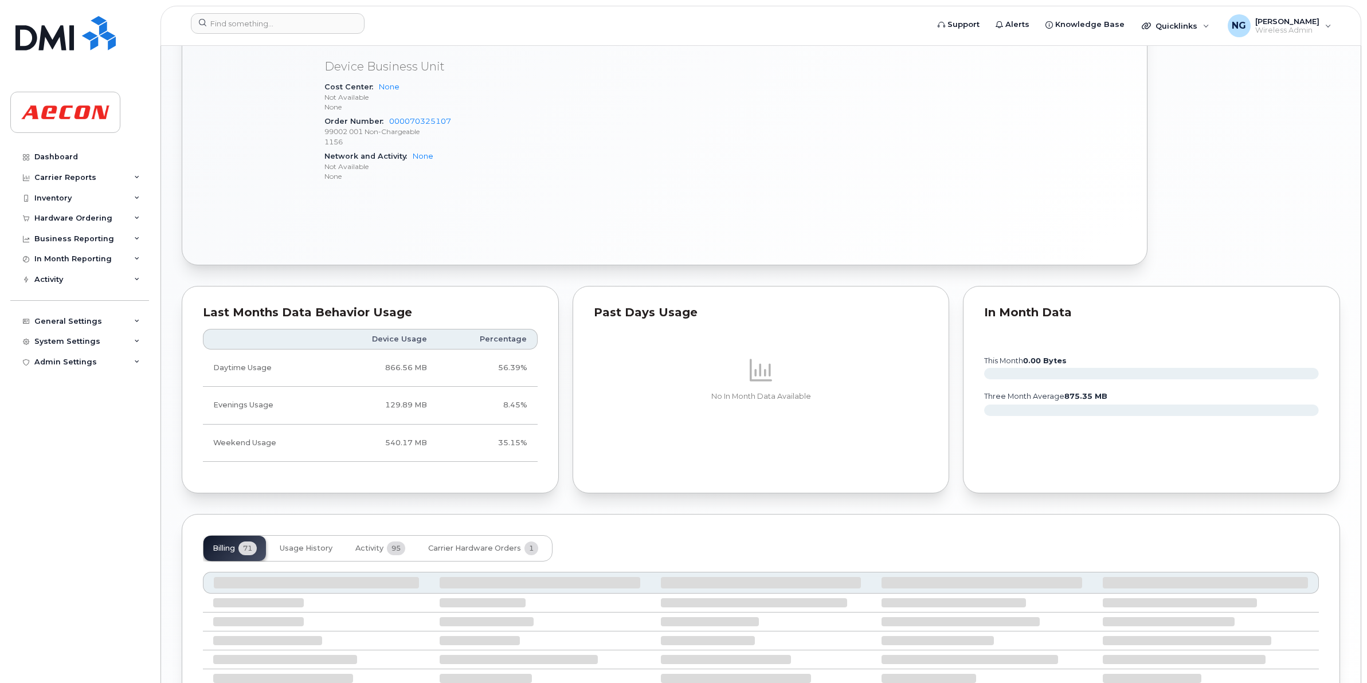
scroll to position [780, 0]
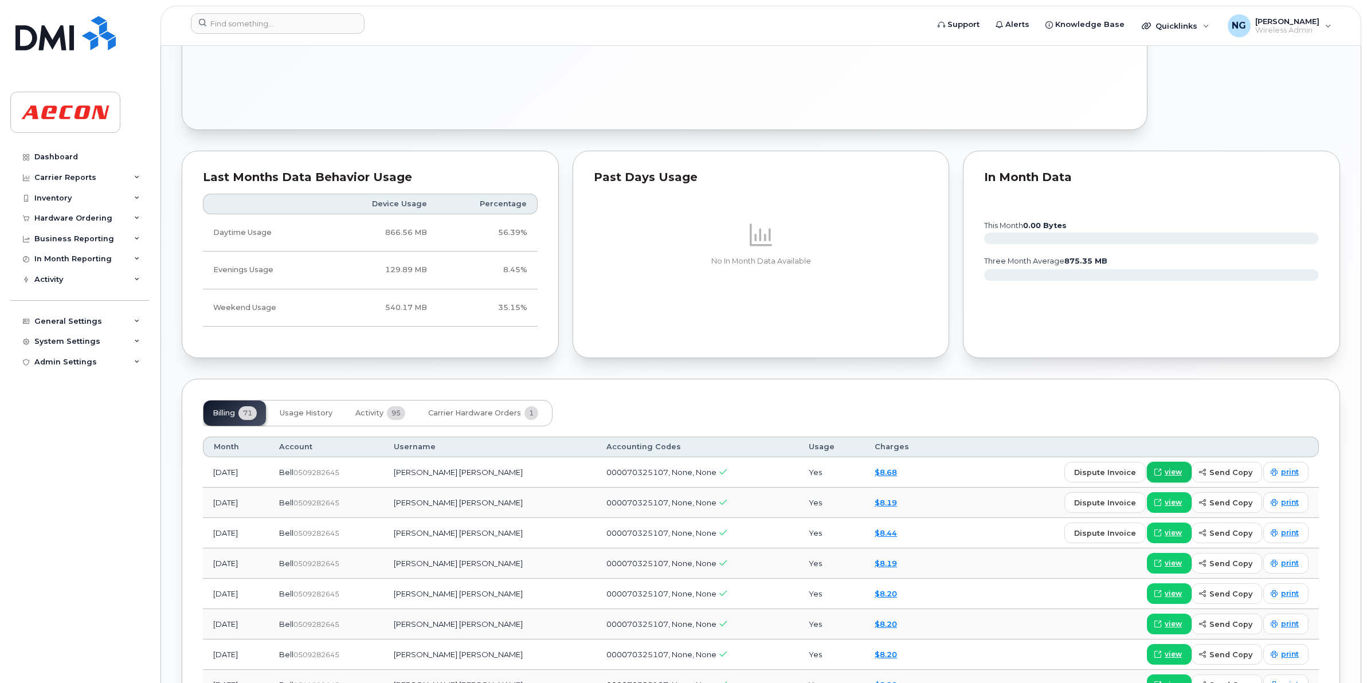
click at [1169, 472] on span "view" at bounding box center [1172, 472] width 17 height 10
click at [265, 12] on header "Support Alerts Knowledge Base Quicklinks Suspend / Cancel Device Change SIM Car…" at bounding box center [760, 26] width 1200 height 40
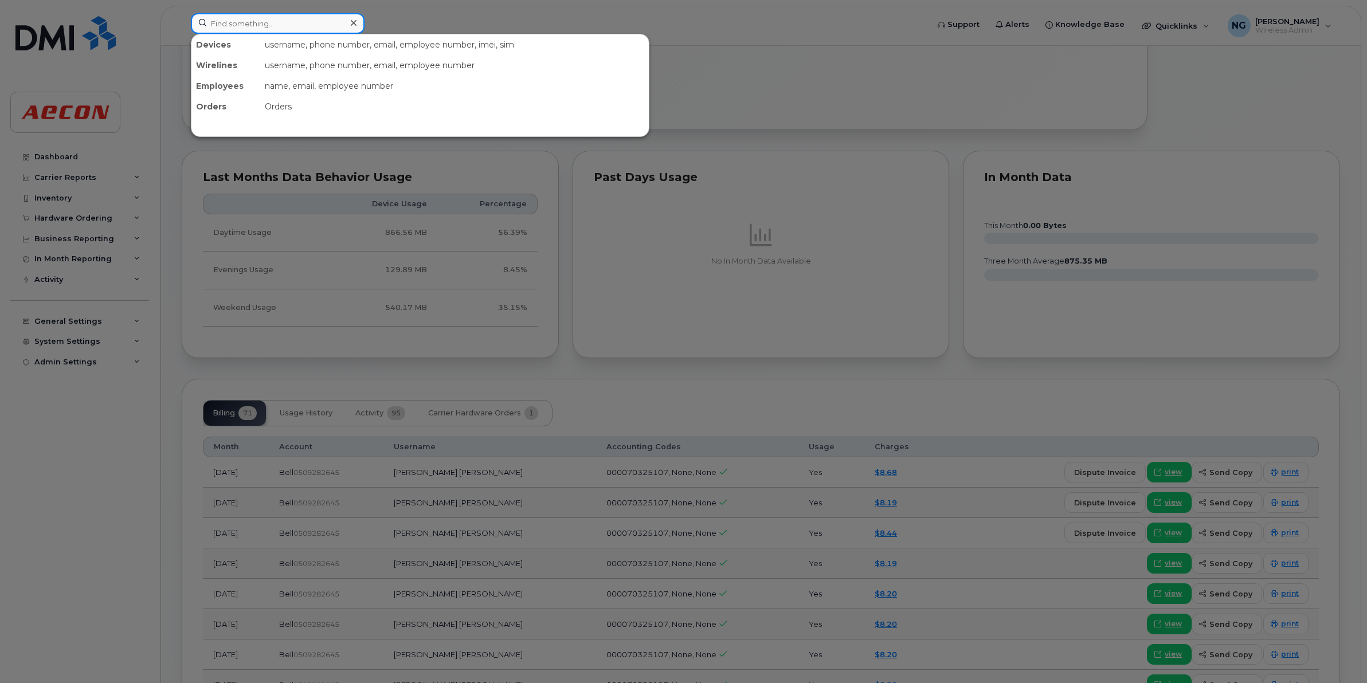
click at [259, 28] on input at bounding box center [278, 23] width 174 height 21
paste input "3652924921"
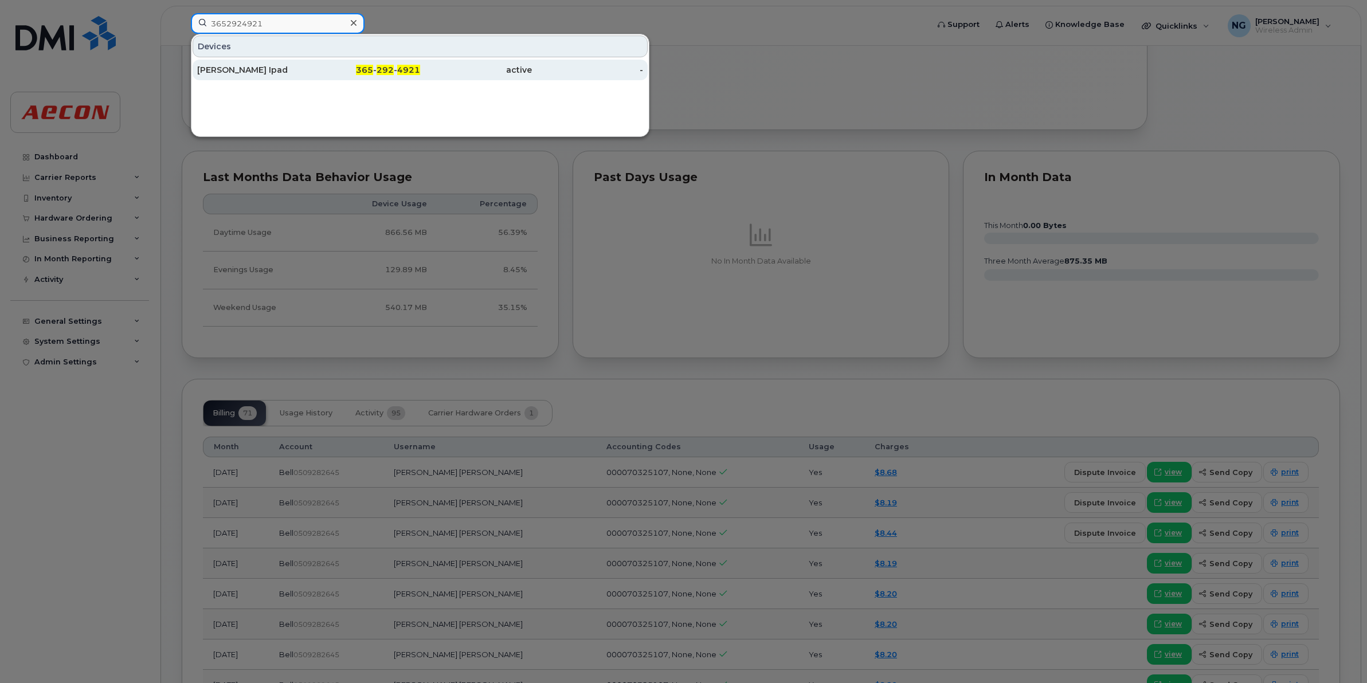
type input "3652924921"
click at [387, 65] on div "365 - 292 - 4921" at bounding box center [365, 69] width 112 height 11
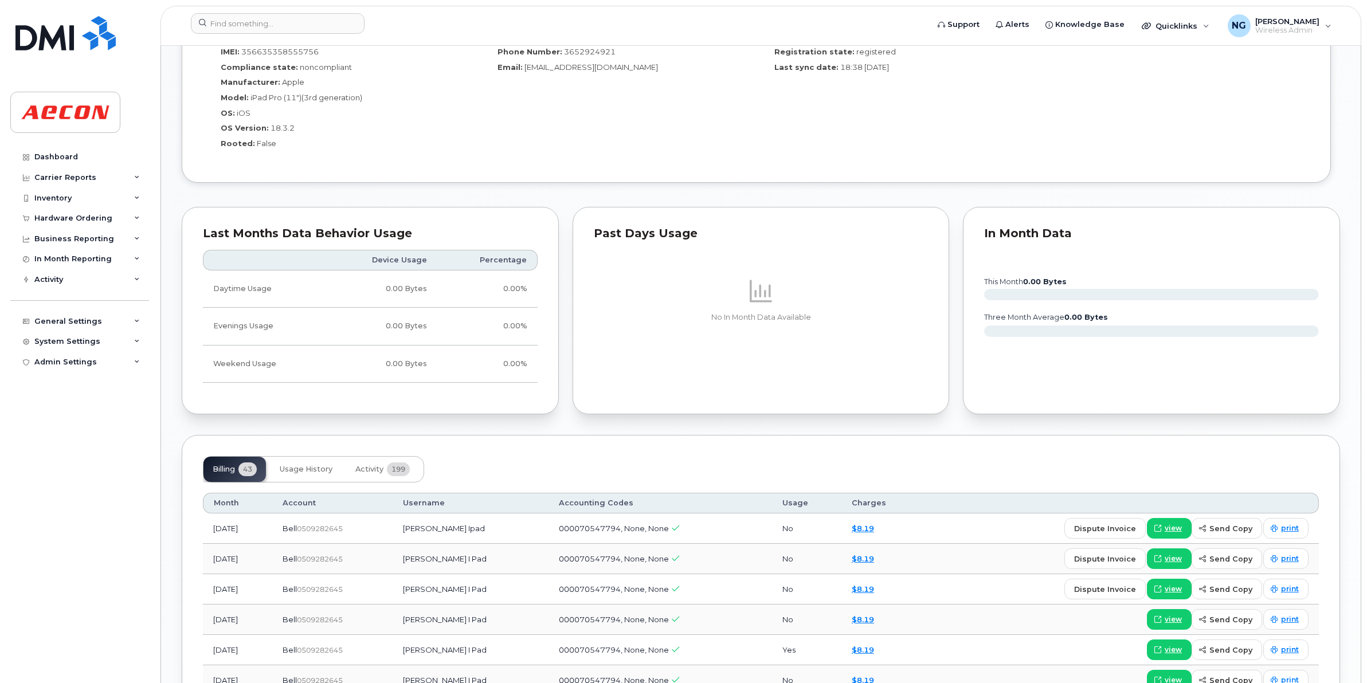
scroll to position [1146, 0]
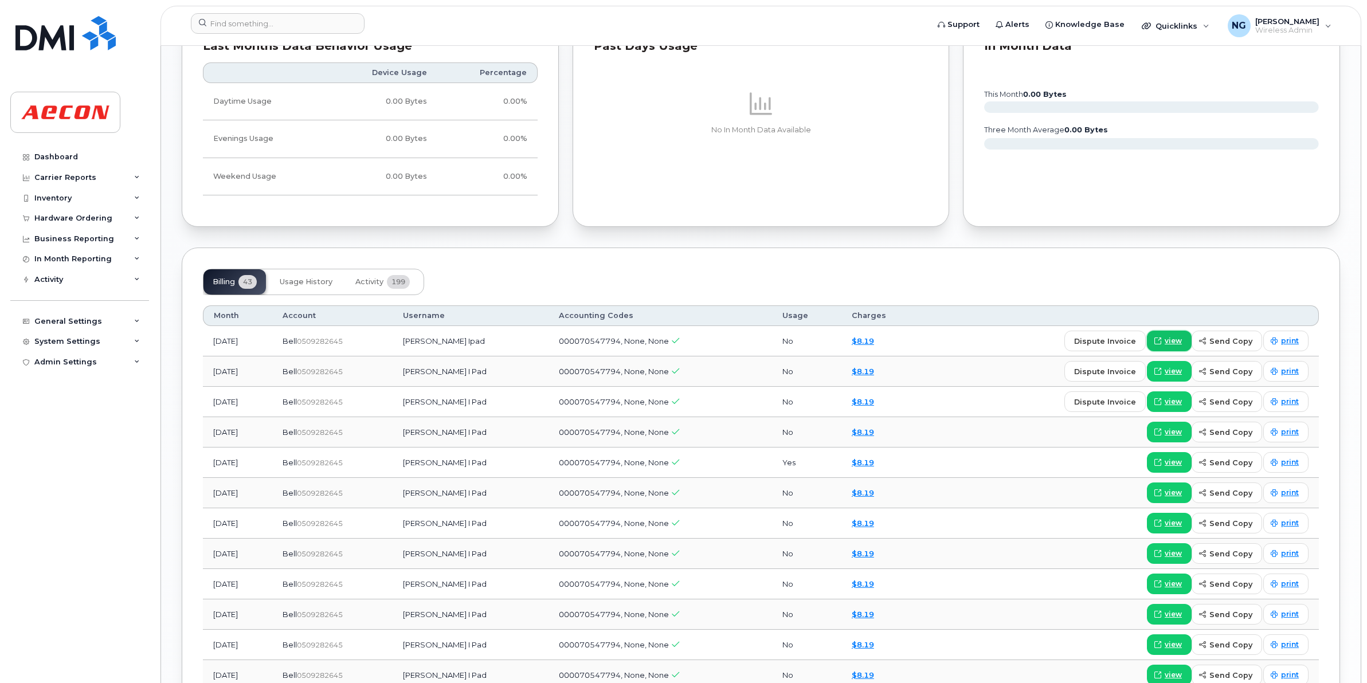
click at [1177, 339] on span "view" at bounding box center [1172, 341] width 17 height 10
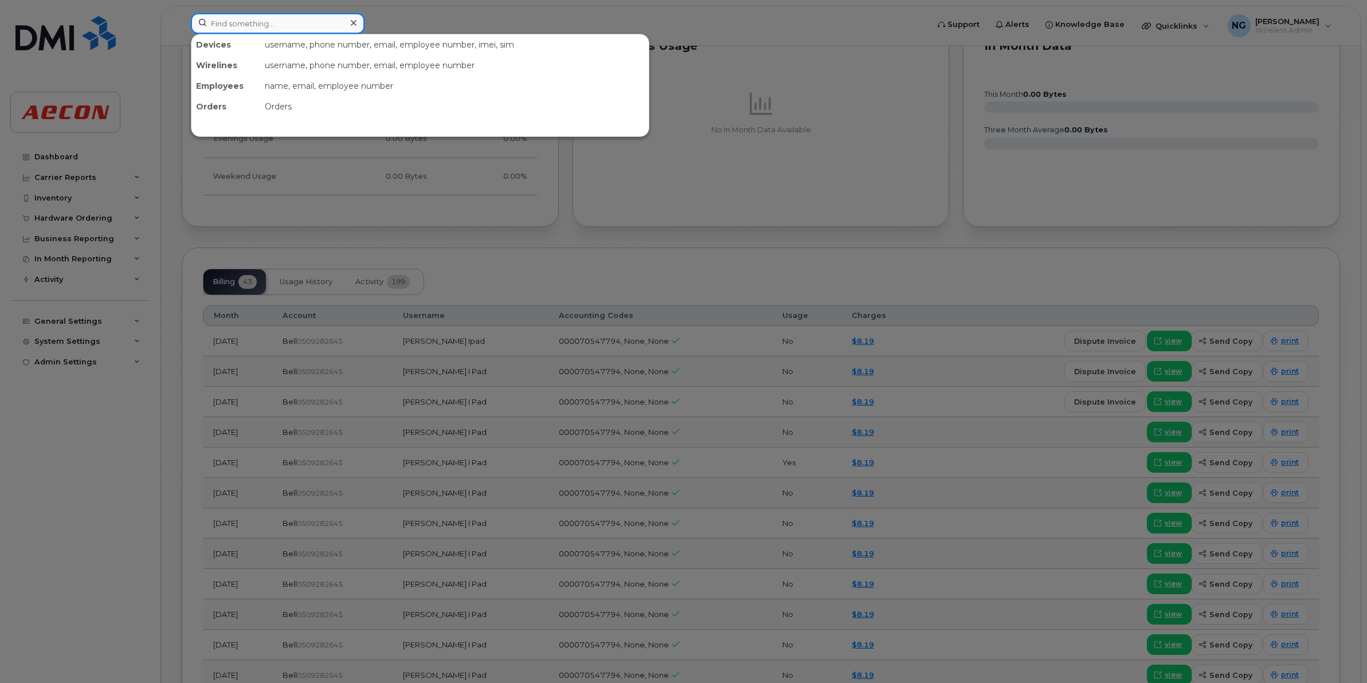
click at [325, 27] on input at bounding box center [278, 23] width 174 height 21
paste input "5196136387"
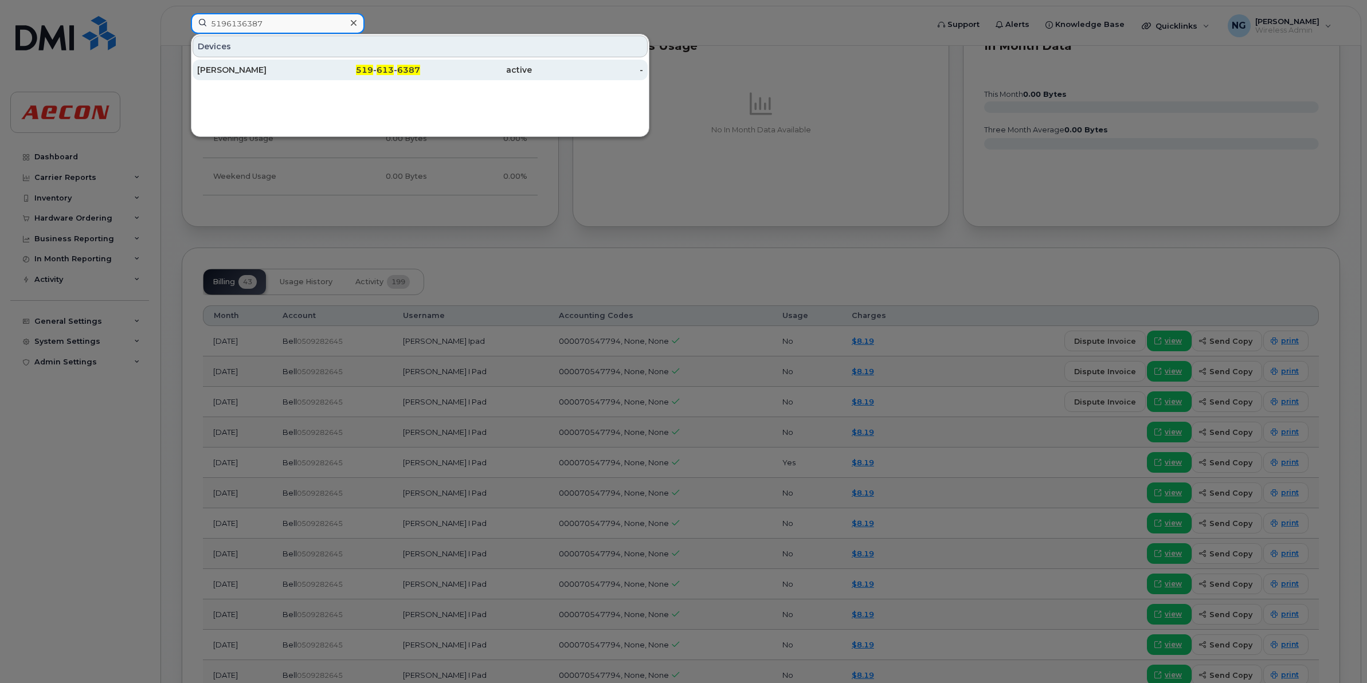
type input "5196136387"
click at [384, 70] on span "613" at bounding box center [384, 70] width 17 height 10
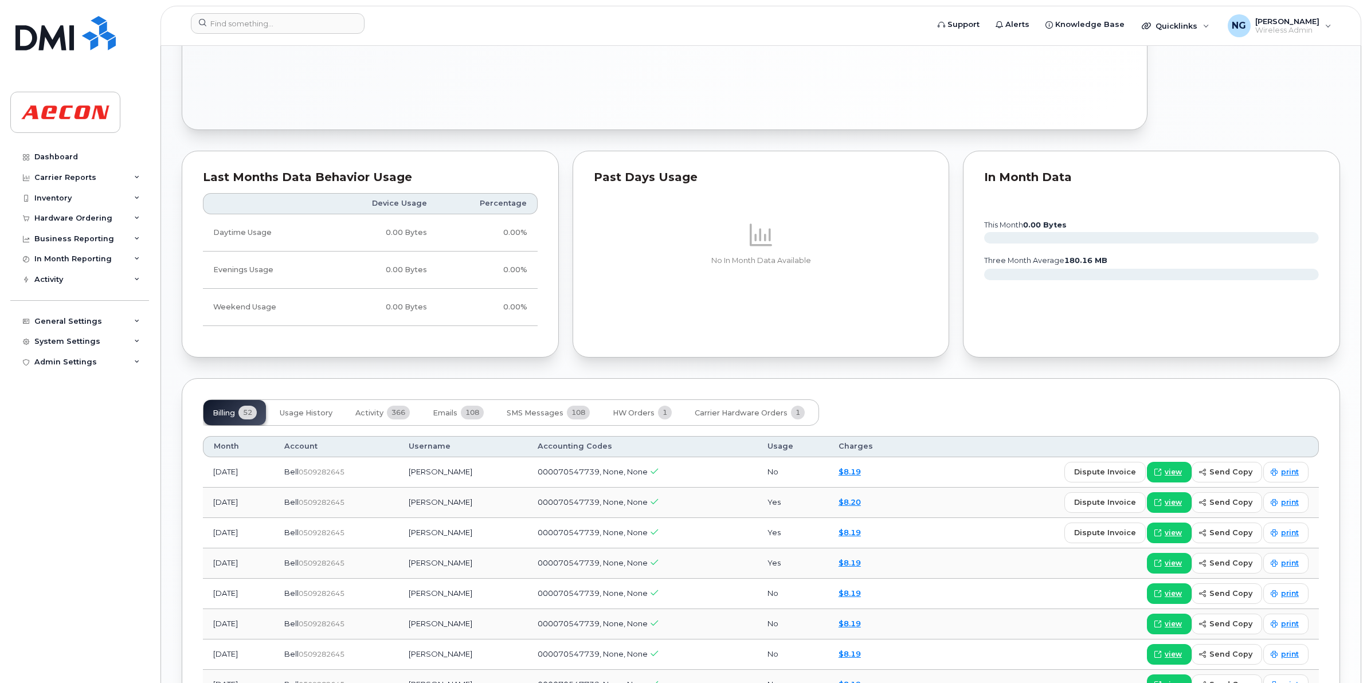
scroll to position [1247, 0]
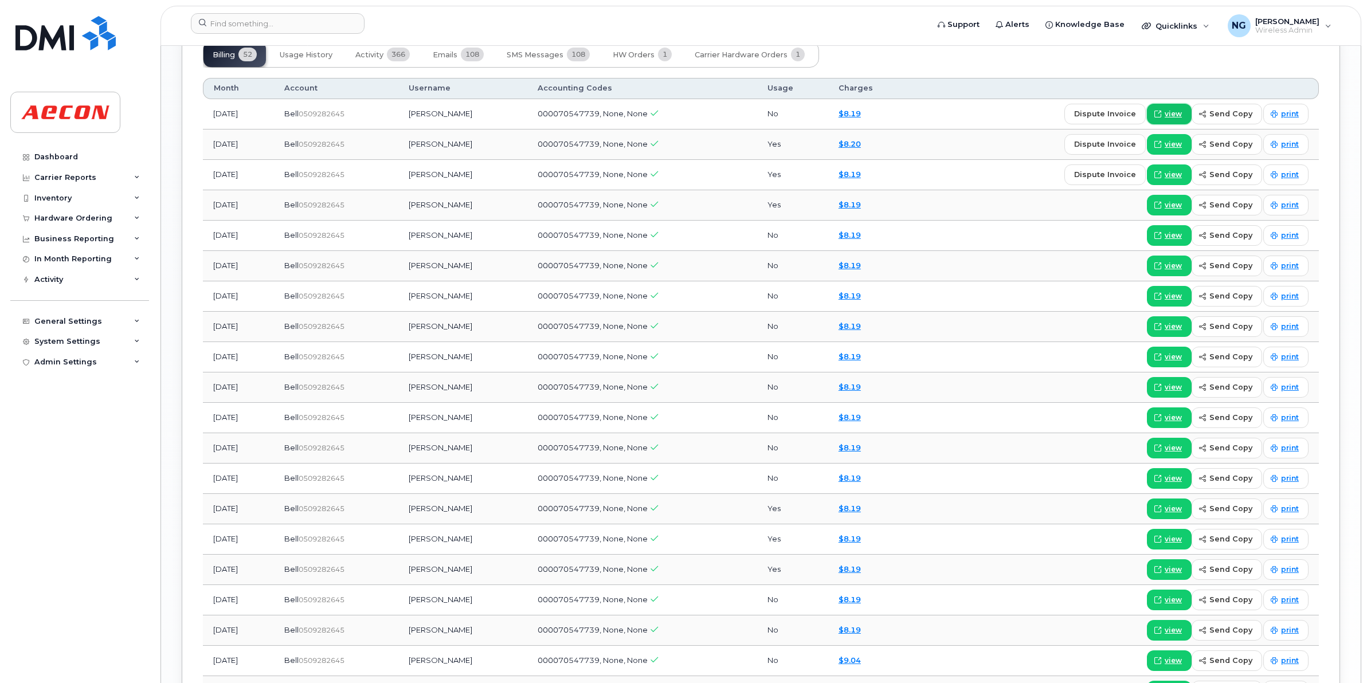
click at [1175, 112] on span "view" at bounding box center [1172, 114] width 17 height 10
click at [234, 11] on header "Support Alerts Knowledge Base Quicklinks Suspend / Cancel Device Change SIM Car…" at bounding box center [760, 26] width 1200 height 40
click at [234, 22] on input at bounding box center [278, 23] width 174 height 21
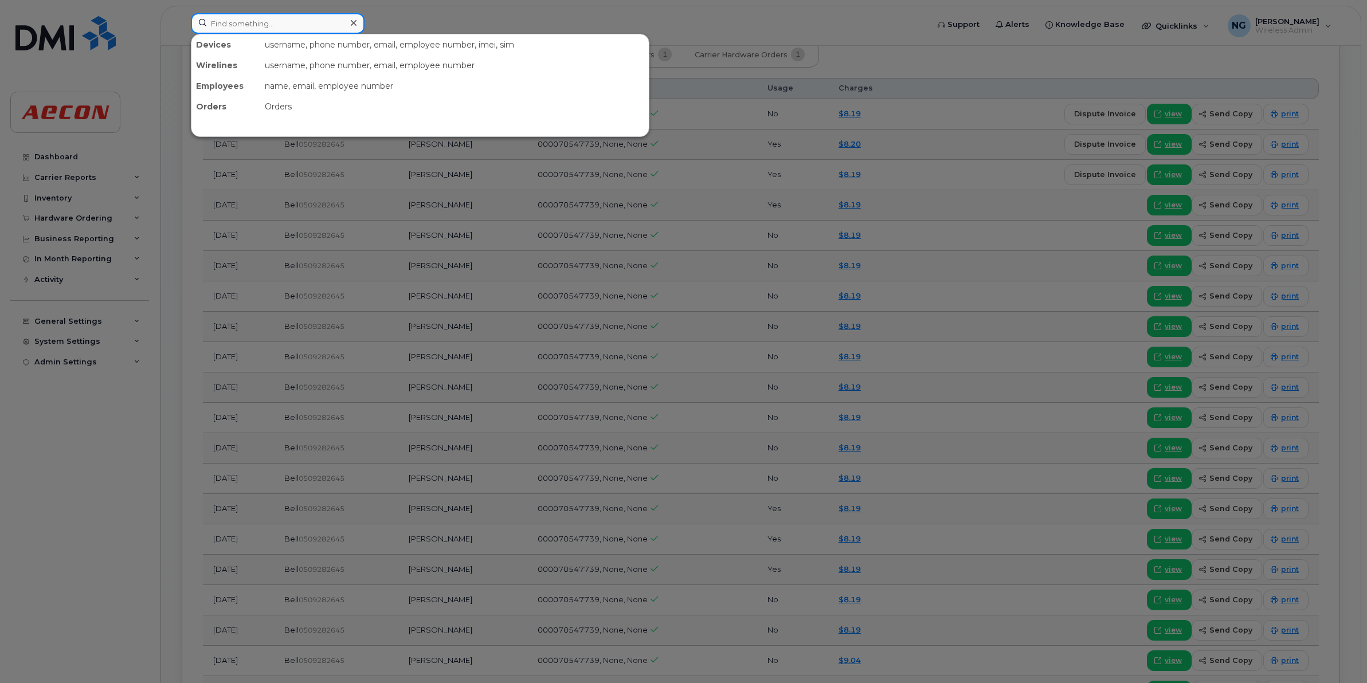
paste input "3652925638"
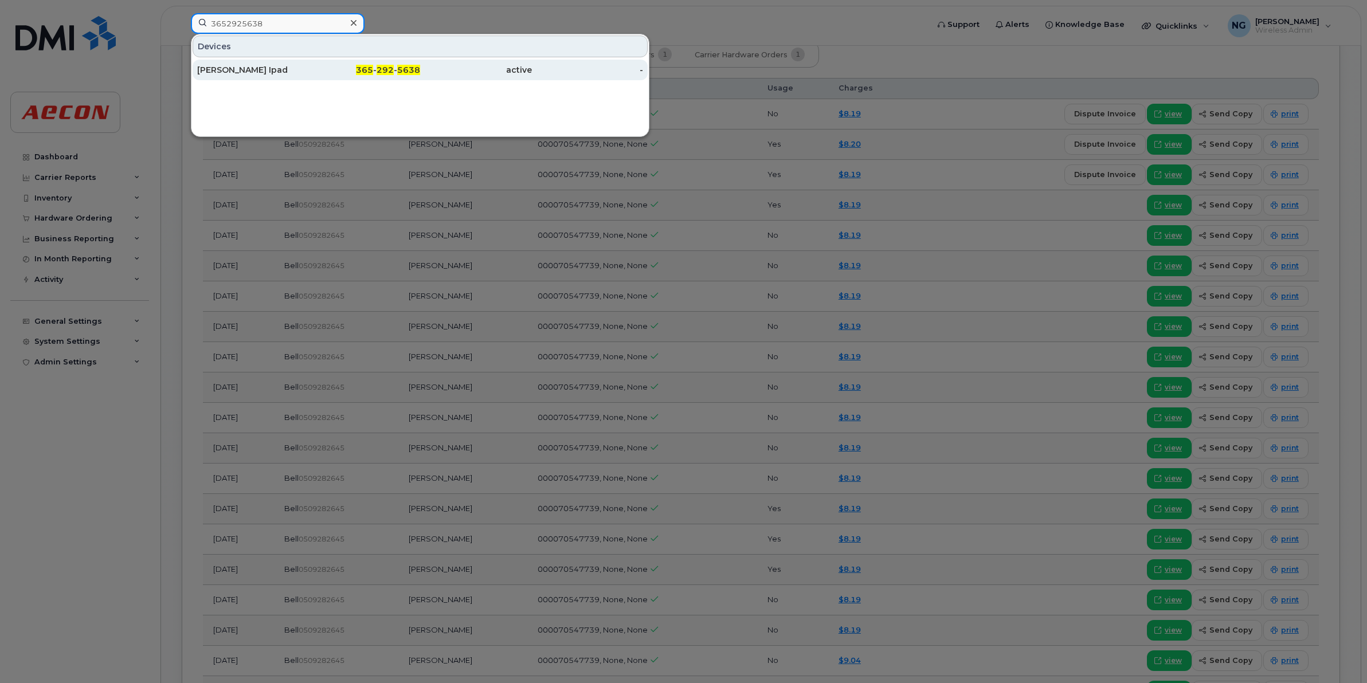
type input "3652925638"
click at [414, 66] on span "5638" at bounding box center [408, 70] width 23 height 10
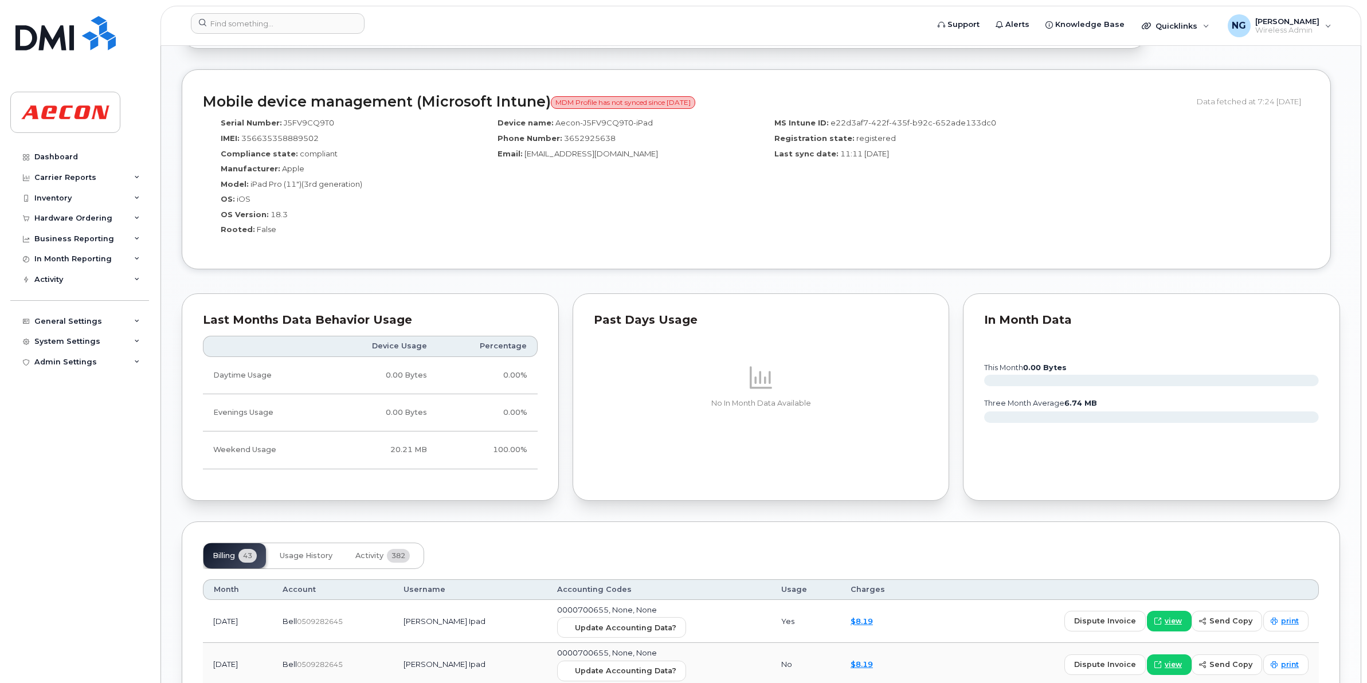
scroll to position [1003, 0]
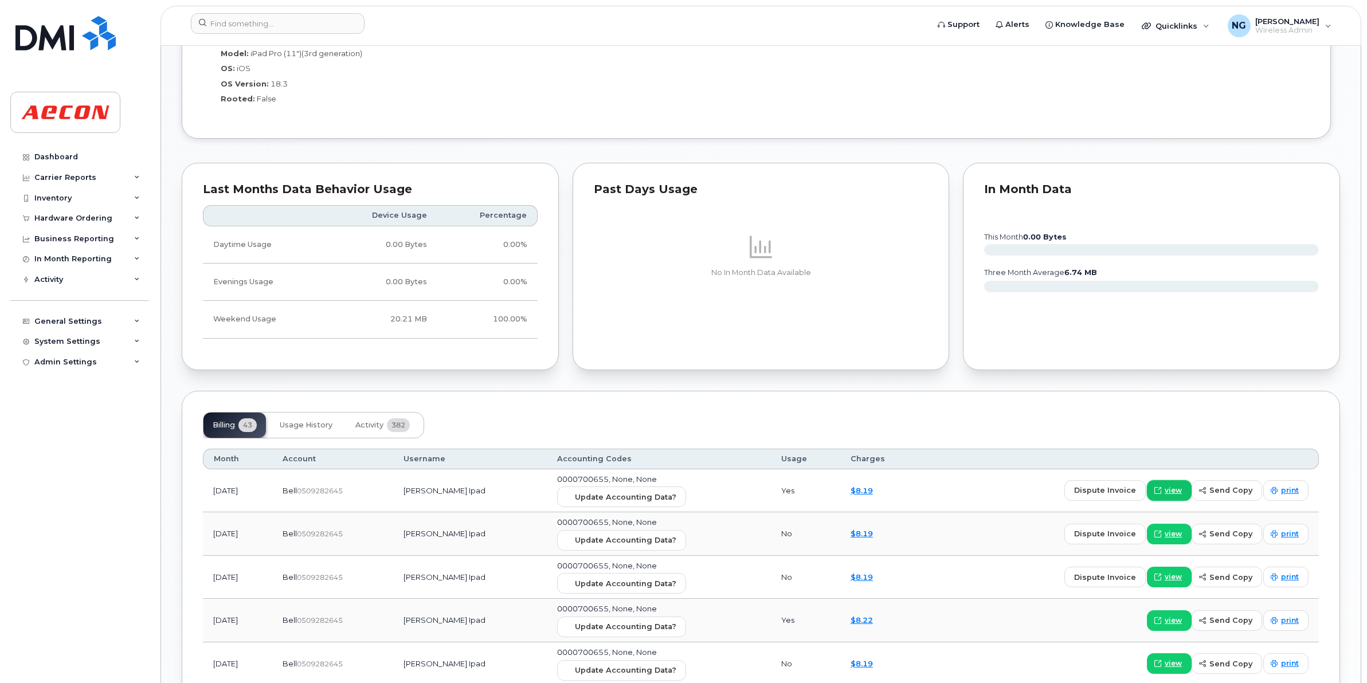
click at [1179, 494] on span "view" at bounding box center [1172, 490] width 17 height 10
click at [278, 13] on input at bounding box center [278, 23] width 174 height 21
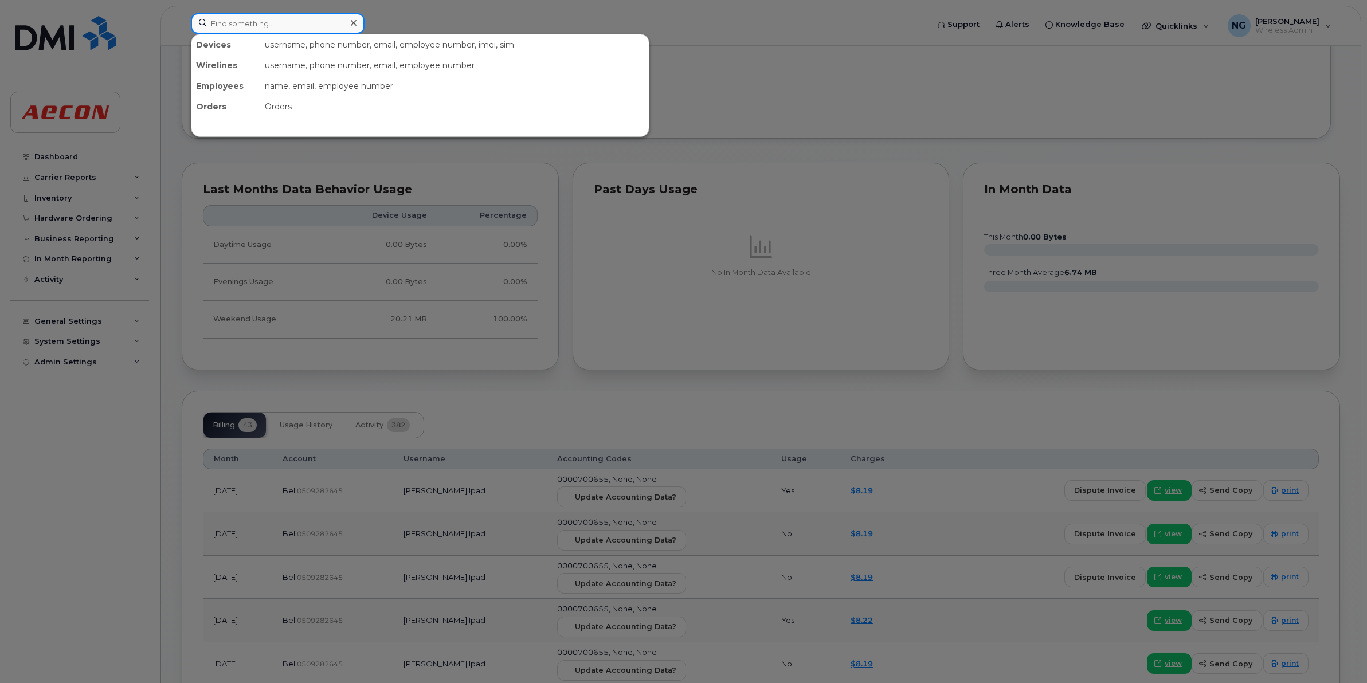
paste input "4169864278"
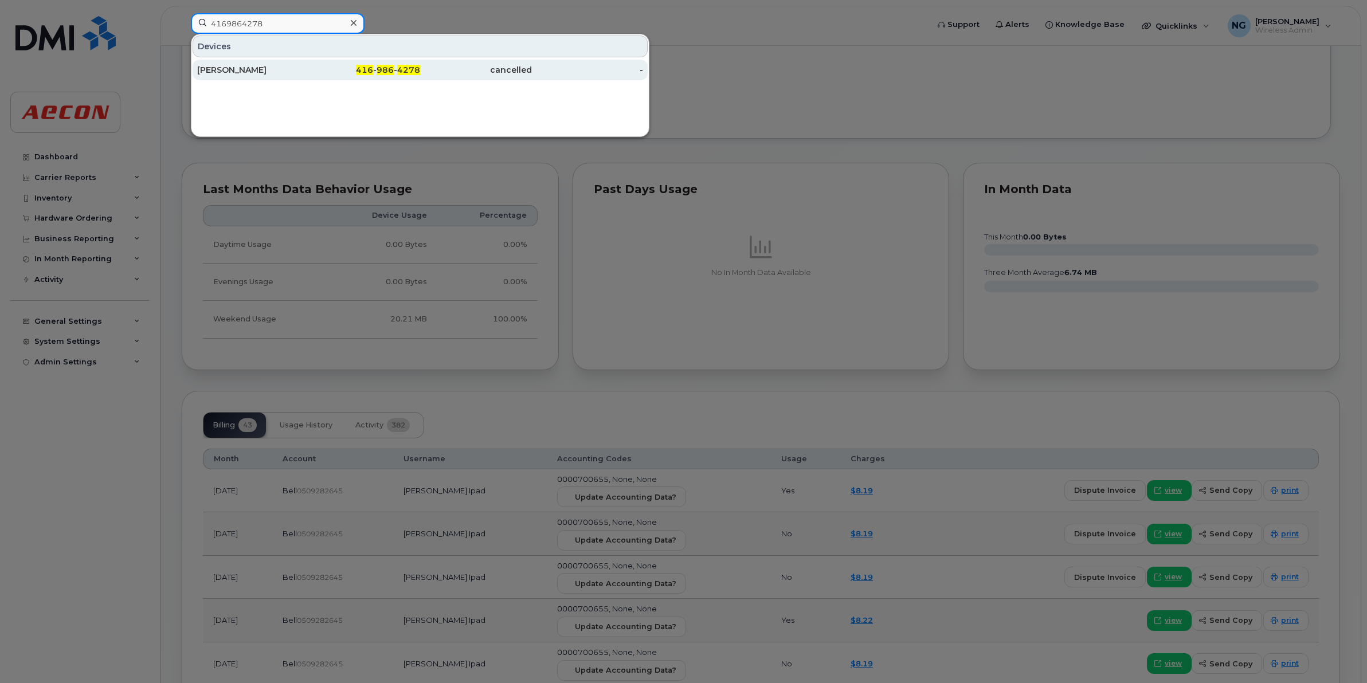
type input "4169864278"
click at [397, 60] on link "Sarah Greenberg 416 - 986 - 4278 cancelled -" at bounding box center [420, 70] width 455 height 21
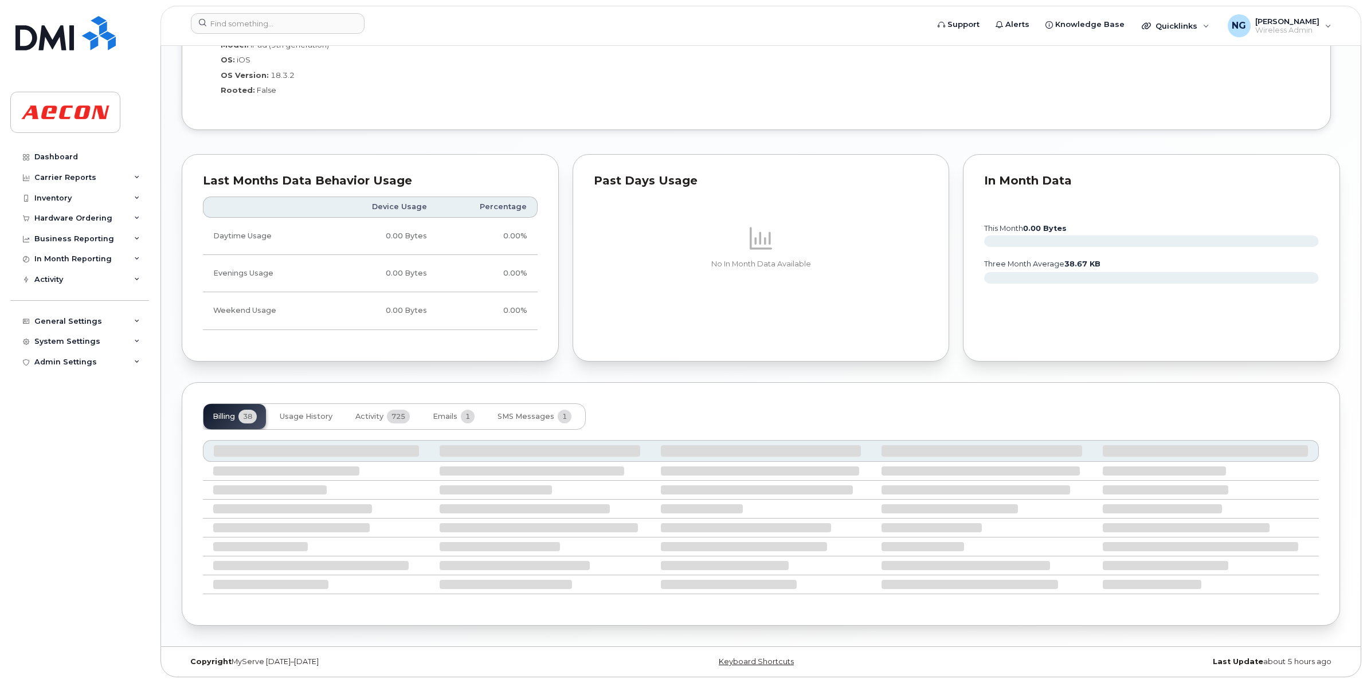
scroll to position [1015, 0]
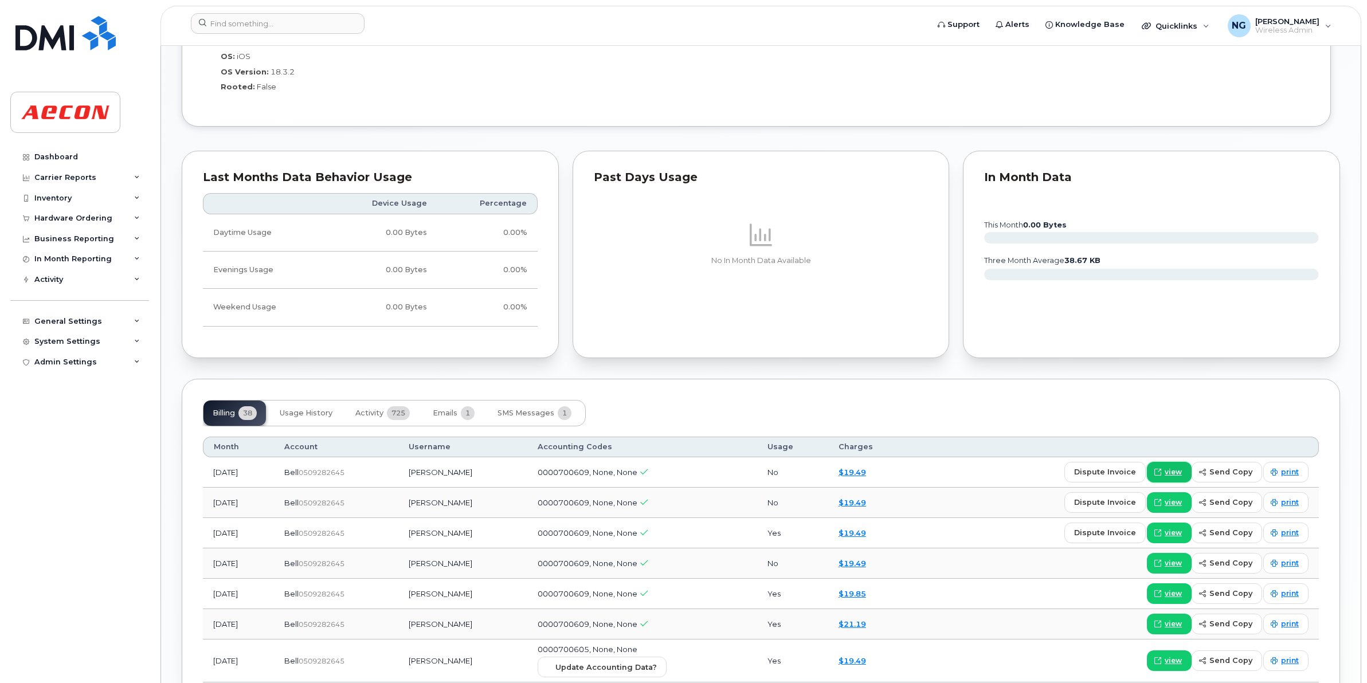
click at [1182, 470] on span "view" at bounding box center [1172, 472] width 17 height 10
